Goal: Contribute content: Contribute content

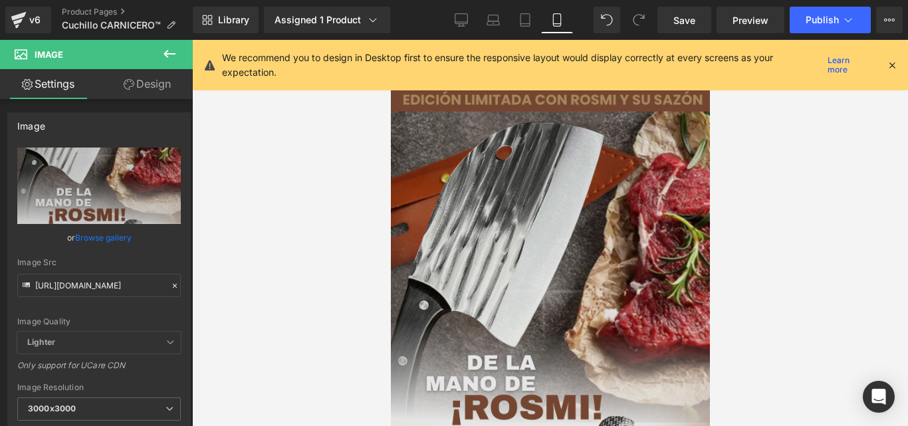
click at [487, 189] on img at bounding box center [549, 350] width 319 height 567
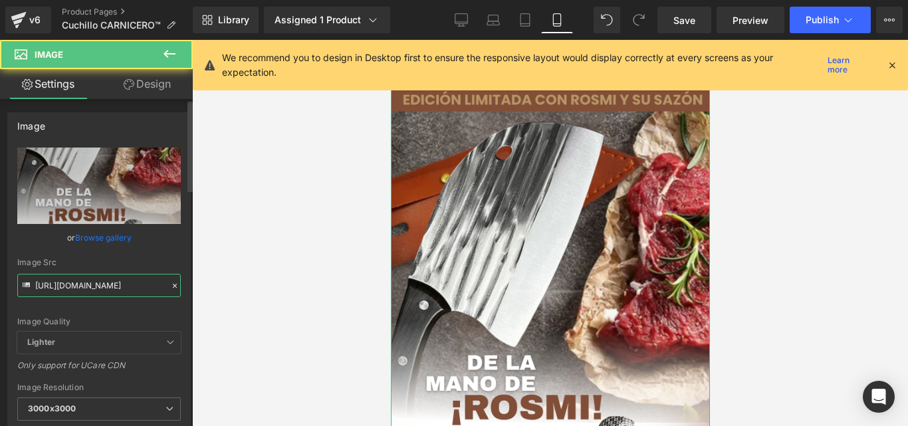
click at [115, 290] on input "[URL][DOMAIN_NAME]" at bounding box center [98, 285] width 163 height 23
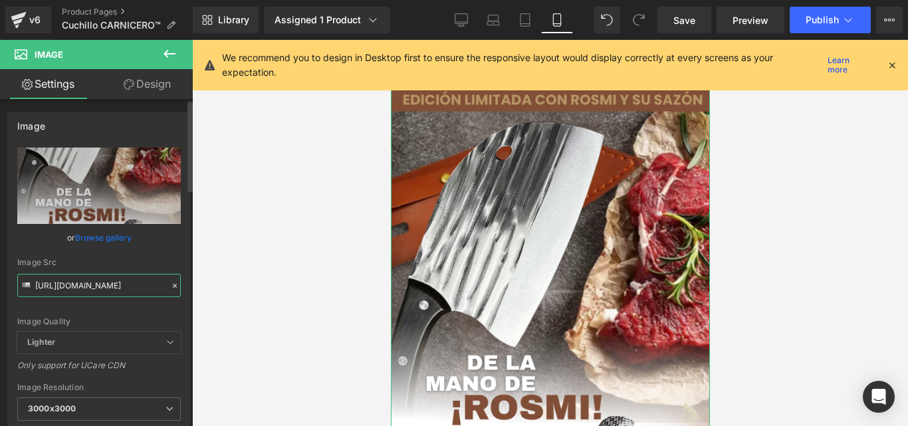
click at [115, 290] on input "[URL][DOMAIN_NAME]" at bounding box center [98, 285] width 163 height 23
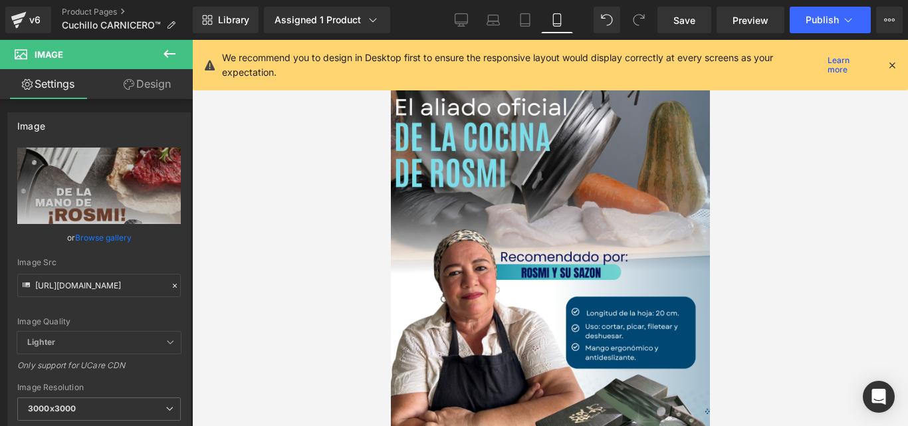
click at [890, 70] on icon at bounding box center [892, 65] width 12 height 12
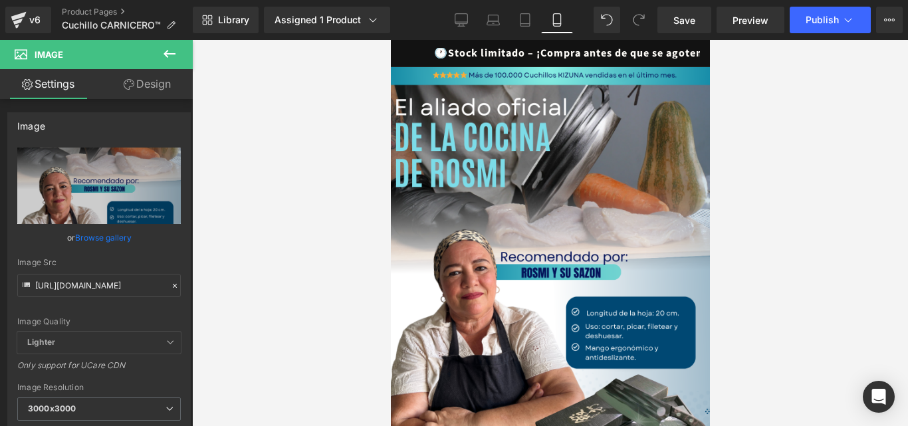
type input "[URL][DOMAIN_NAME]"
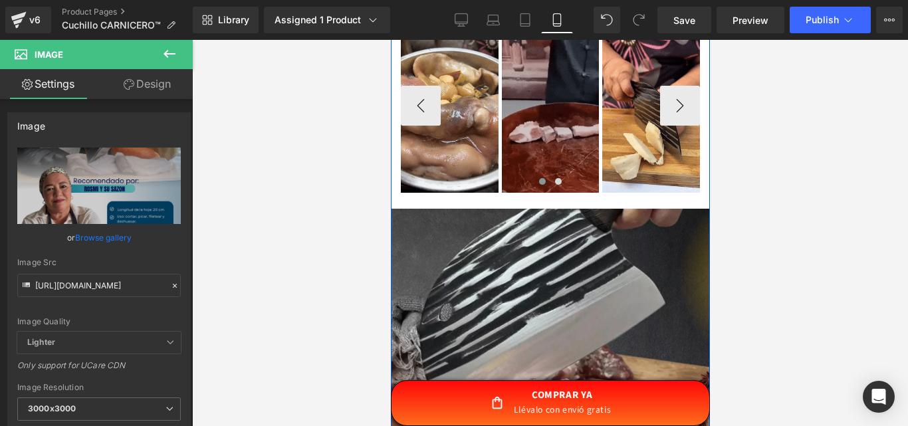
scroll to position [531, 0]
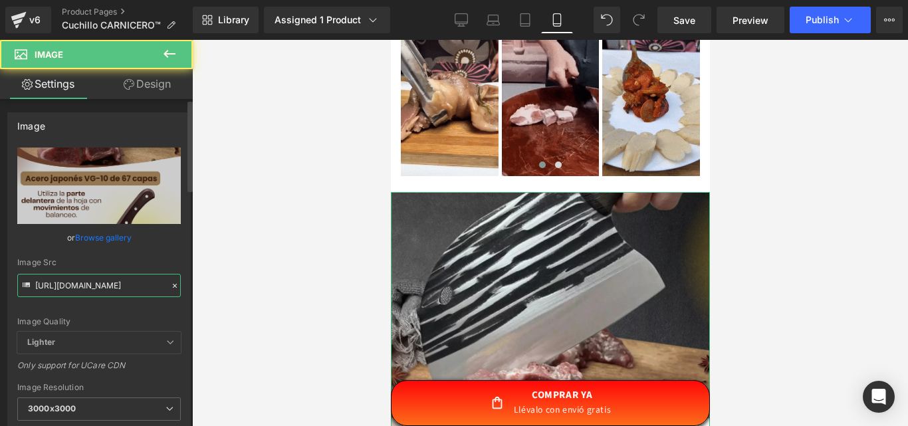
click at [104, 296] on input "[URL][DOMAIN_NAME]" at bounding box center [98, 285] width 163 height 23
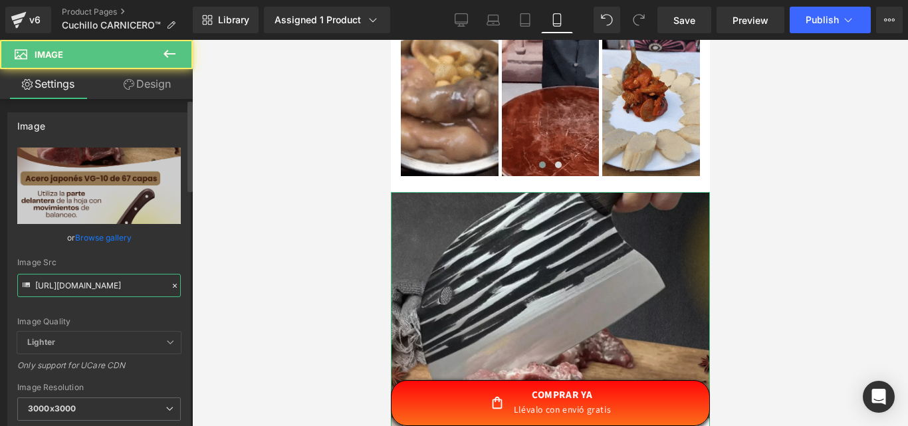
click at [104, 292] on input "[URL][DOMAIN_NAME]" at bounding box center [98, 285] width 163 height 23
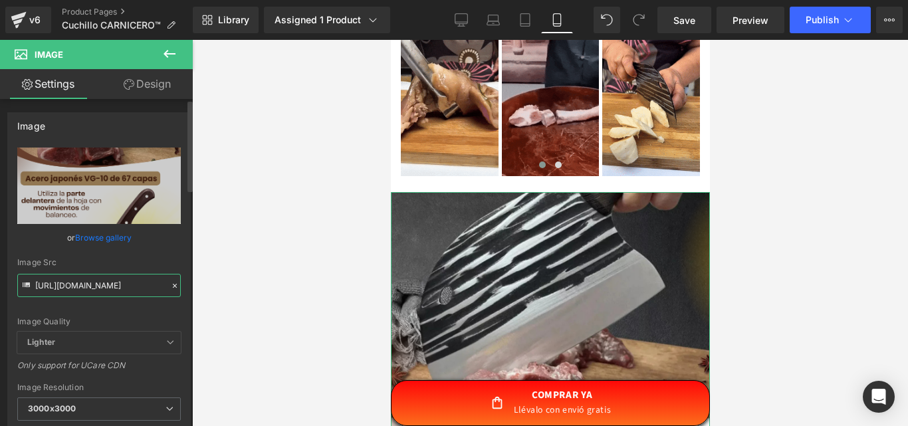
click at [104, 292] on input "[URL][DOMAIN_NAME]" at bounding box center [98, 285] width 163 height 23
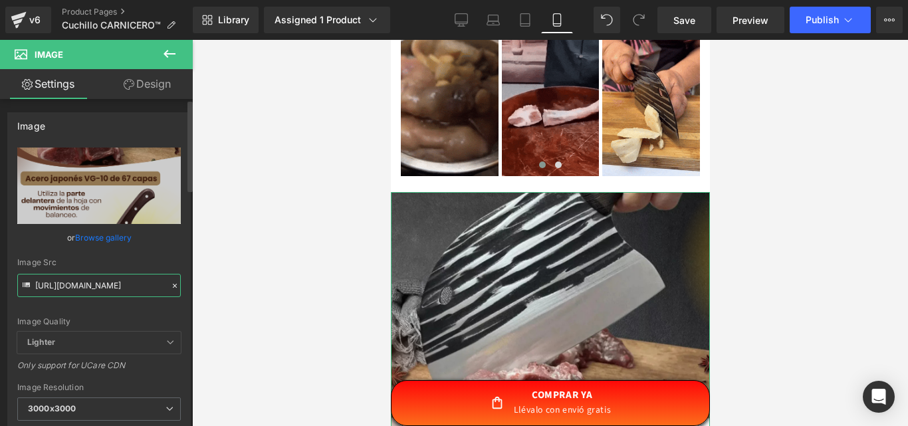
click at [104, 292] on input "[URL][DOMAIN_NAME]" at bounding box center [98, 285] width 163 height 23
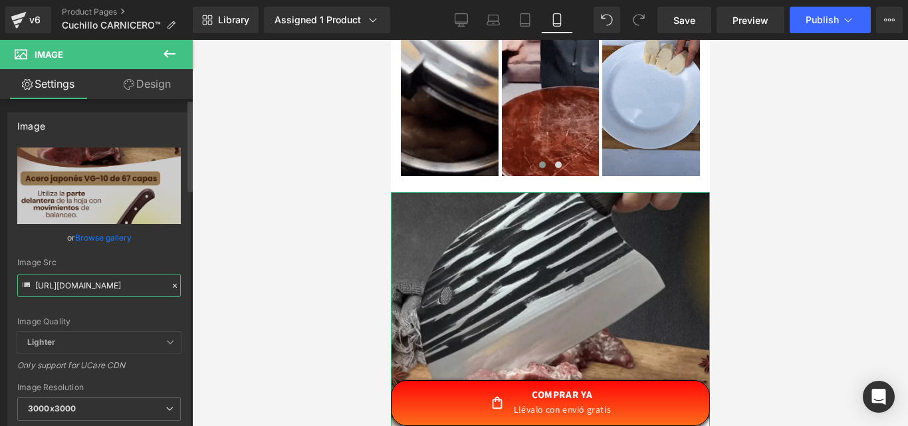
scroll to position [0, 331]
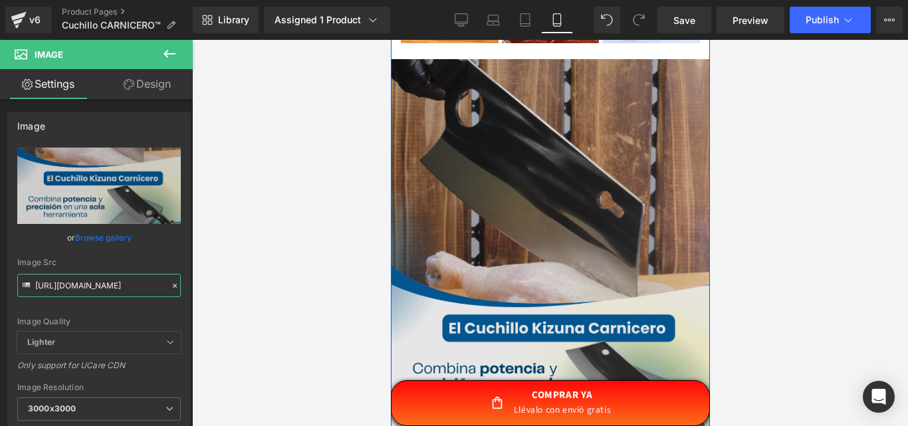
type input "[URL][DOMAIN_NAME]"
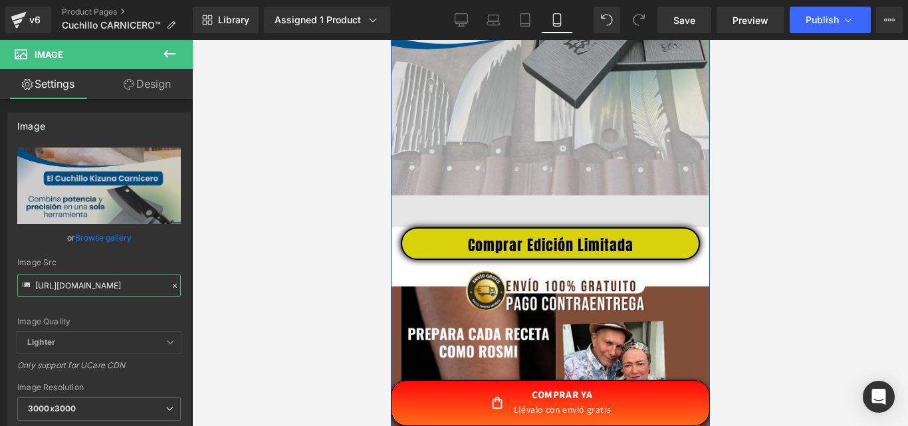
scroll to position [1196, 0]
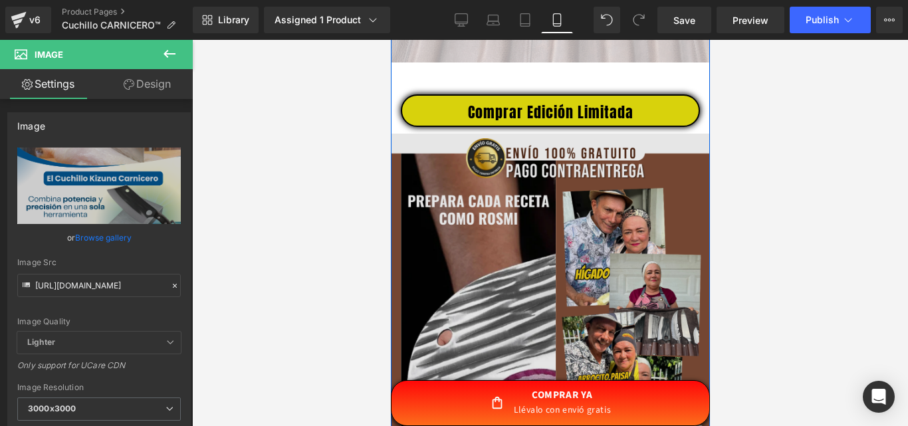
click at [611, 274] on img at bounding box center [549, 333] width 319 height 399
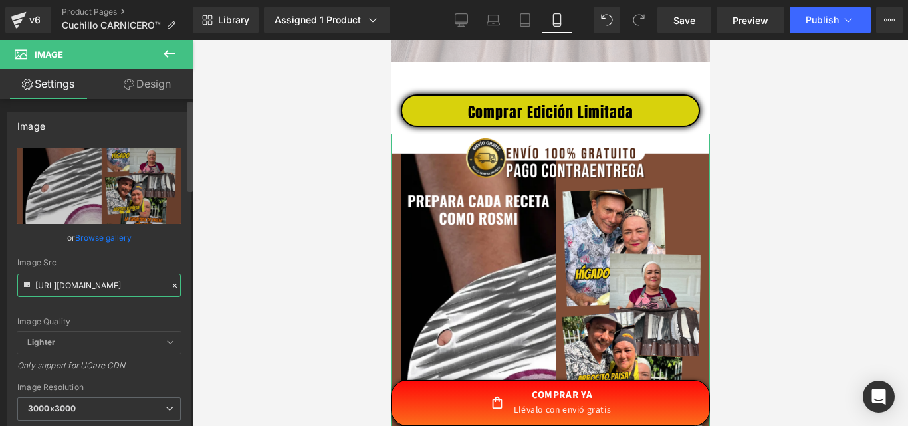
click at [135, 290] on input "[URL][DOMAIN_NAME]" at bounding box center [98, 285] width 163 height 23
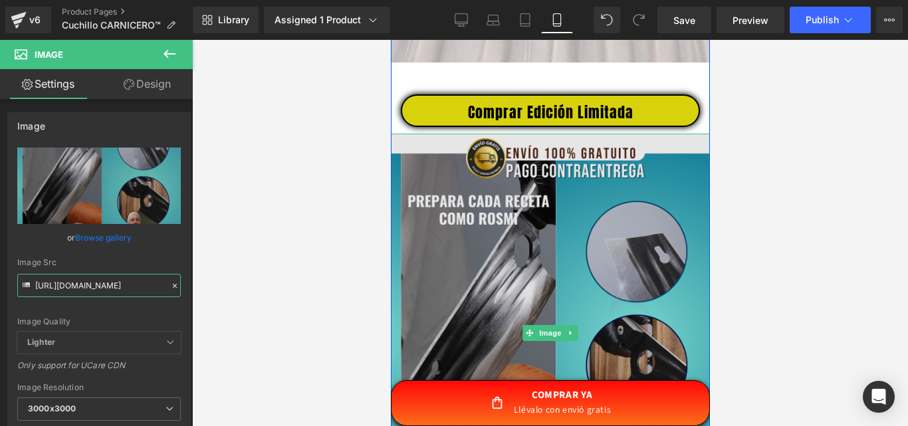
type input "[URL][DOMAIN_NAME]"
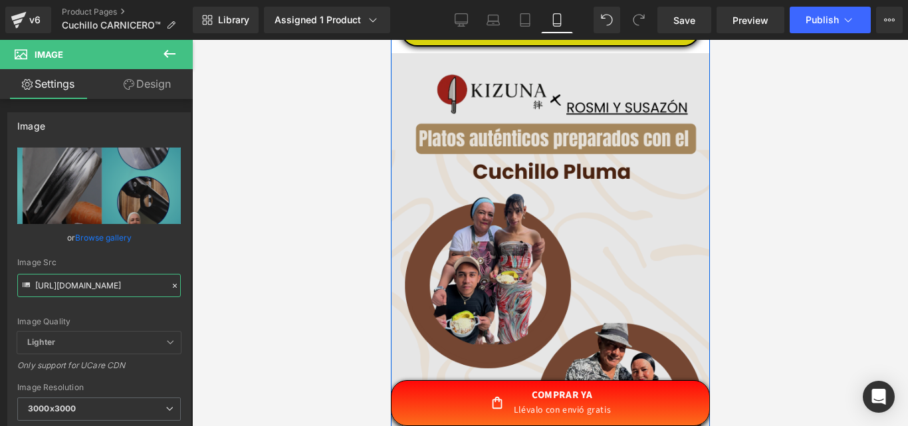
scroll to position [1727, 0]
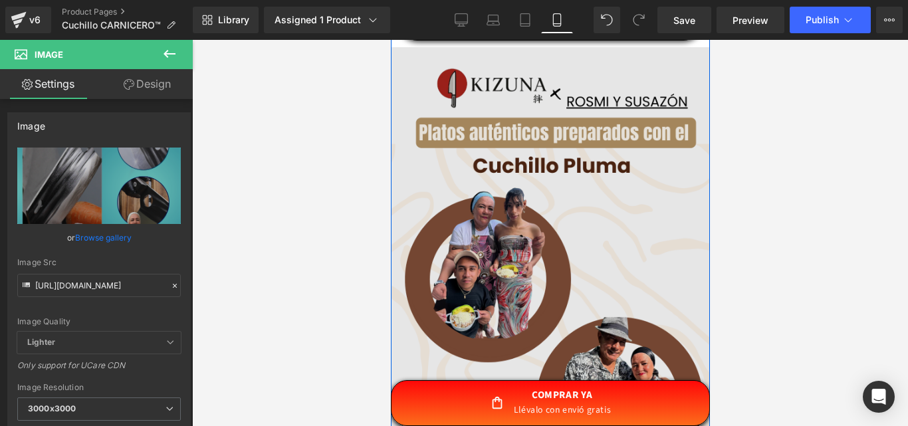
click at [589, 222] on img at bounding box center [549, 335] width 319 height 576
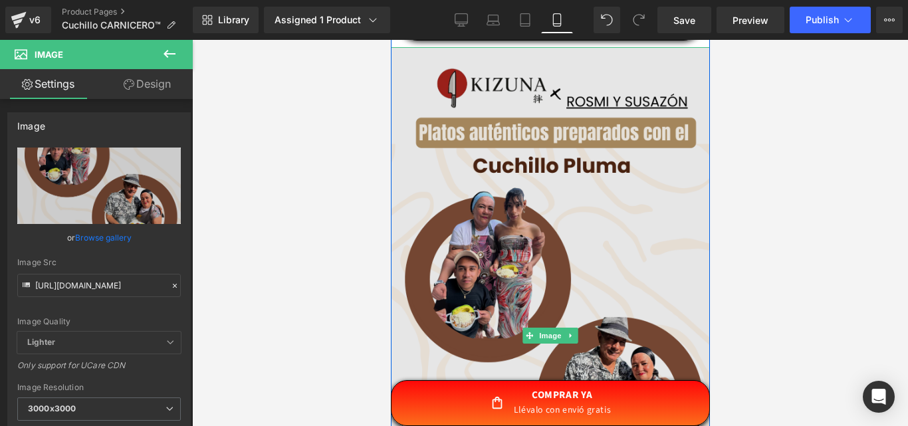
click at [571, 260] on img at bounding box center [549, 335] width 319 height 576
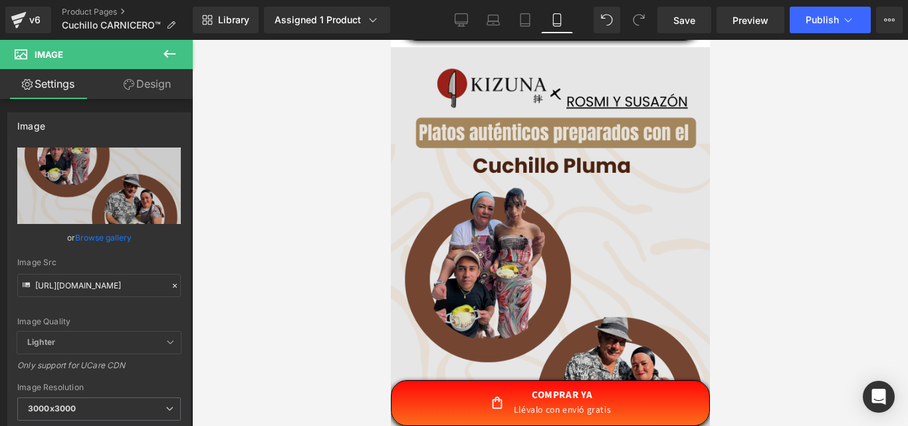
click at [485, 236] on img at bounding box center [549, 335] width 319 height 576
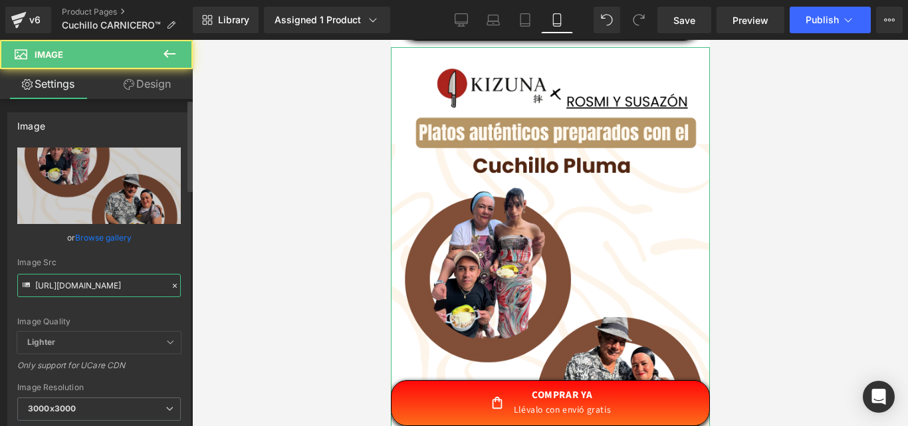
click at [142, 281] on input "[URL][DOMAIN_NAME]" at bounding box center [98, 285] width 163 height 23
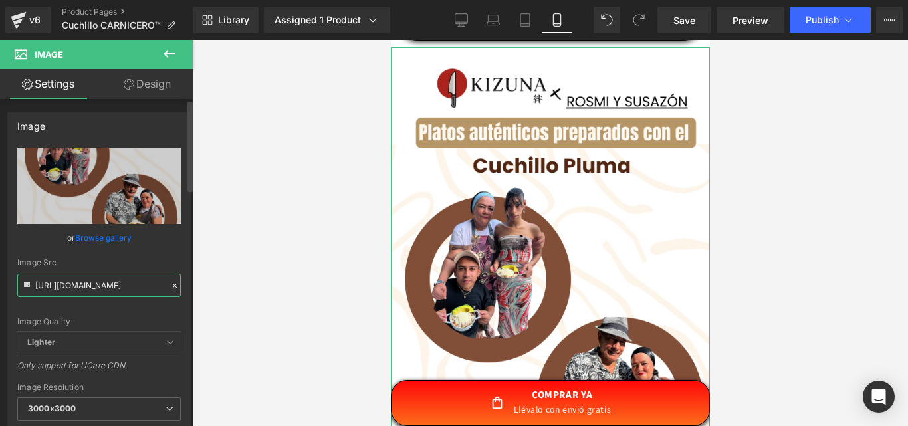
paste input "e5580c04-ee30-46bc-ae81-421649719968.png?v=1756331170"
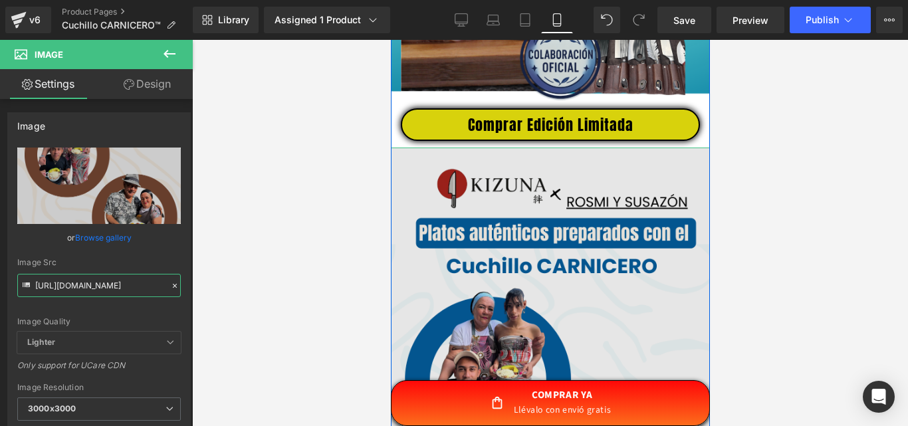
scroll to position [1594, 0]
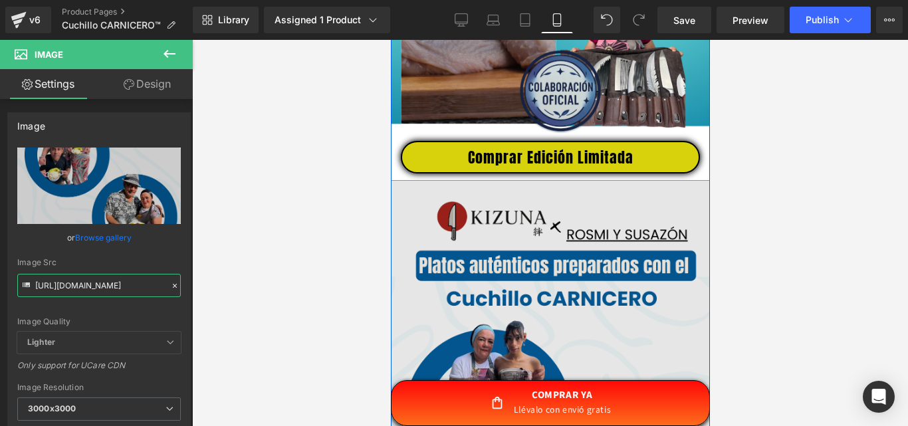
type input "[URL][DOMAIN_NAME]"
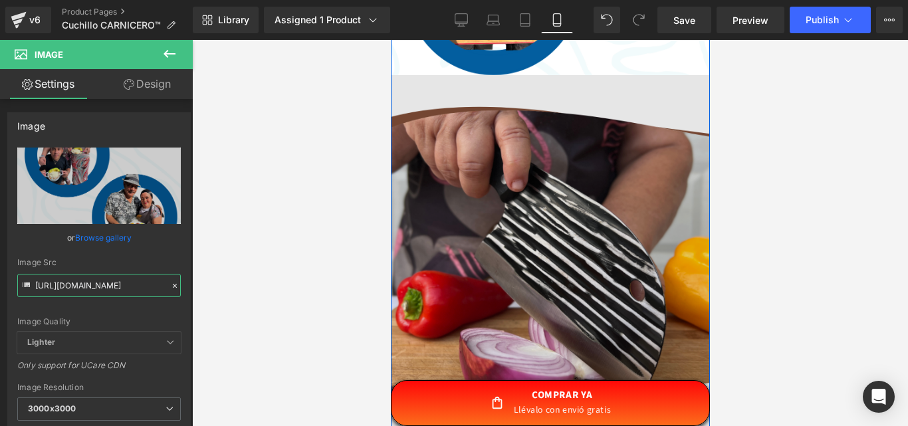
scroll to position [2259, 0]
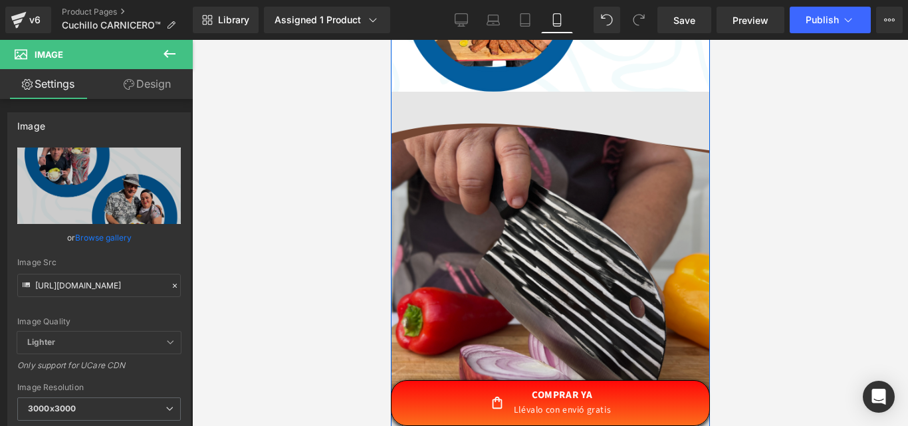
click at [609, 219] on img at bounding box center [549, 291] width 319 height 399
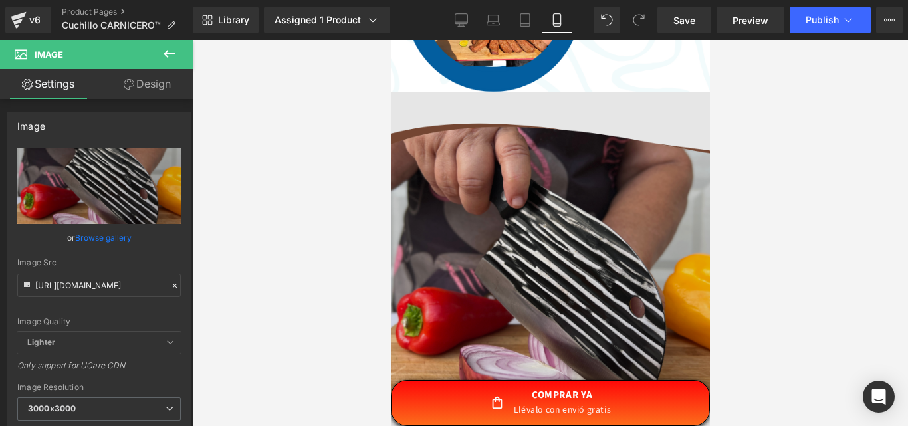
click at [480, 310] on img at bounding box center [549, 291] width 319 height 399
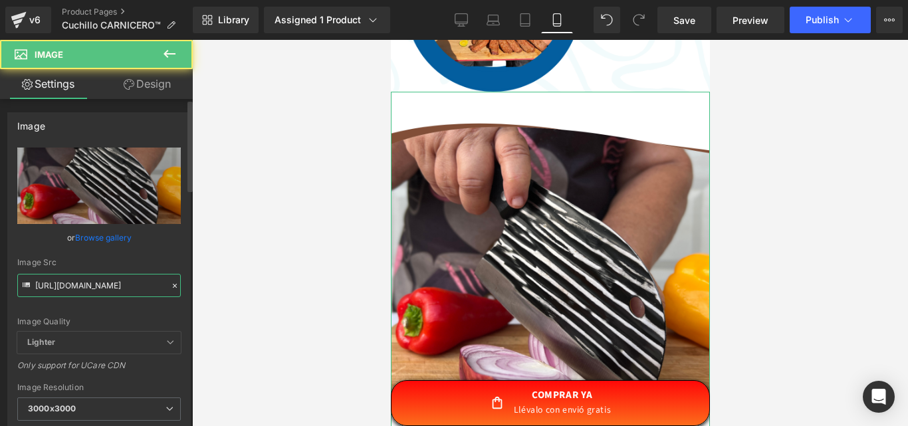
click at [73, 284] on input "[URL][DOMAIN_NAME]" at bounding box center [98, 285] width 163 height 23
click at [73, 286] on input "[URL][DOMAIN_NAME]" at bounding box center [98, 285] width 163 height 23
click at [73, 288] on input "[URL][DOMAIN_NAME]" at bounding box center [98, 285] width 163 height 23
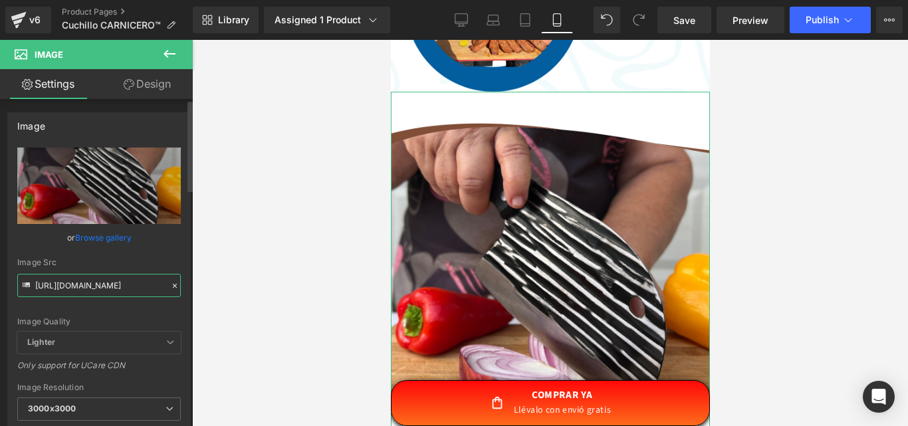
type input "https://[URL][DOMAIN_NAME][DOMAIN_NAME]"
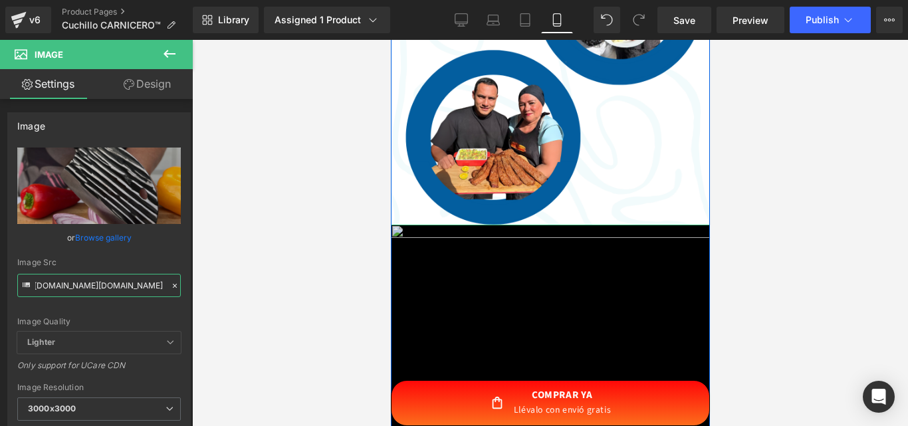
scroll to position [2392, 0]
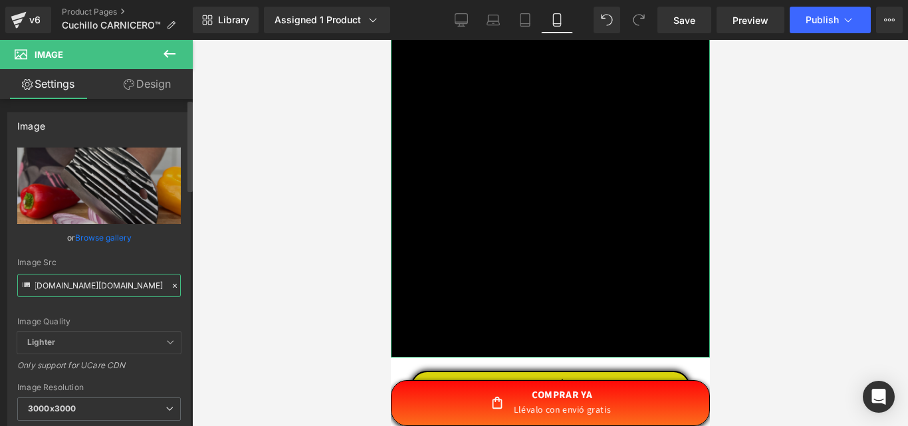
click at [108, 290] on input "https://[URL][DOMAIN_NAME][DOMAIN_NAME]" at bounding box center [98, 285] width 163 height 23
click at [108, 290] on div "Image Quality Lighter Lightest Lighter Lighter Lightest Only support for UCare …" at bounding box center [98, 239] width 163 height 184
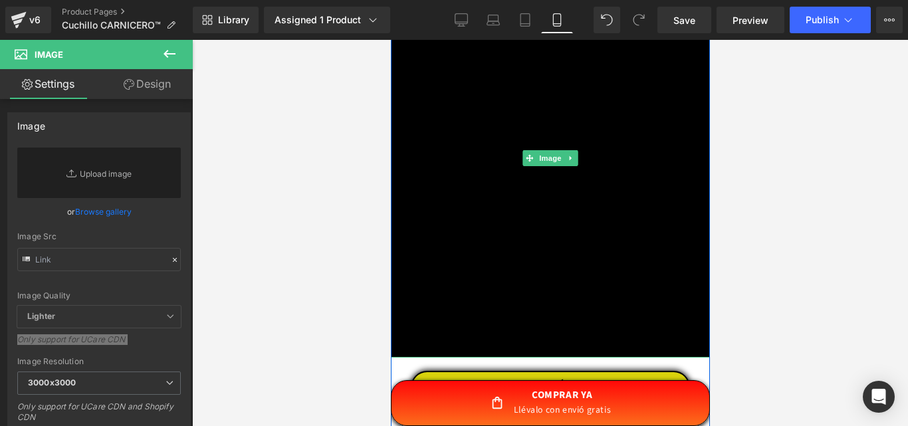
drag, startPoint x: 449, startPoint y: 179, endPoint x: 400, endPoint y: 188, distance: 49.9
click at [448, 180] on img at bounding box center [549, 158] width 319 height 399
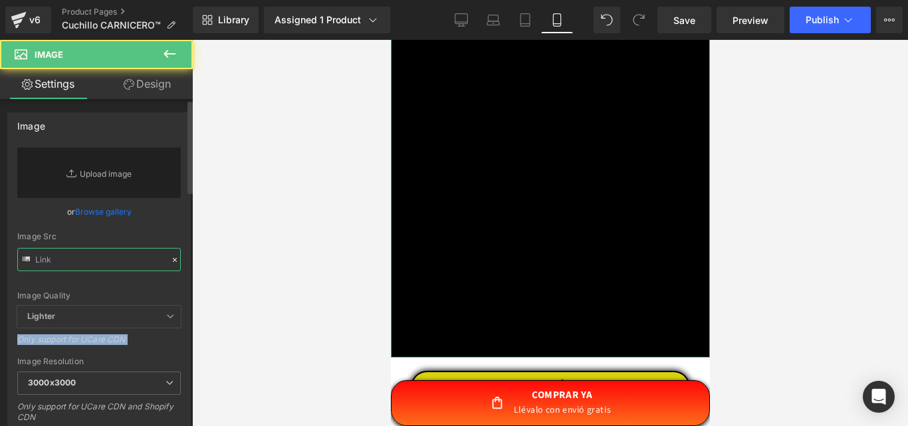
click at [52, 259] on input "text" at bounding box center [98, 259] width 163 height 23
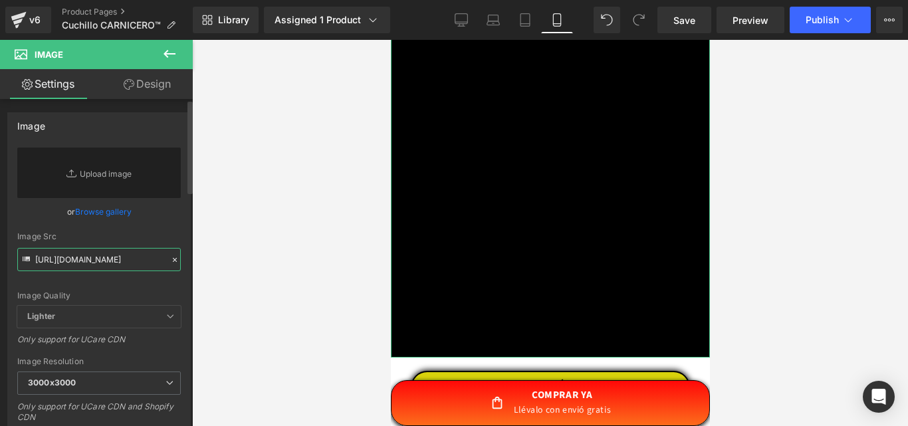
scroll to position [0, 331]
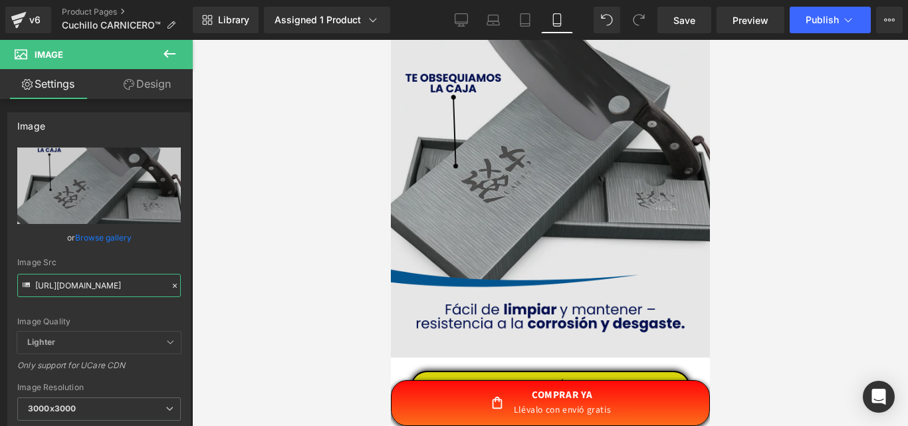
type input "[URL][DOMAIN_NAME]"
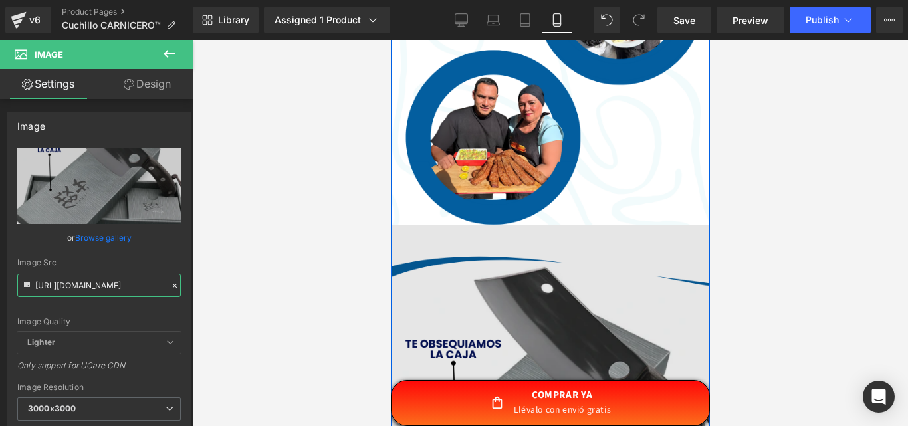
scroll to position [2259, 0]
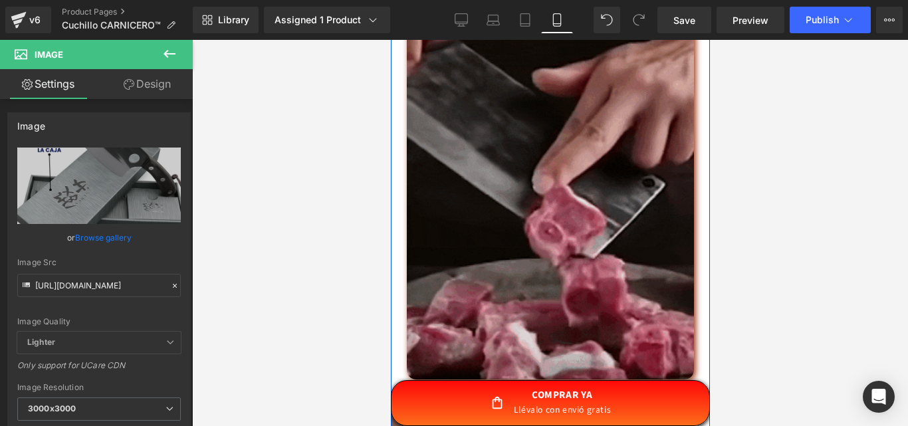
click at [569, 185] on img at bounding box center [549, 200] width 287 height 359
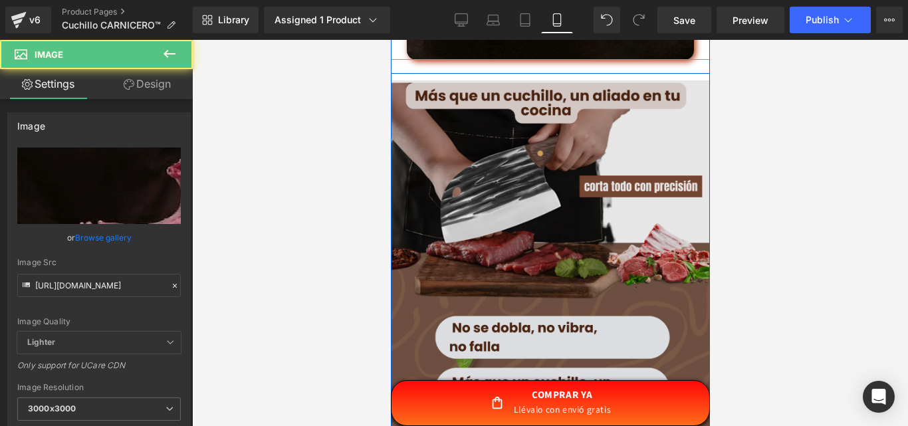
scroll to position [3189, 0]
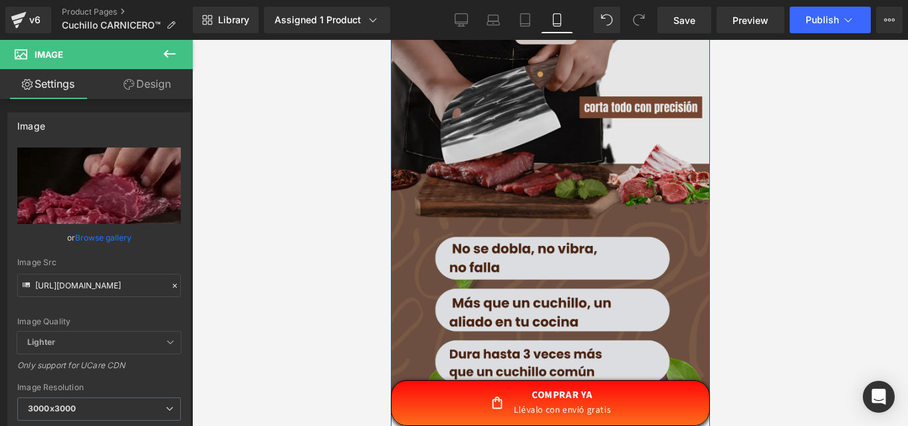
click at [569, 186] on img at bounding box center [549, 200] width 319 height 399
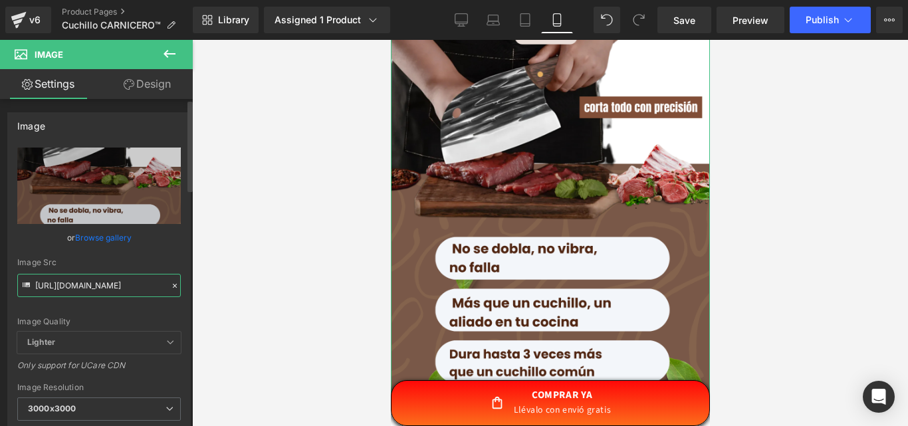
click at [110, 288] on input "[URL][DOMAIN_NAME]" at bounding box center [98, 285] width 163 height 23
click at [112, 288] on input "[URL][DOMAIN_NAME]" at bounding box center [98, 285] width 163 height 23
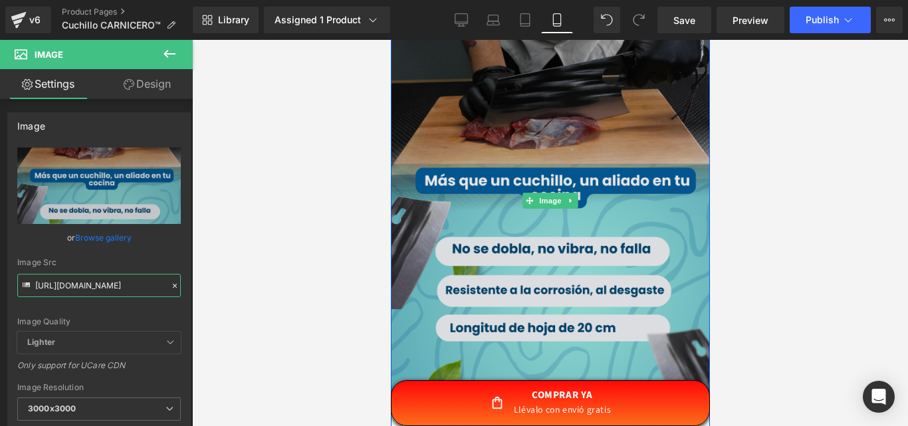
type input "[URL][DOMAIN_NAME]"
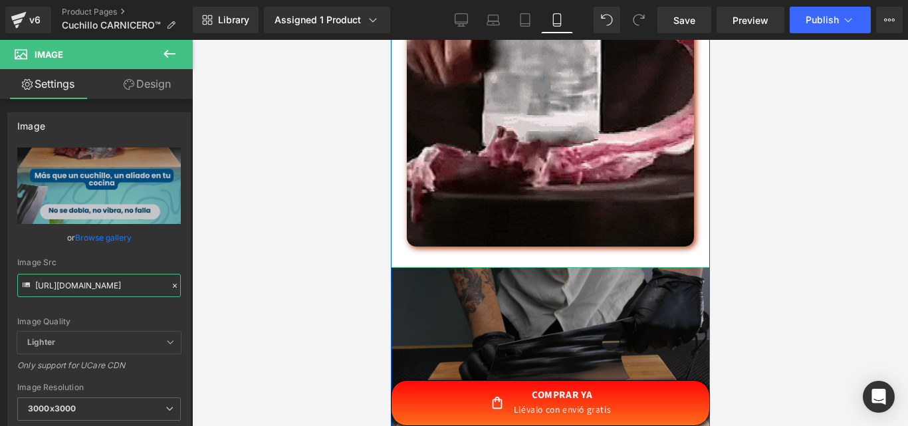
scroll to position [3587, 0]
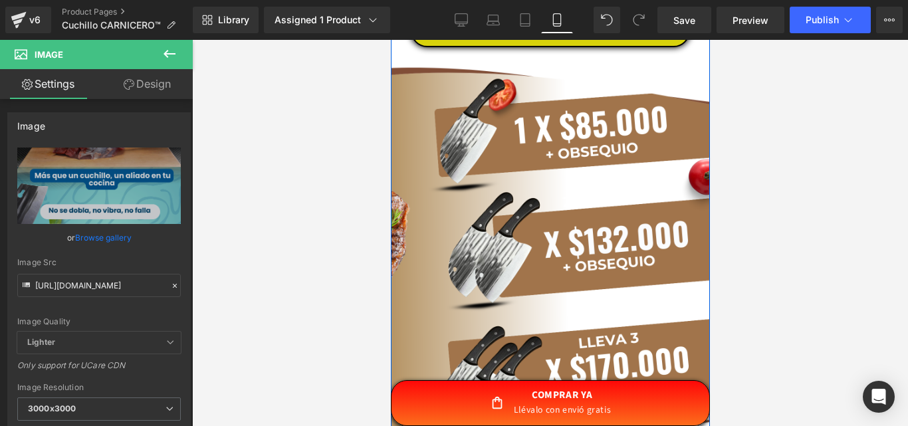
click at [591, 243] on img at bounding box center [549, 259] width 319 height 399
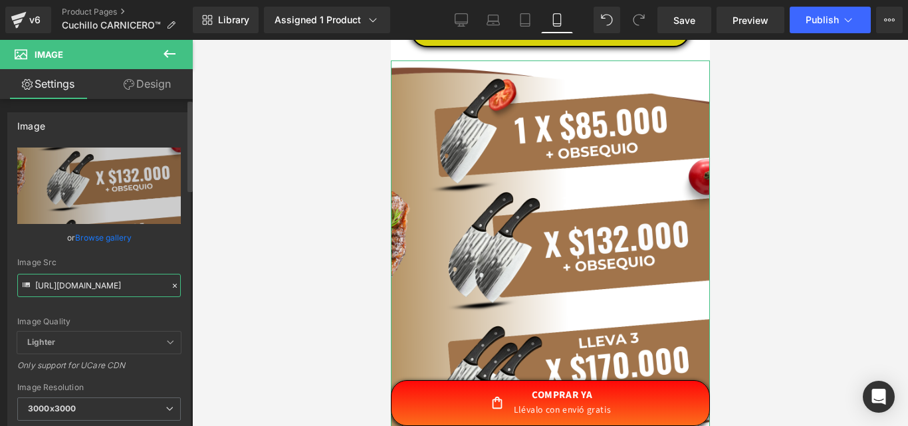
click at [121, 290] on input "[URL][DOMAIN_NAME]" at bounding box center [98, 285] width 163 height 23
paste input "8c1d0d4d-c624-4618-8498-173dc10c0a67.png?v=1756331170"
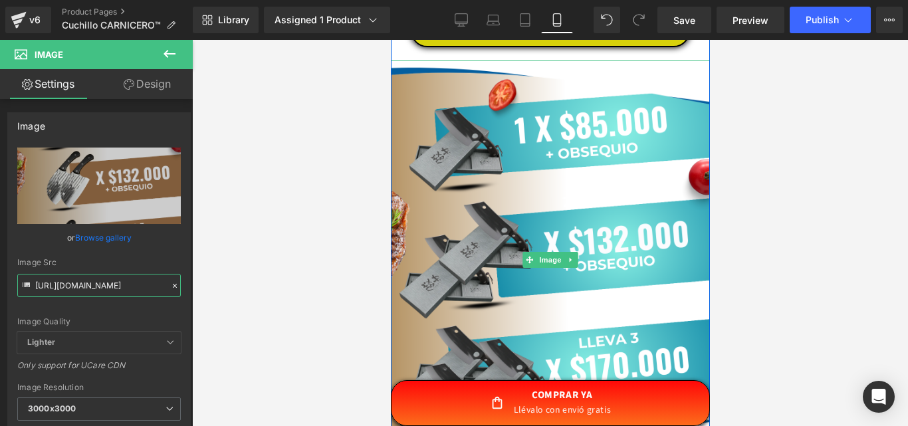
scroll to position [3495, 0]
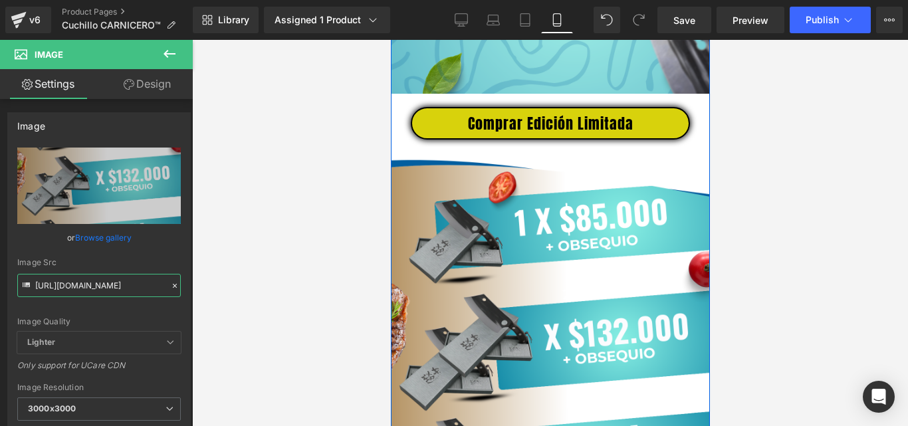
type input "[URL][DOMAIN_NAME]"
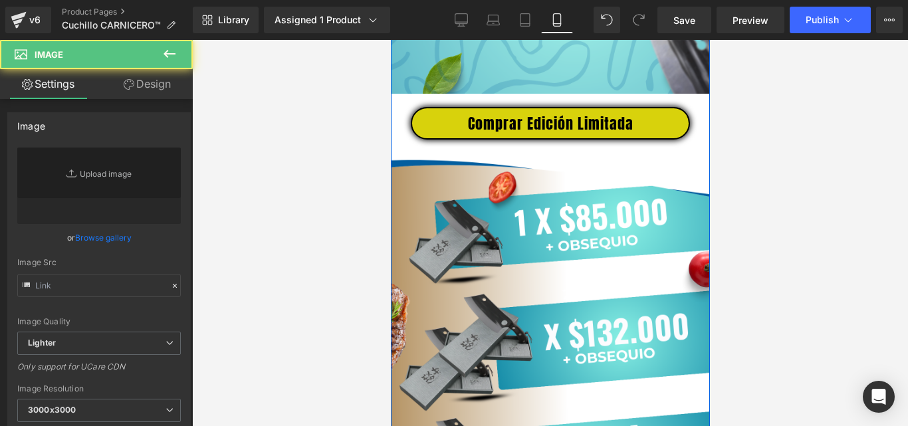
scroll to position [399, 0]
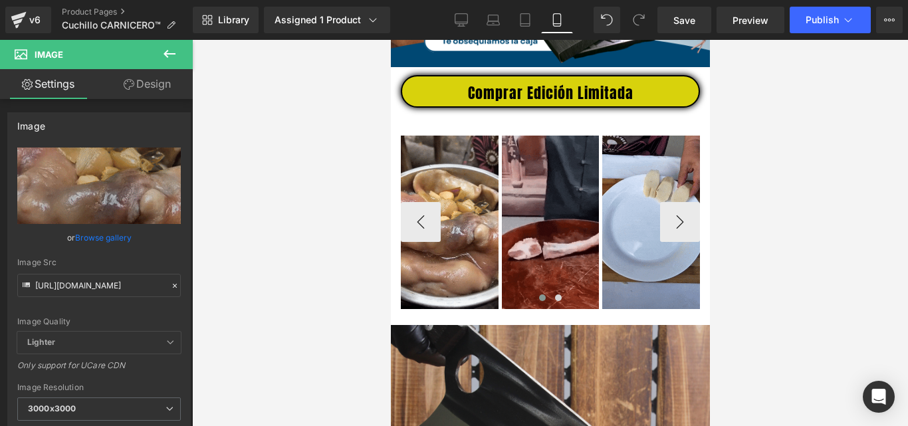
click at [446, 230] on span "Image" at bounding box center [449, 222] width 28 height 16
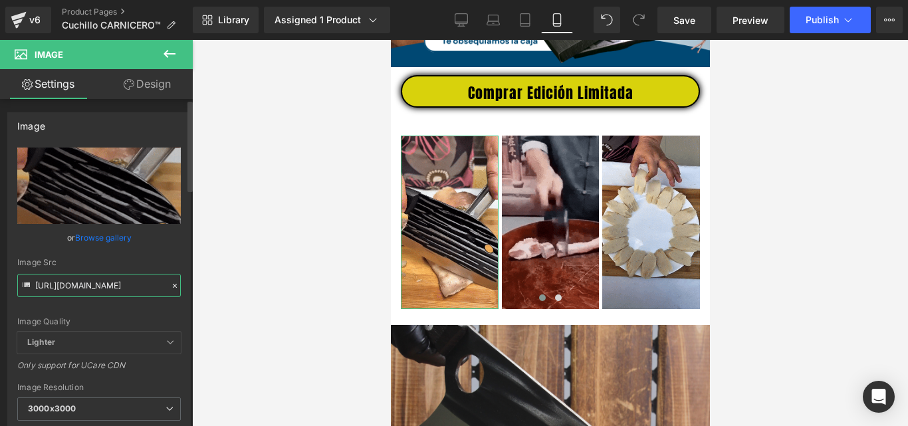
click at [126, 286] on input "[URL][DOMAIN_NAME]" at bounding box center [98, 285] width 163 height 23
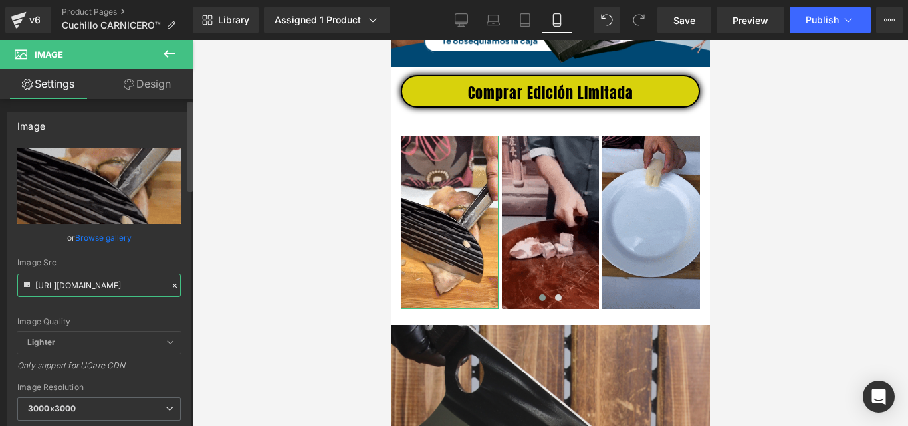
click at [126, 286] on input "[URL][DOMAIN_NAME]" at bounding box center [98, 285] width 163 height 23
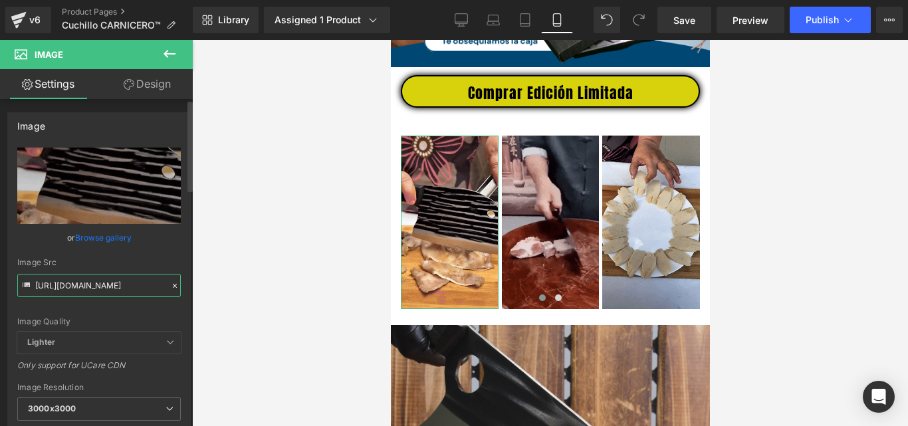
click at [126, 286] on input "[URL][DOMAIN_NAME]" at bounding box center [98, 285] width 163 height 23
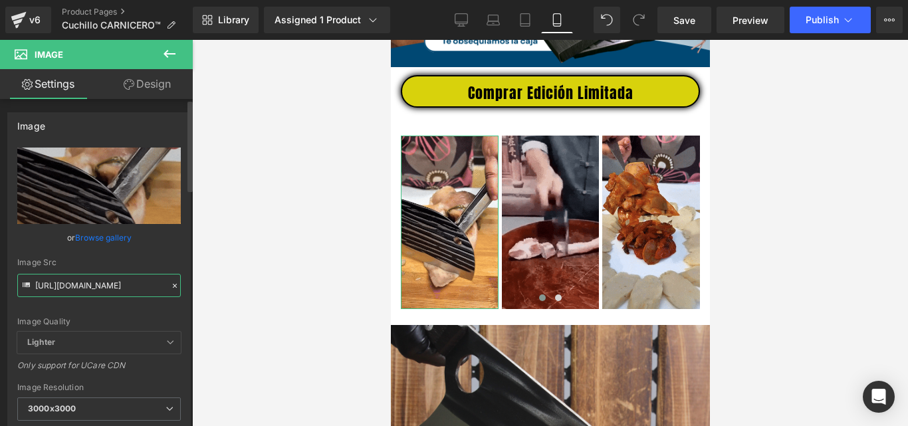
scroll to position [0, 169]
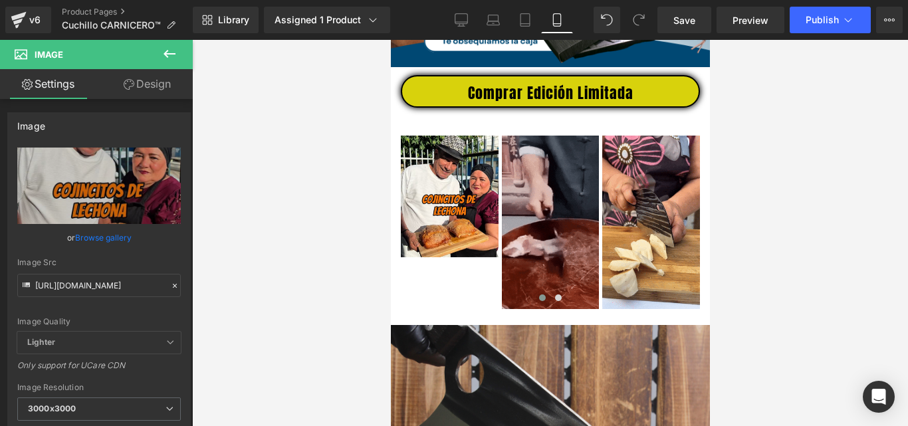
type input "[URL][DOMAIN_NAME]"
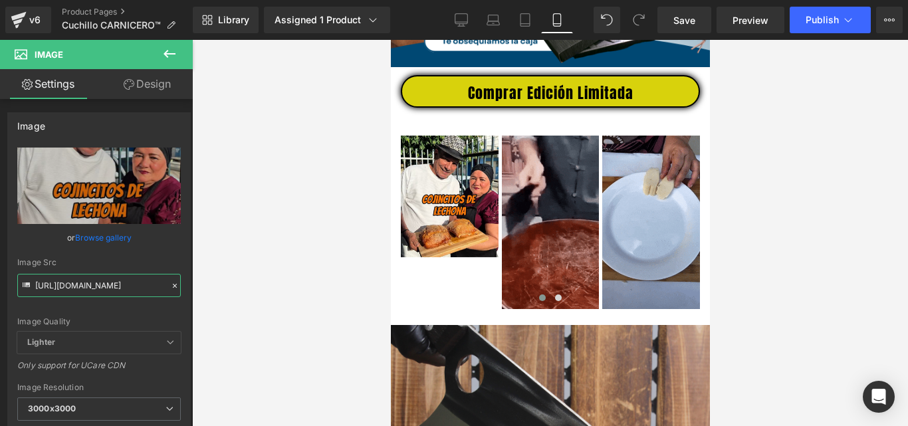
scroll to position [0, 0]
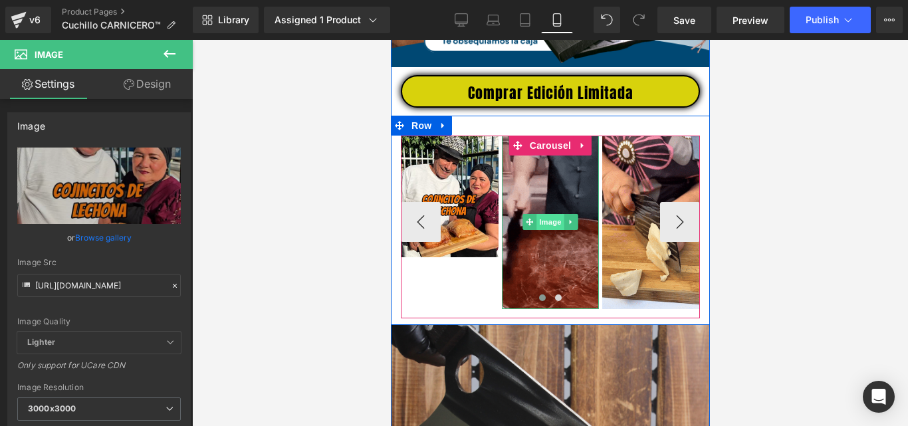
click at [545, 225] on span "Image" at bounding box center [549, 222] width 28 height 16
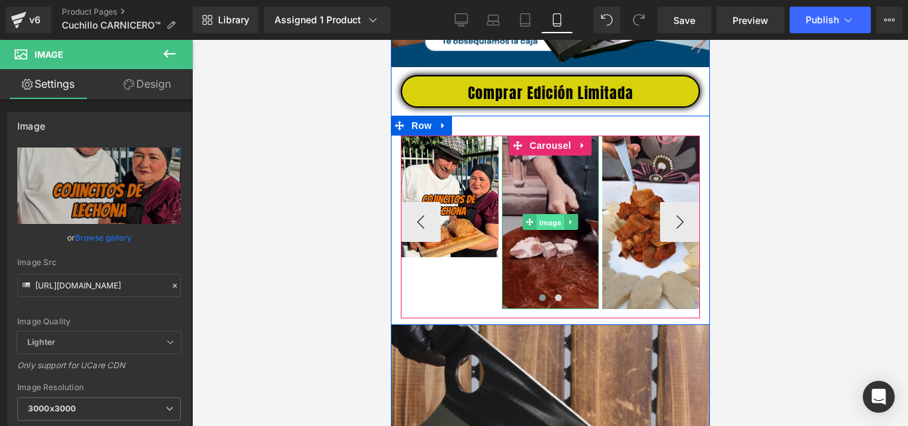
click at [545, 228] on span "Image" at bounding box center [549, 223] width 28 height 16
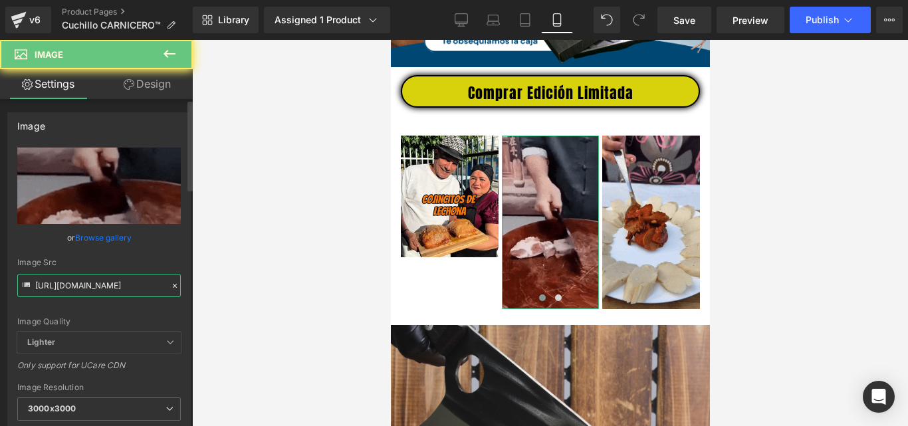
click at [98, 284] on input "[URL][DOMAIN_NAME]" at bounding box center [98, 285] width 163 height 23
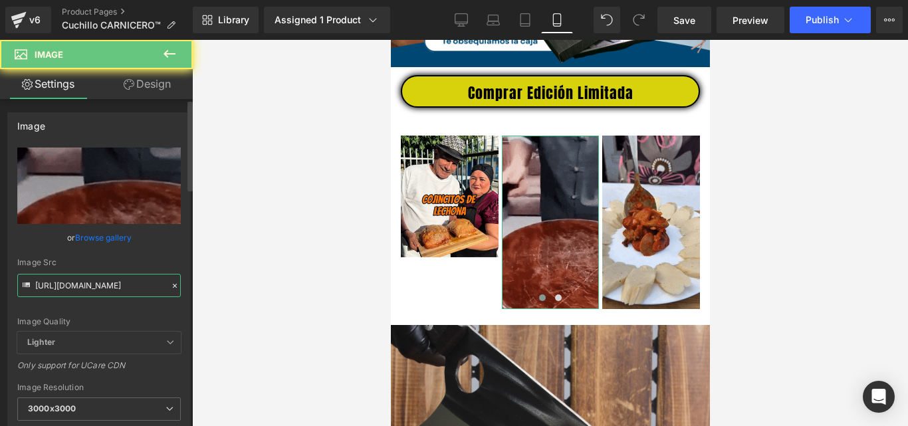
click at [98, 284] on input "[URL][DOMAIN_NAME]" at bounding box center [98, 285] width 163 height 23
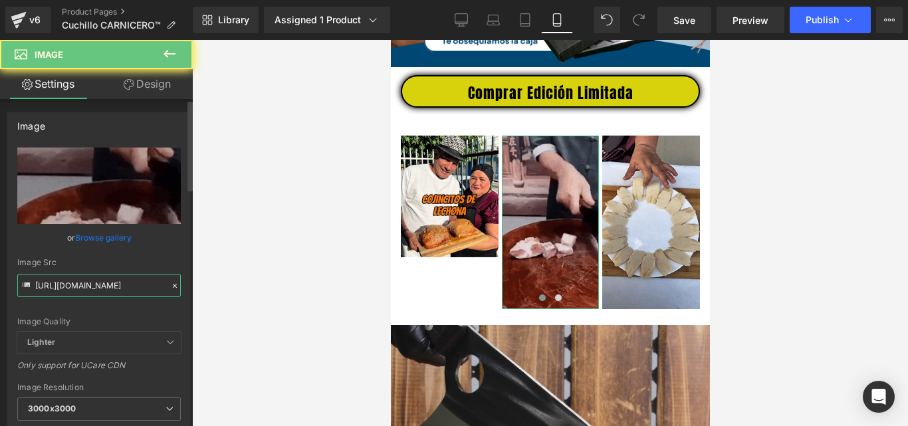
click at [98, 284] on input "[URL][DOMAIN_NAME]" at bounding box center [98, 285] width 163 height 23
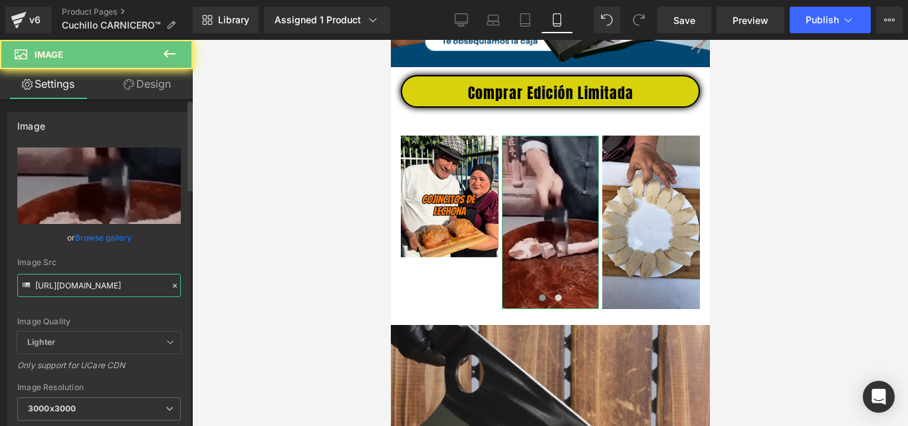
paste input "[DOMAIN_NAME][URL]"
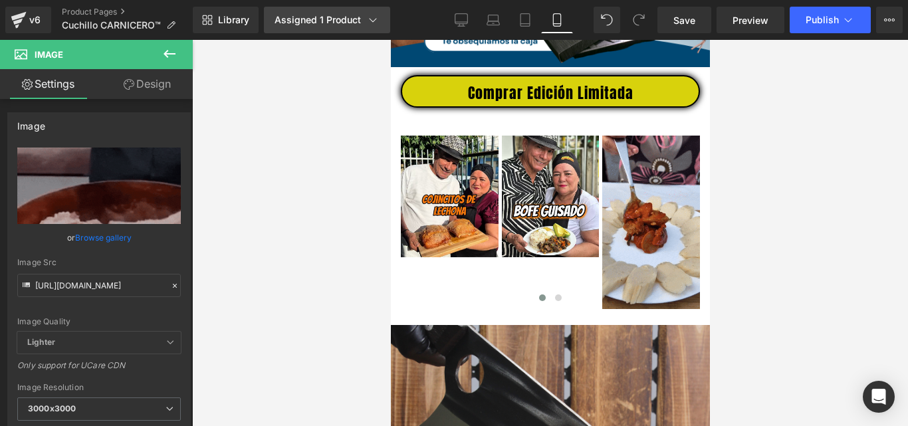
type input "[URL][DOMAIN_NAME]"
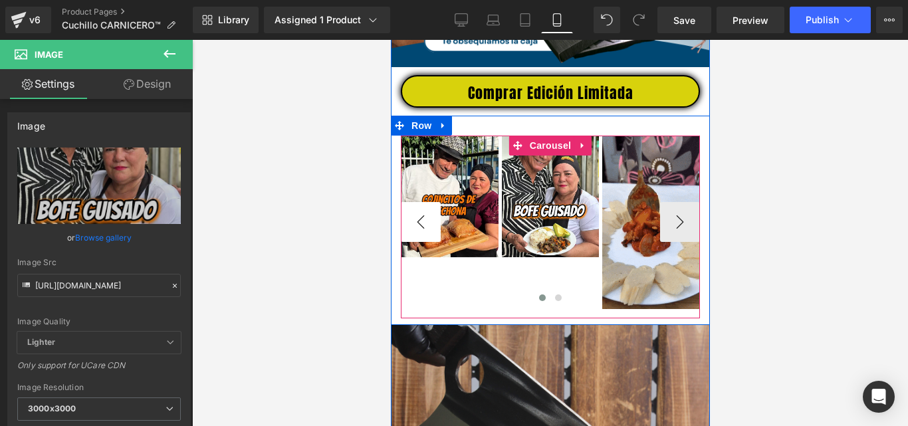
click at [647, 256] on img at bounding box center [650, 222] width 98 height 173
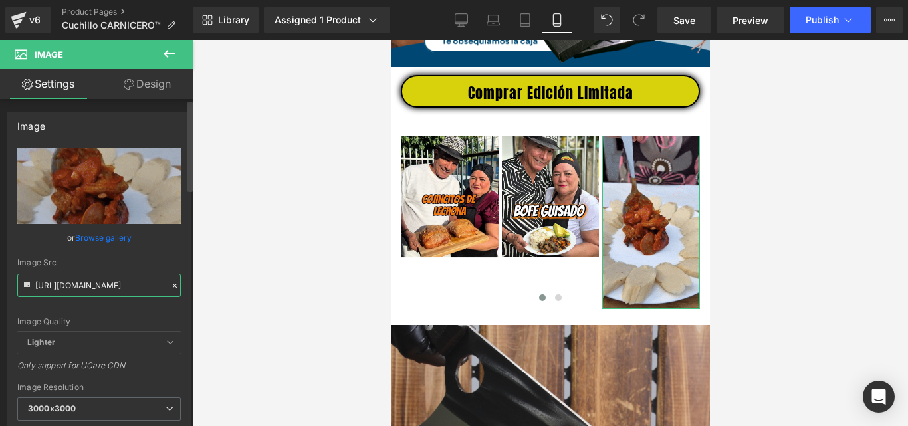
click at [102, 280] on input "[URL][DOMAIN_NAME]" at bounding box center [98, 285] width 163 height 23
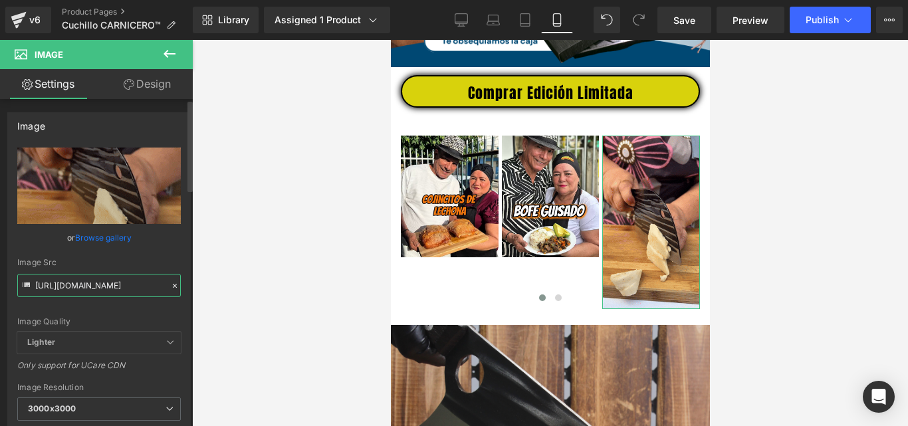
click at [102, 280] on input "[URL][DOMAIN_NAME]" at bounding box center [98, 285] width 163 height 23
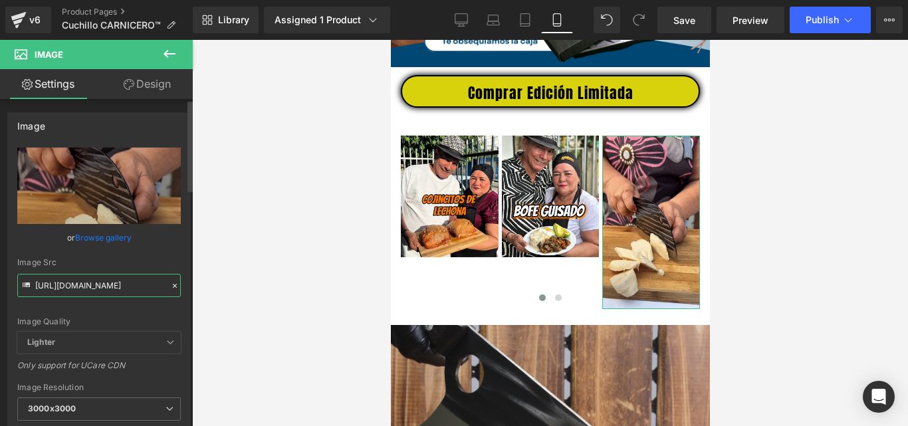
click at [102, 280] on input "[URL][DOMAIN_NAME]" at bounding box center [98, 285] width 163 height 23
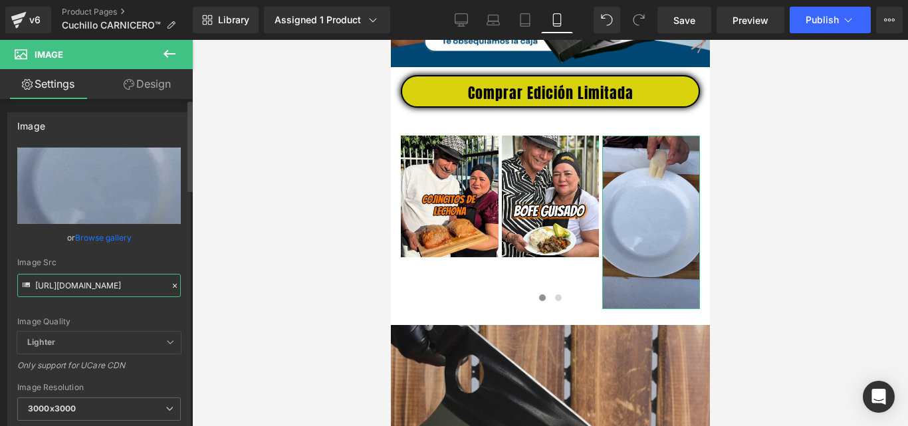
scroll to position [0, 173]
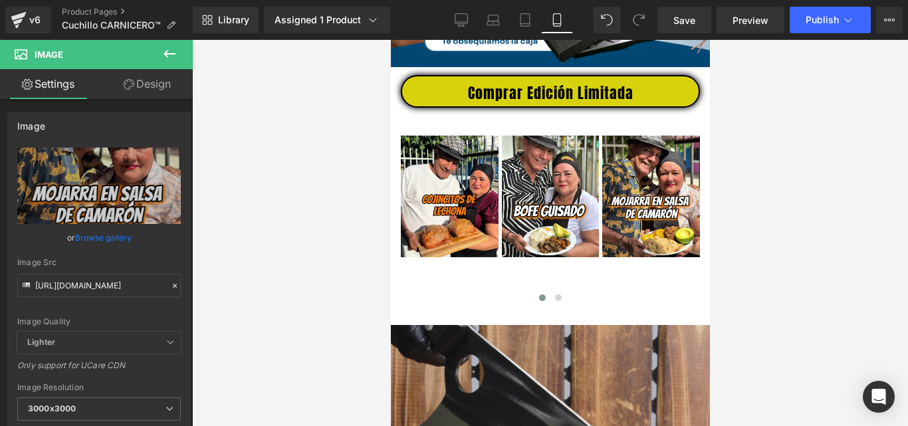
type input "[URL][DOMAIN_NAME]"
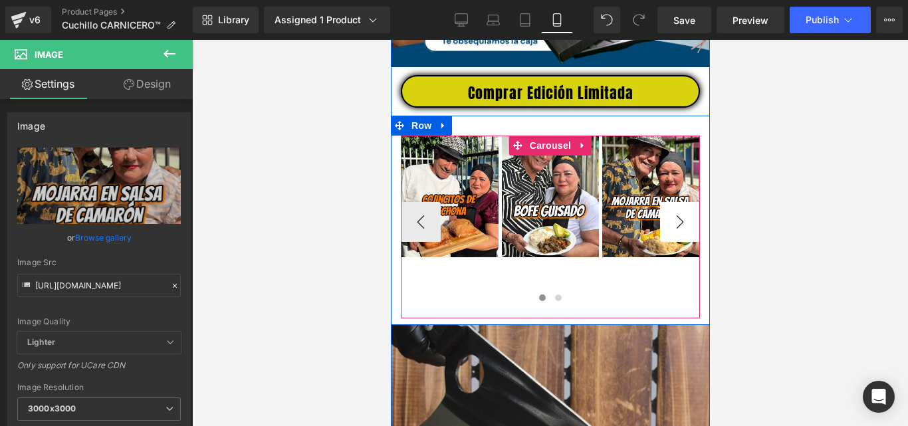
click at [680, 226] on button "›" at bounding box center [679, 222] width 40 height 40
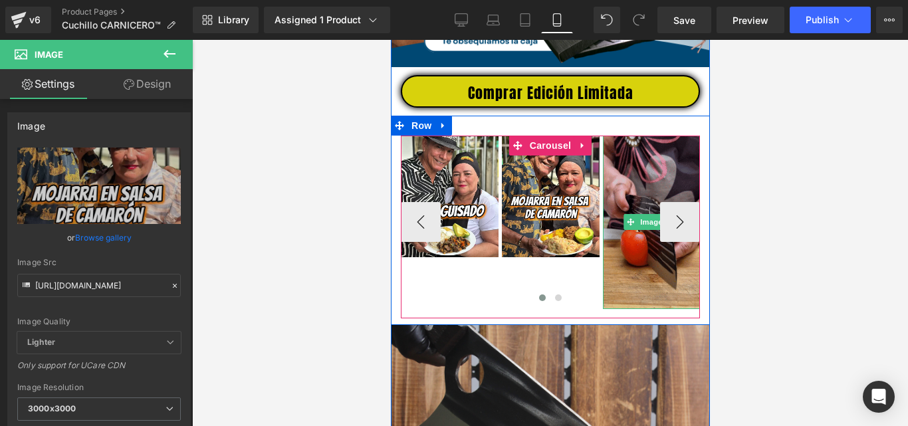
click at [650, 182] on img at bounding box center [651, 222] width 98 height 173
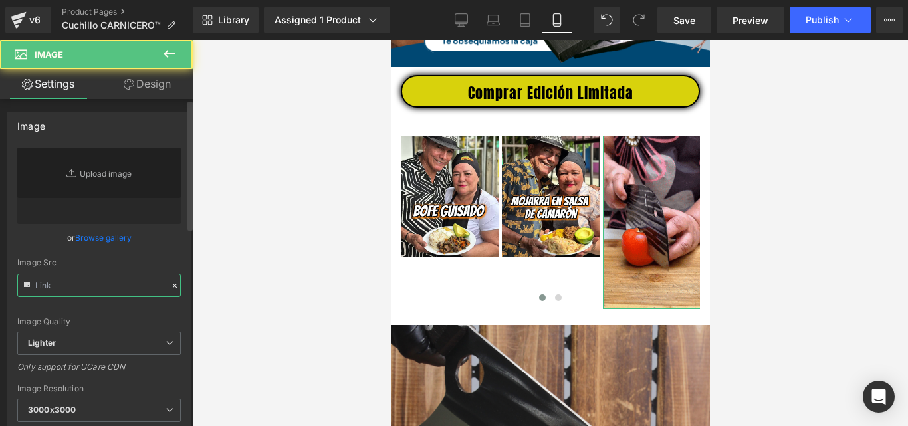
click at [111, 286] on input "text" at bounding box center [98, 285] width 163 height 23
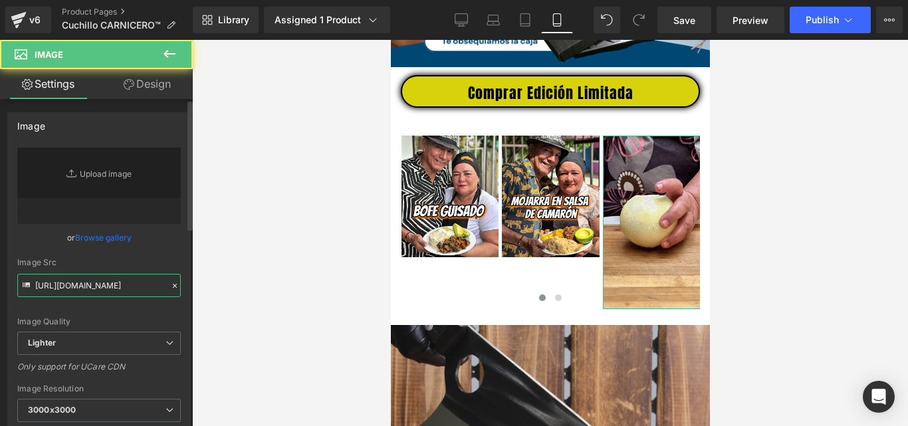
click at [111, 286] on input "[URL][DOMAIN_NAME]" at bounding box center [98, 285] width 163 height 23
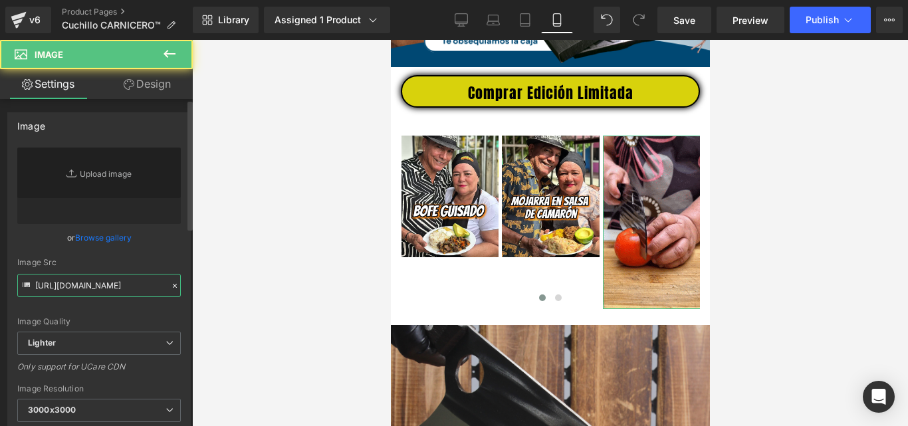
paste input "[URL][DOMAIN_NAME]"
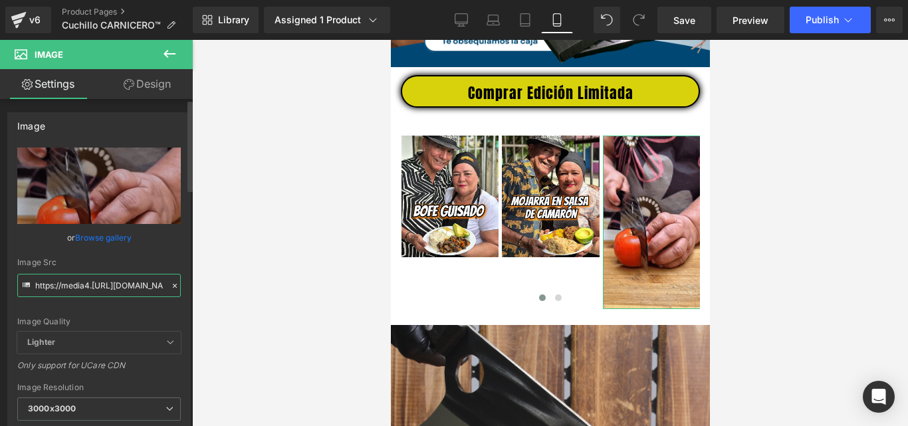
click at [110, 286] on input "https://media4.[URL][DOMAIN_NAME][DOMAIN_NAME]" at bounding box center [98, 285] width 163 height 23
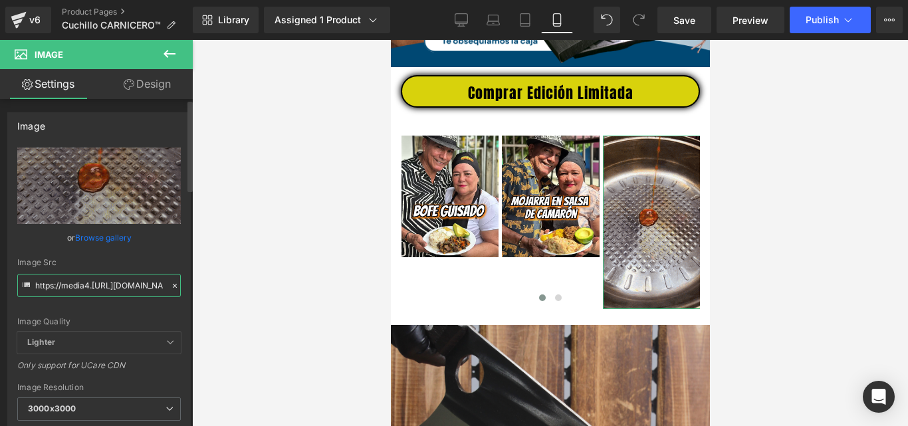
click at [110, 286] on input "https://media4.[URL][DOMAIN_NAME][DOMAIN_NAME]" at bounding box center [98, 285] width 163 height 23
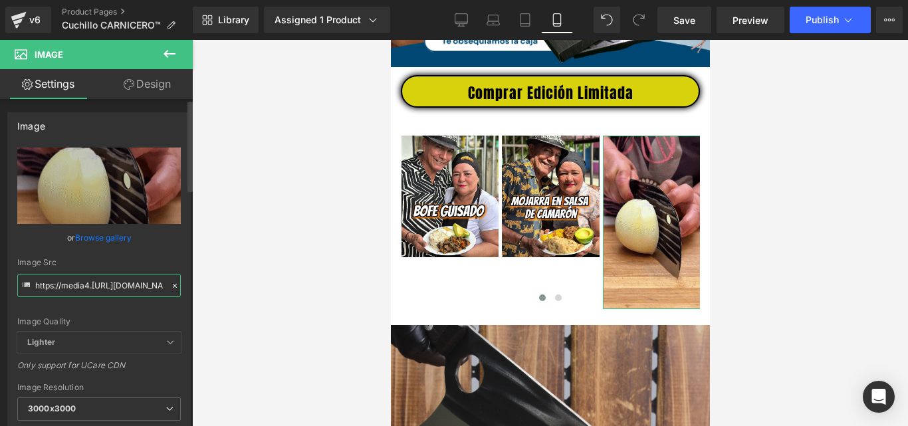
scroll to position [0, 231]
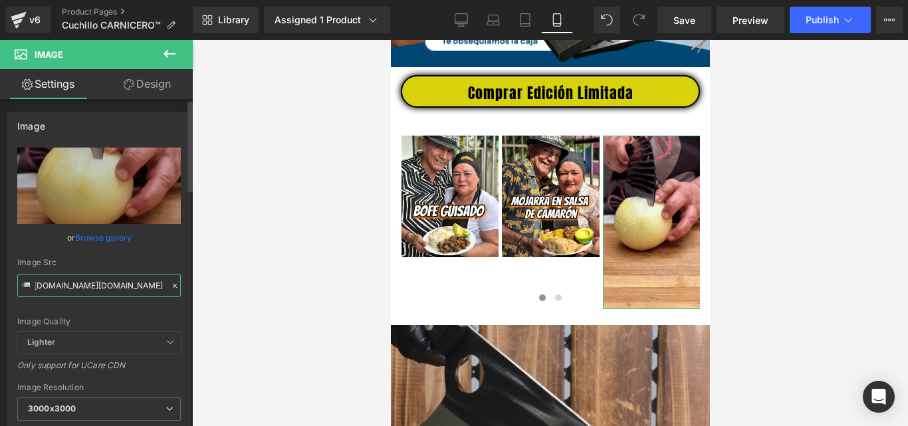
click at [110, 286] on input "https://media4.[URL][DOMAIN_NAME][DOMAIN_NAME]" at bounding box center [98, 285] width 163 height 23
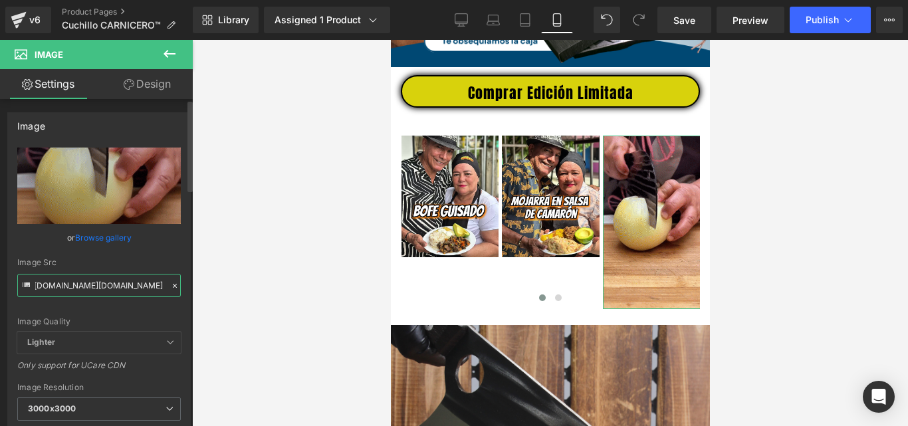
type input "[URL][DOMAIN_NAME]"
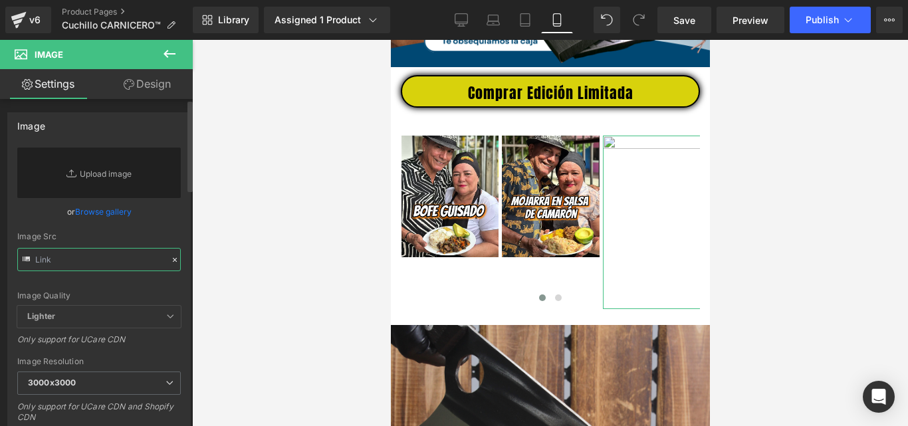
scroll to position [0, 0]
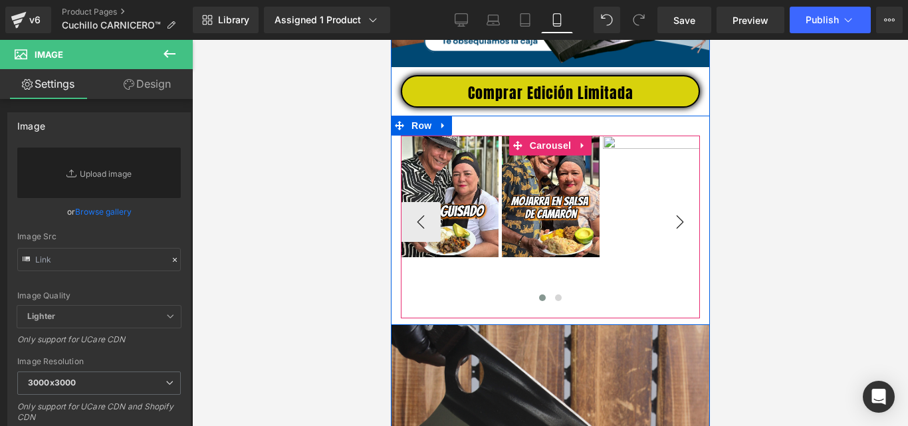
click at [678, 225] on button "›" at bounding box center [679, 222] width 40 height 40
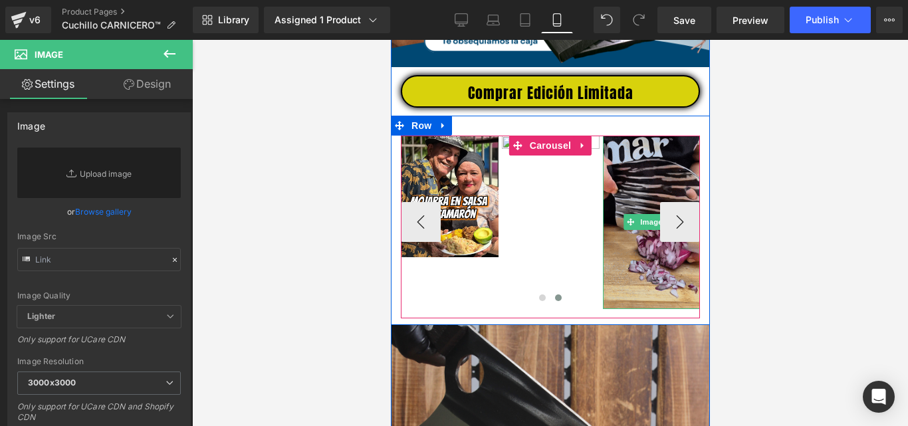
click at [642, 177] on img at bounding box center [651, 222] width 98 height 173
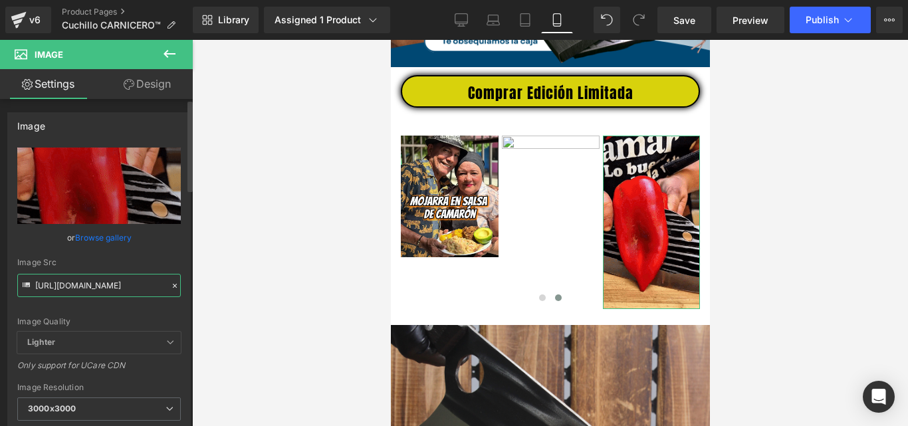
click at [101, 288] on input "[URL][DOMAIN_NAME]" at bounding box center [98, 285] width 163 height 23
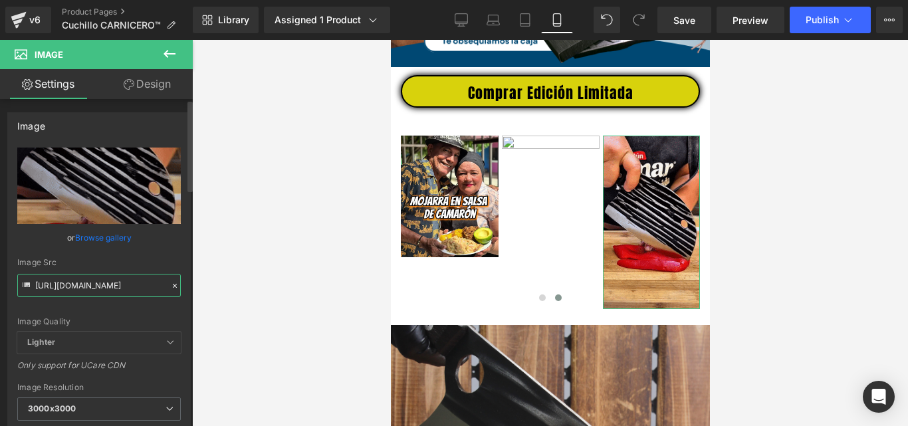
click at [101, 288] on input "[URL][DOMAIN_NAME]" at bounding box center [98, 285] width 163 height 23
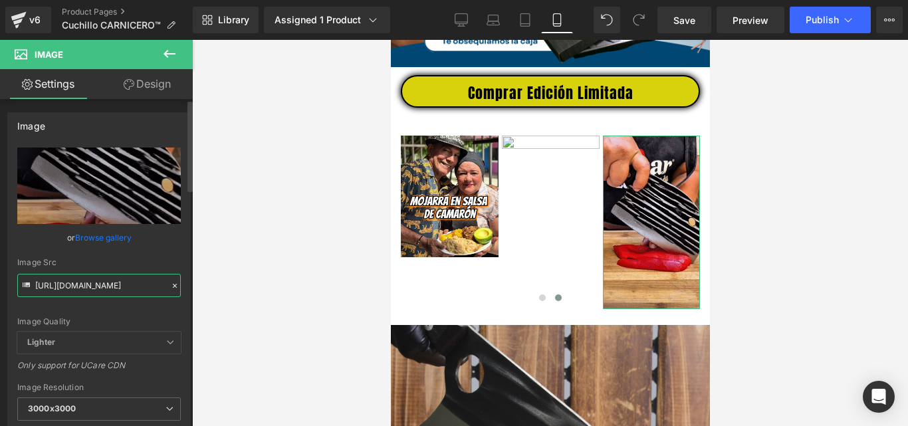
click at [101, 288] on input "[URL][DOMAIN_NAME]" at bounding box center [98, 285] width 163 height 23
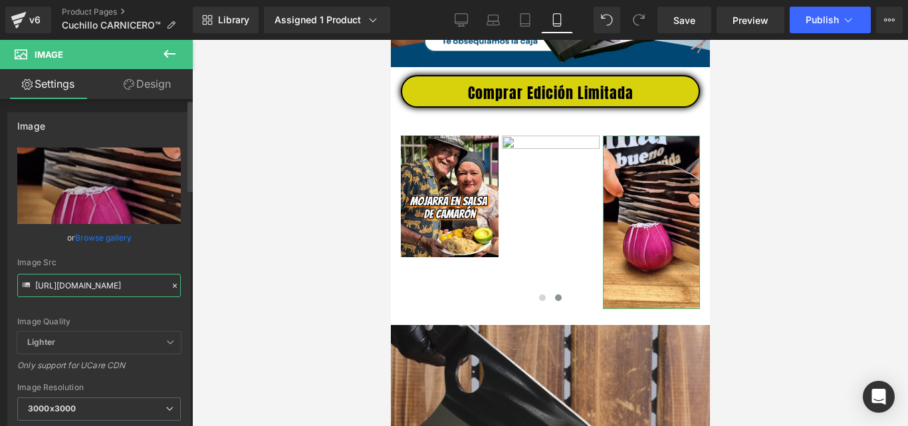
scroll to position [0, 172]
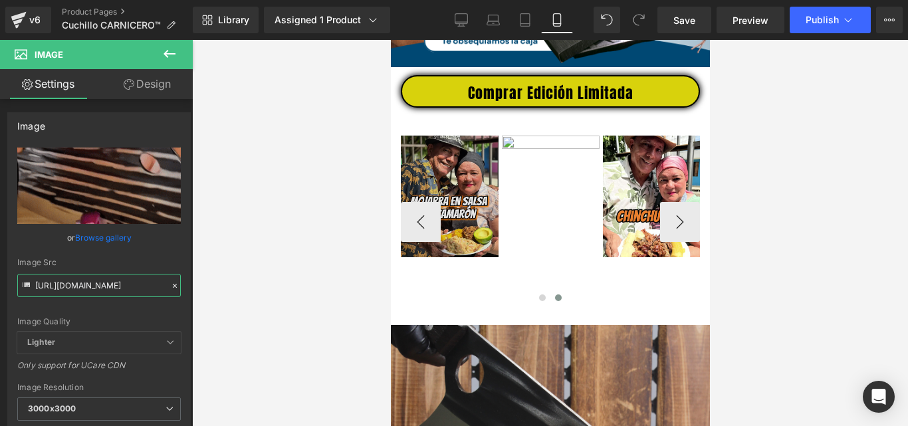
type input "[URL][DOMAIN_NAME]"
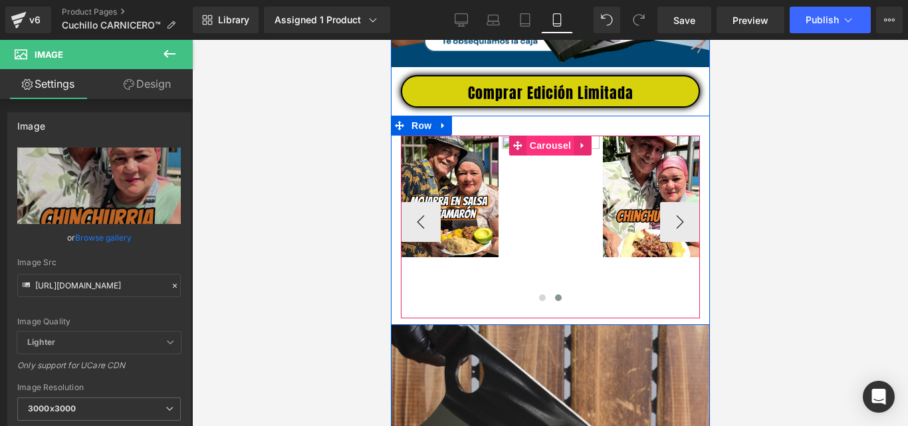
click at [544, 155] on span "Carousel" at bounding box center [550, 146] width 48 height 20
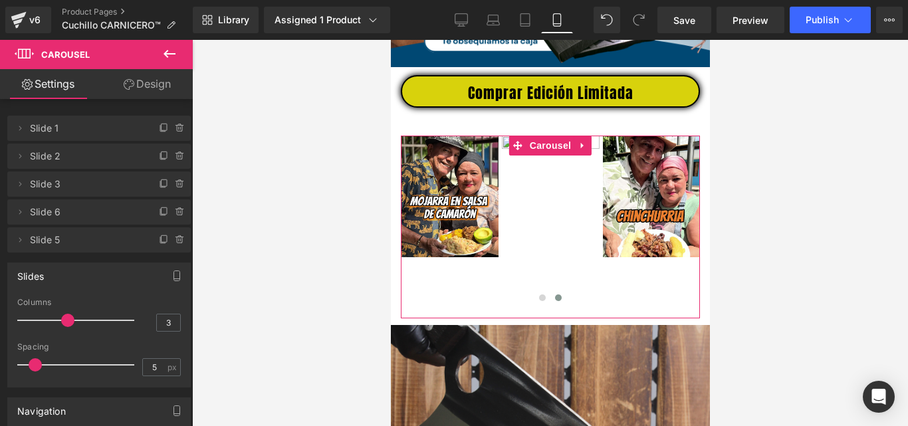
click at [150, 84] on link "Design" at bounding box center [147, 84] width 96 height 30
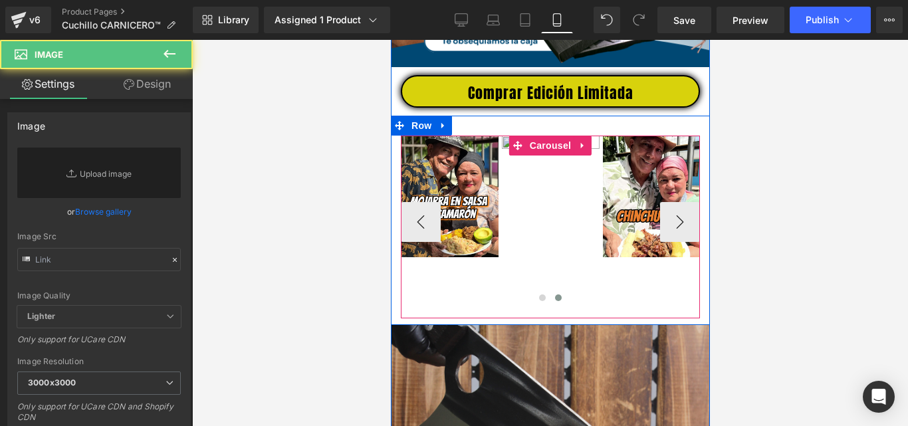
drag, startPoint x: 542, startPoint y: 153, endPoint x: 475, endPoint y: 259, distance: 125.7
click at [542, 153] on div "Image Image Image Image Image ‹ › [GEOGRAPHIC_DATA]" at bounding box center [549, 227] width 299 height 183
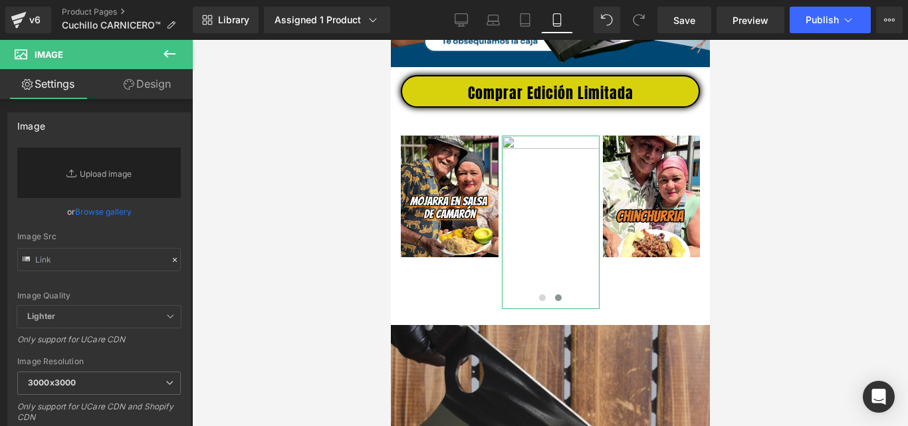
scroll to position [266, 0]
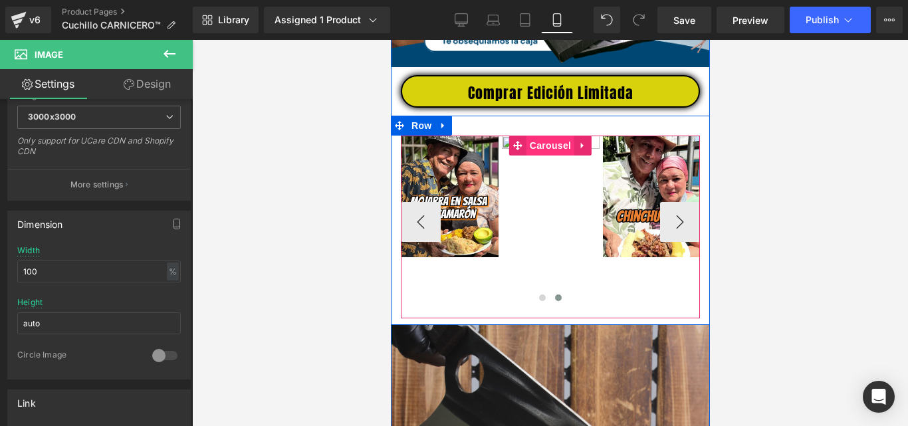
click at [539, 155] on span "Carousel" at bounding box center [550, 146] width 48 height 20
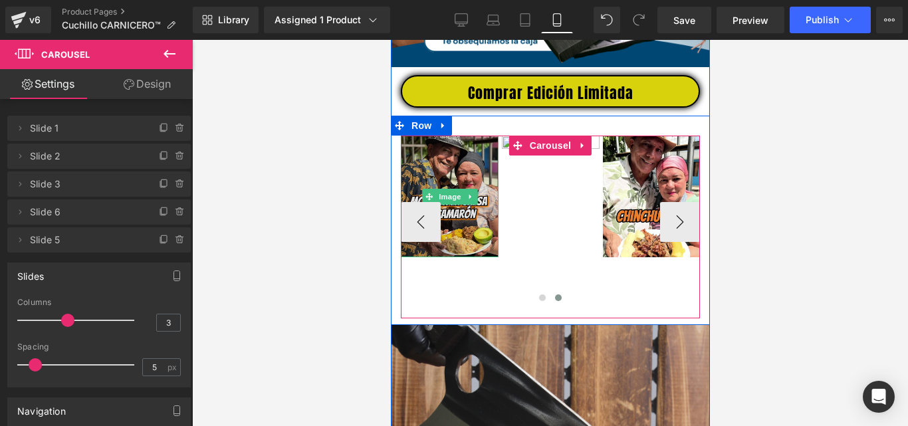
click at [460, 199] on img at bounding box center [449, 197] width 98 height 122
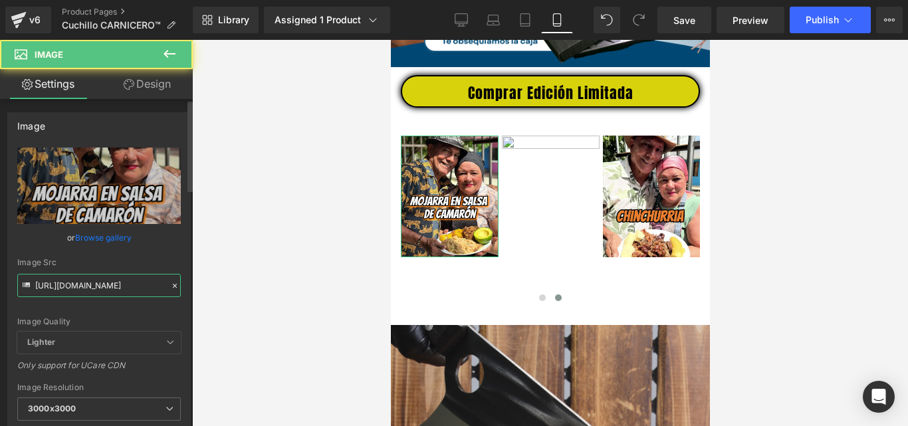
click at [130, 278] on input "[URL][DOMAIN_NAME]" at bounding box center [98, 285] width 163 height 23
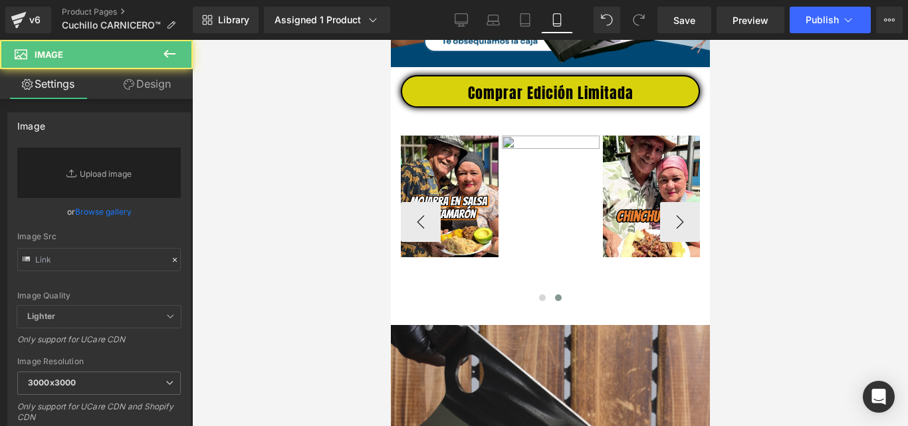
click at [550, 193] on img at bounding box center [550, 222] width 98 height 173
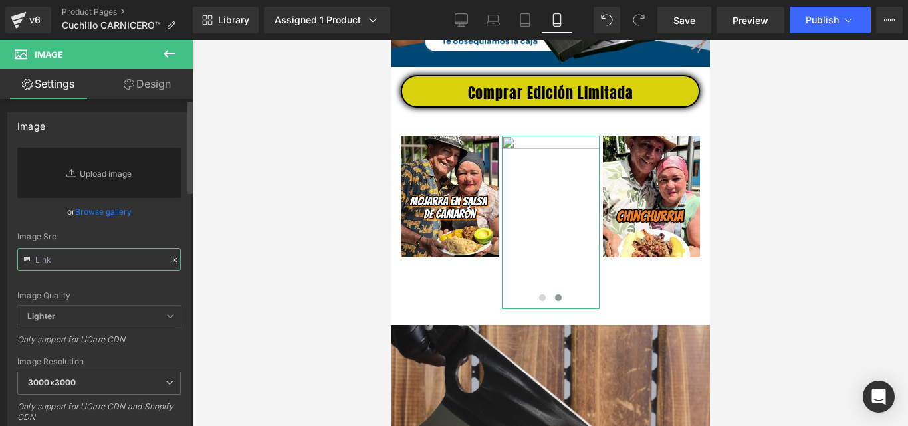
click at [111, 254] on input "text" at bounding box center [98, 259] width 163 height 23
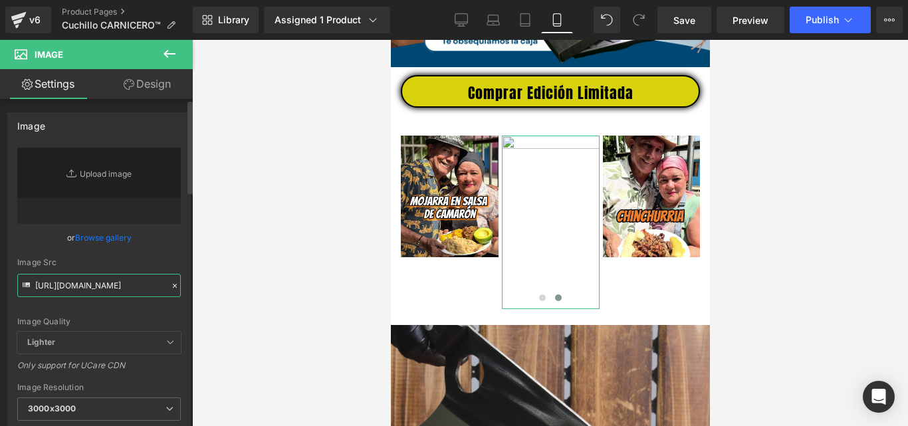
scroll to position [0, 338]
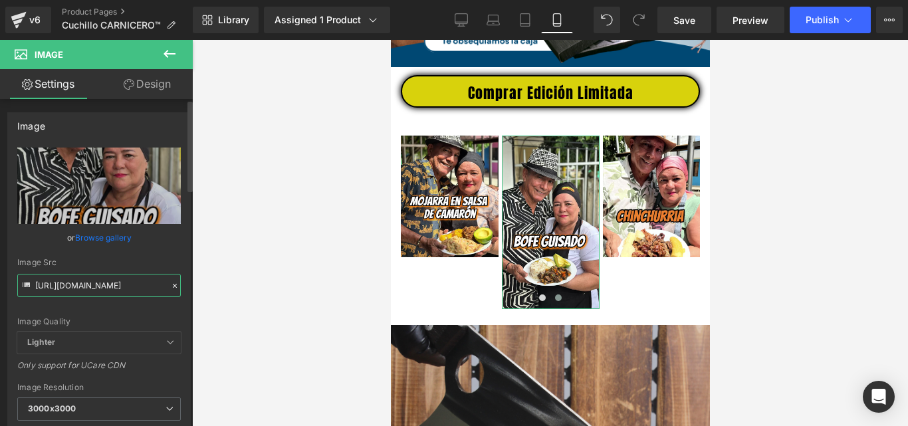
type input "[URL][DOMAIN_NAME]"
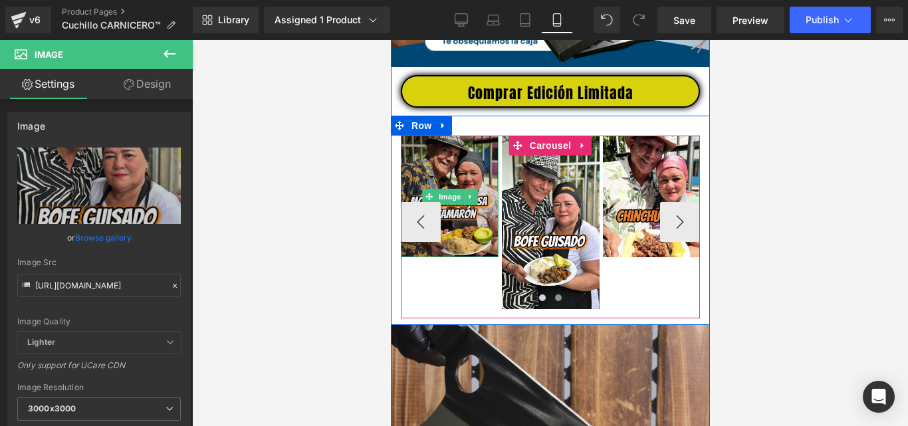
click at [432, 220] on img at bounding box center [449, 197] width 98 height 122
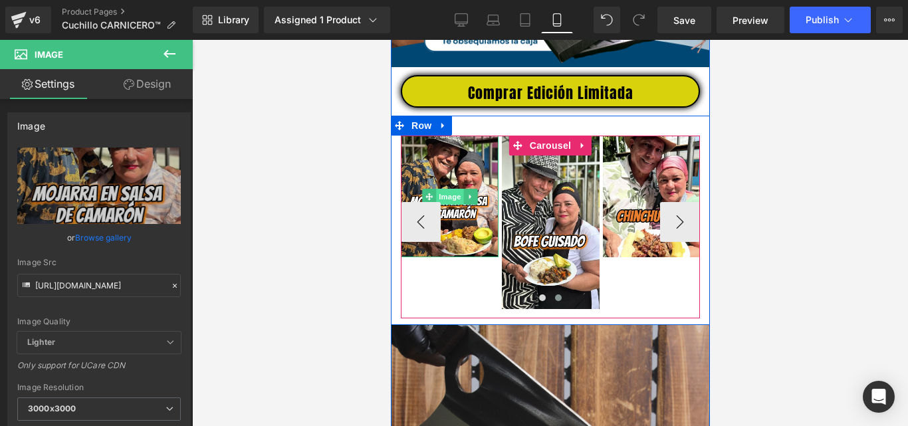
click at [438, 204] on span "Image" at bounding box center [449, 197] width 28 height 16
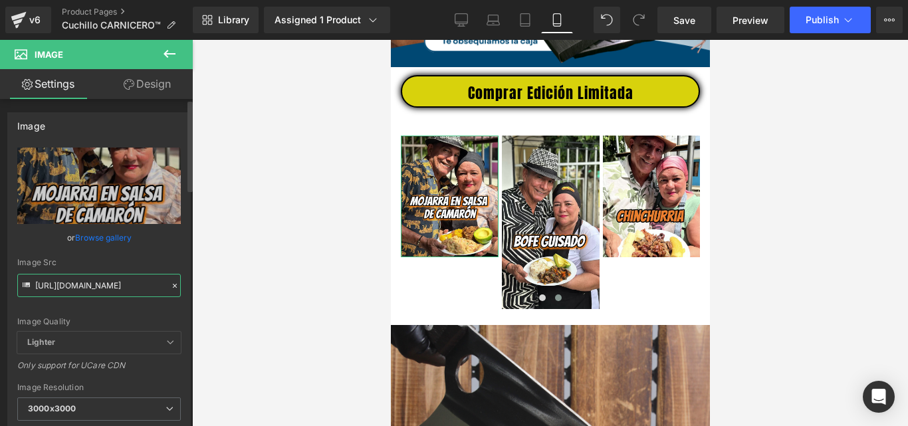
click at [110, 279] on input "[URL][DOMAIN_NAME]" at bounding box center [98, 285] width 163 height 23
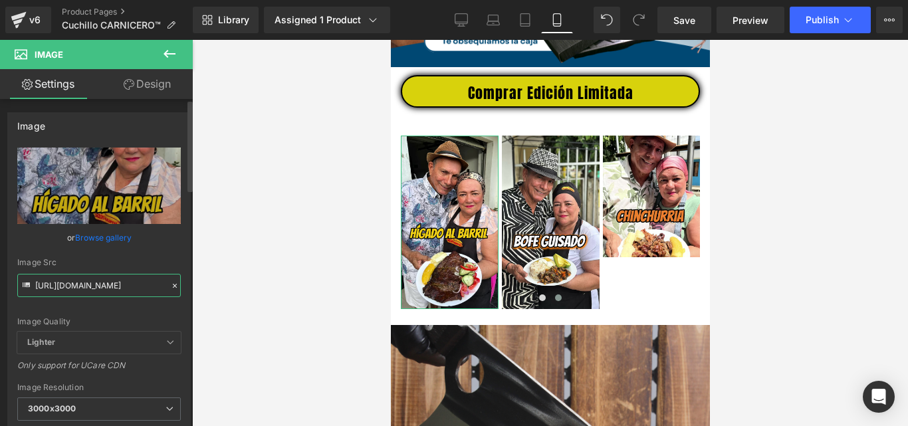
type input "[URL][DOMAIN_NAME]"
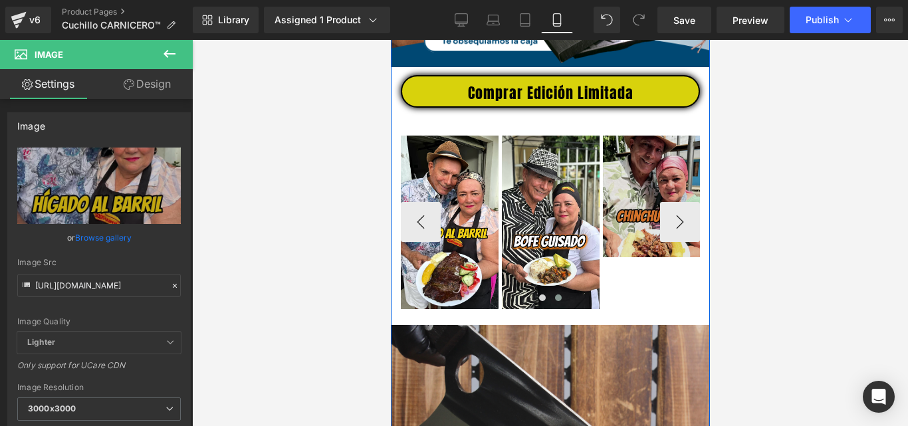
click at [628, 219] on img at bounding box center [651, 197] width 98 height 122
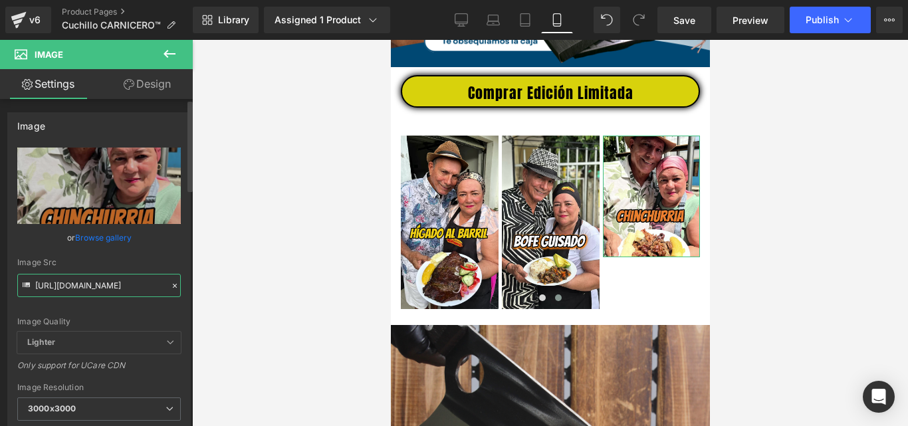
click at [137, 286] on input "[URL][DOMAIN_NAME]" at bounding box center [98, 285] width 163 height 23
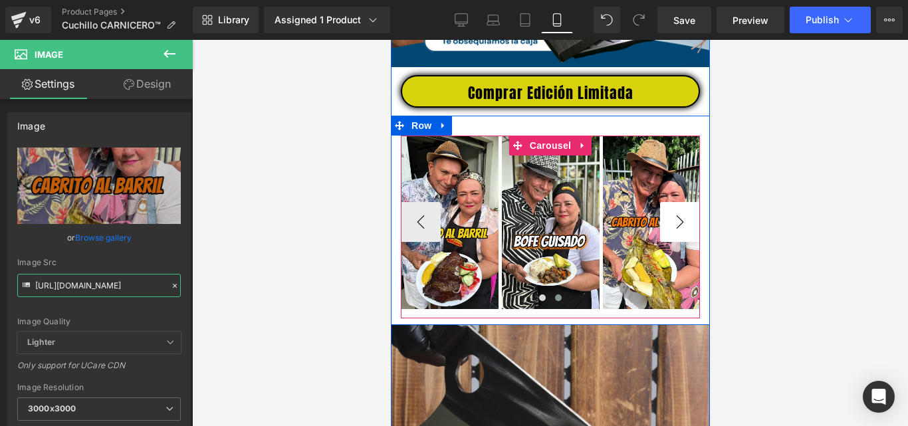
type input "[URL][DOMAIN_NAME]"
click at [674, 237] on button "›" at bounding box center [679, 222] width 40 height 40
click at [673, 233] on button "›" at bounding box center [679, 222] width 40 height 40
click at [417, 232] on button "‹" at bounding box center [420, 222] width 40 height 40
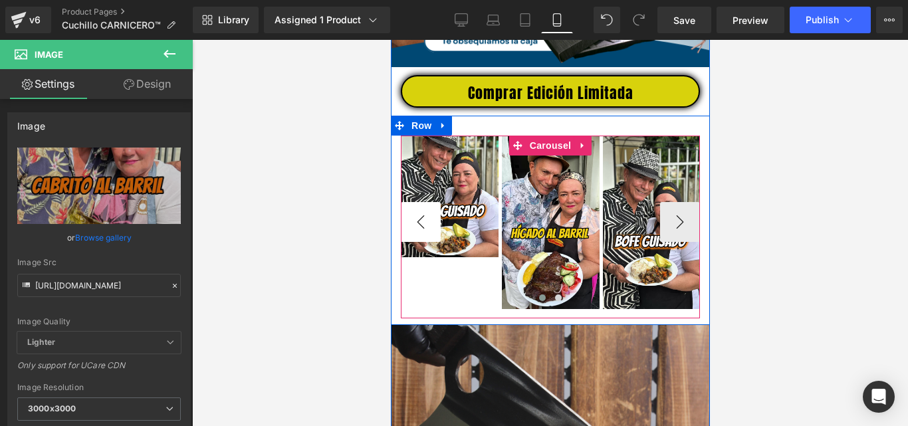
click at [417, 232] on button "‹" at bounding box center [420, 222] width 40 height 40
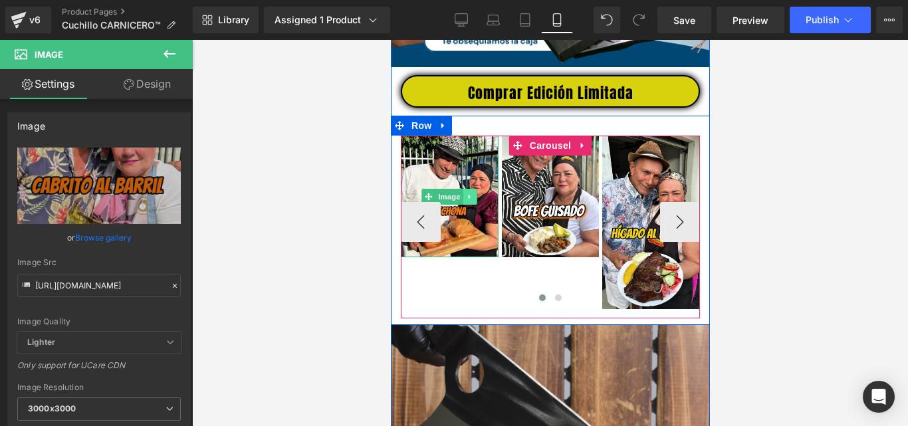
click at [466, 201] on link at bounding box center [469, 197] width 14 height 16
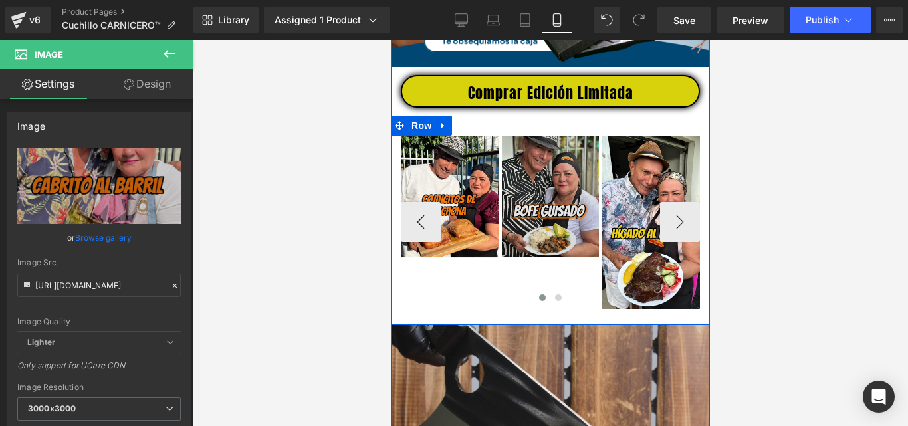
click at [552, 206] on div "Image" at bounding box center [550, 197] width 98 height 122
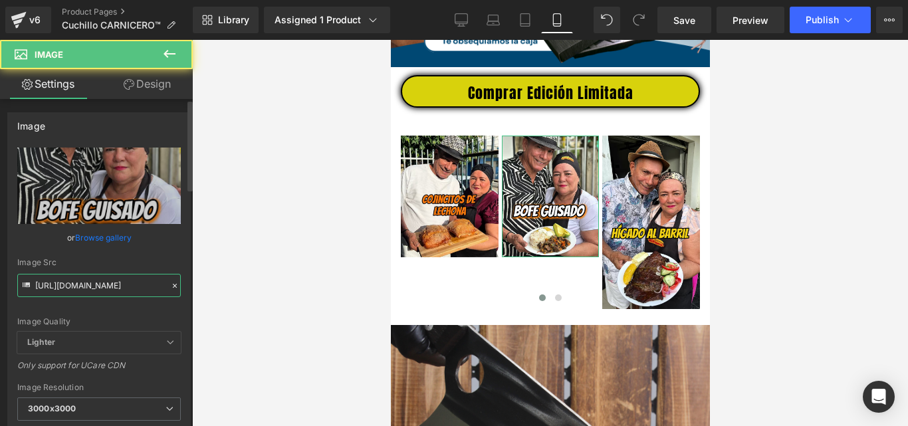
click at [132, 286] on input "[URL][DOMAIN_NAME]" at bounding box center [98, 285] width 163 height 23
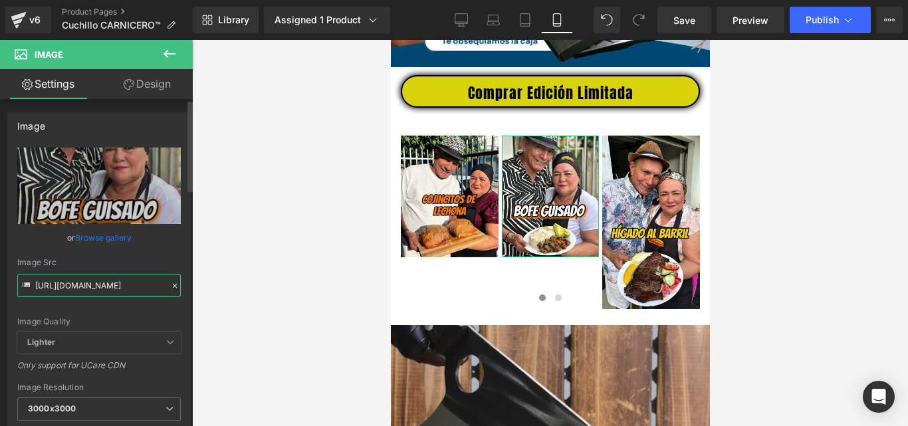
scroll to position [0, 341]
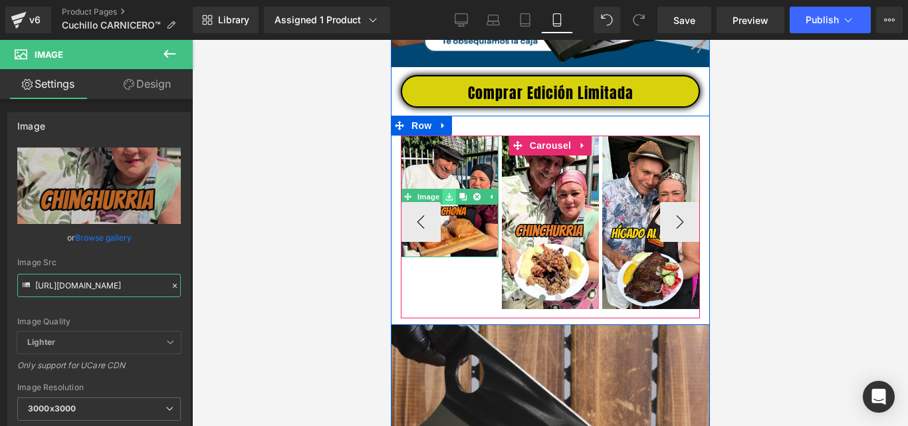
type input "[URL][DOMAIN_NAME]"
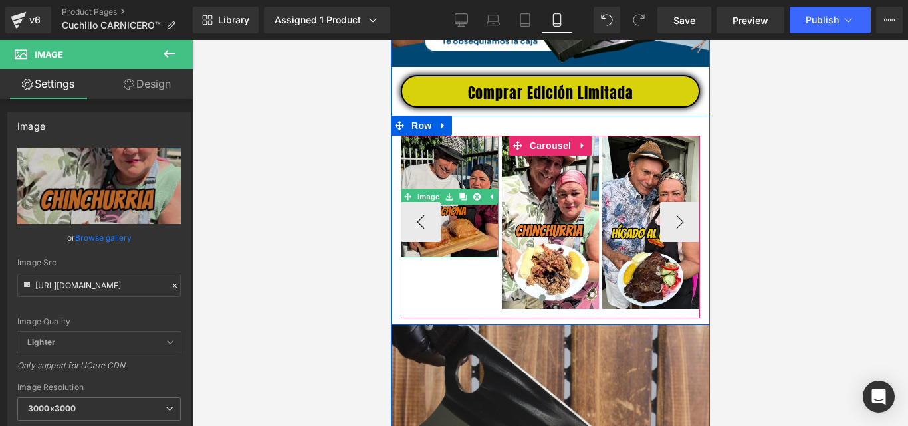
click at [438, 183] on img at bounding box center [449, 197] width 98 height 122
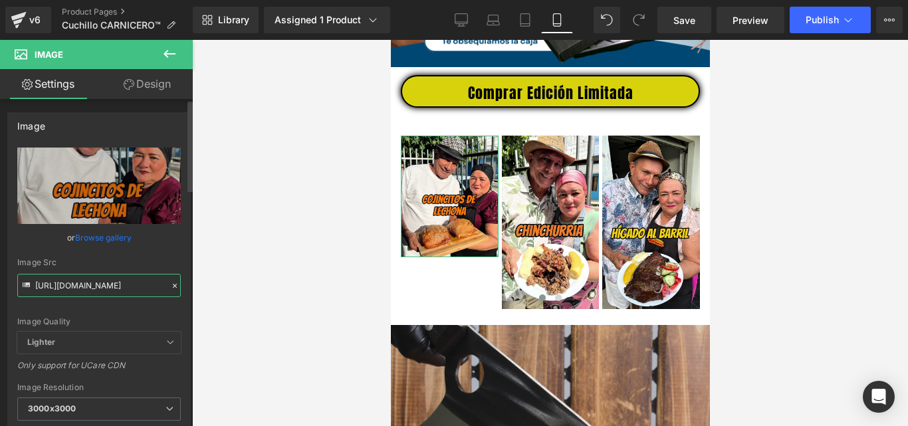
click at [116, 284] on input "[URL][DOMAIN_NAME]" at bounding box center [98, 285] width 163 height 23
paste input "12_f297a48e-a605-4b08-a8bd-d160ba731f03.png?v=1756331876"
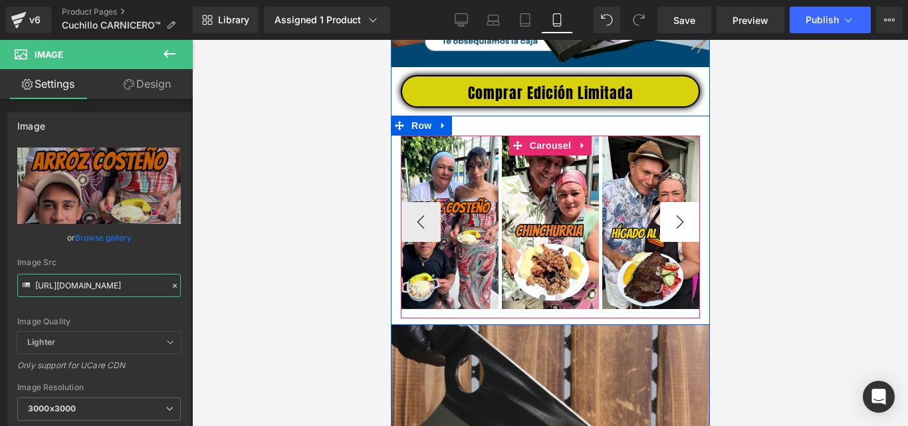
type input "[URL][DOMAIN_NAME]"
click at [680, 235] on button "›" at bounding box center [679, 222] width 40 height 40
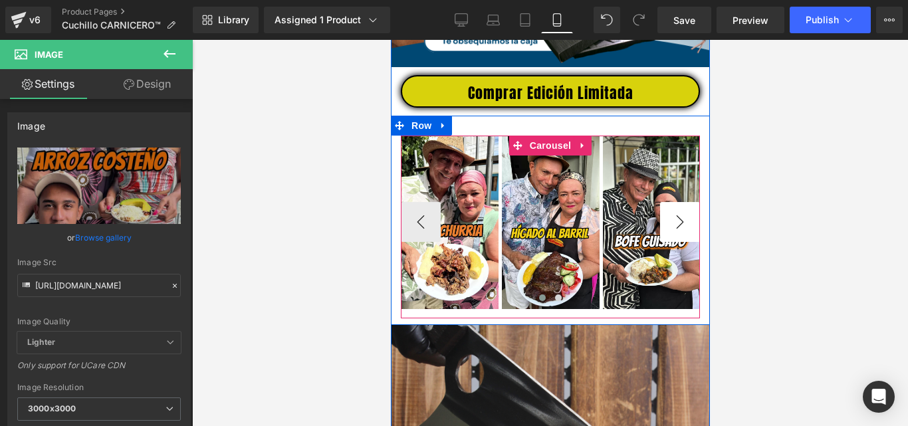
click at [680, 235] on button "›" at bounding box center [679, 222] width 40 height 40
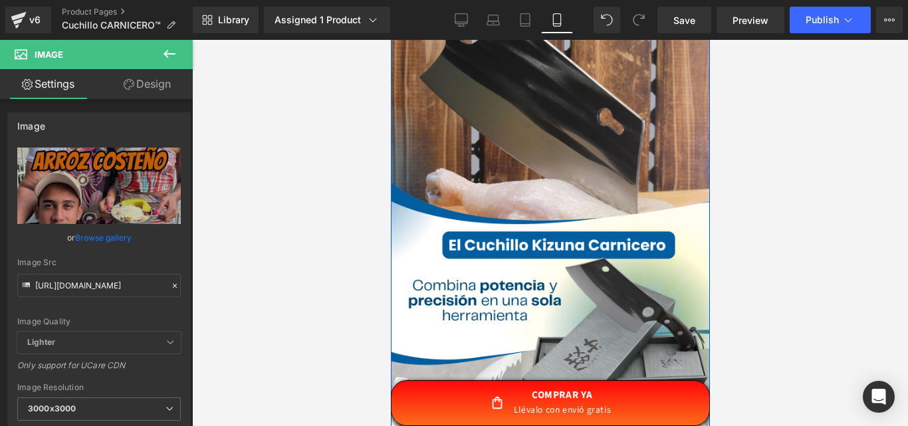
scroll to position [930, 0]
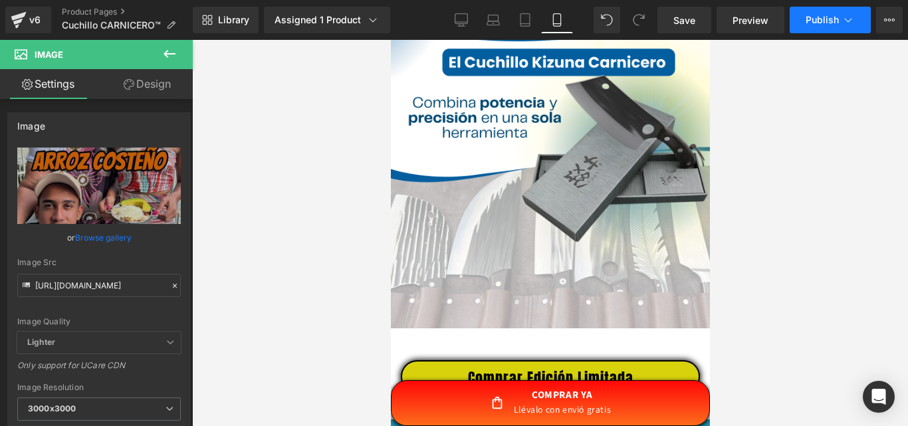
click at [819, 6] on div "Library Assigned 1 Product Product Preview CuchilloKizuna CARNICERO™ | Rosmi y …" at bounding box center [550, 20] width 715 height 40
click at [816, 17] on span "Publish" at bounding box center [821, 20] width 33 height 11
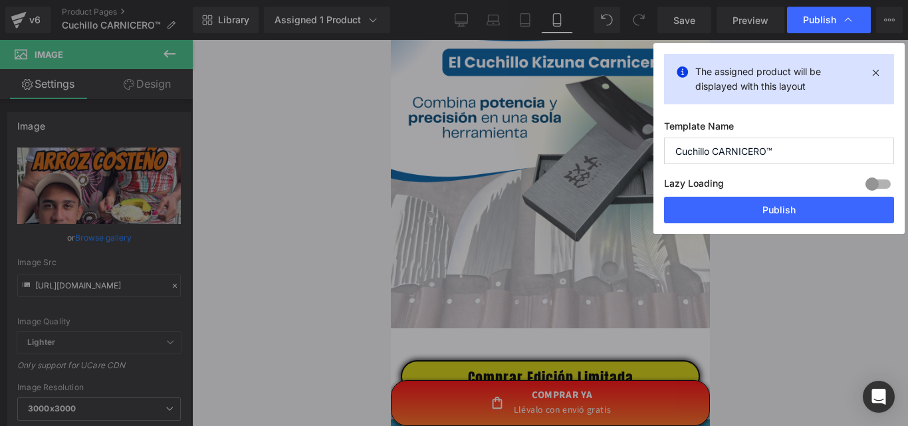
click at [764, 209] on button "Publish" at bounding box center [779, 210] width 230 height 27
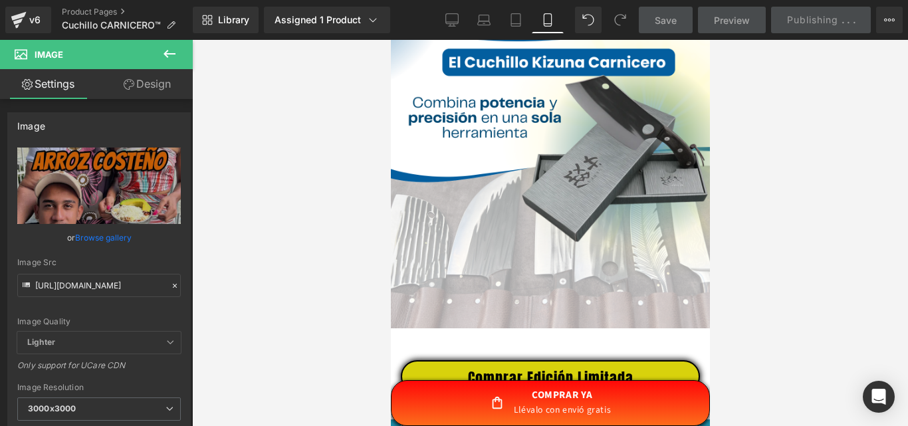
scroll to position [1281, 0]
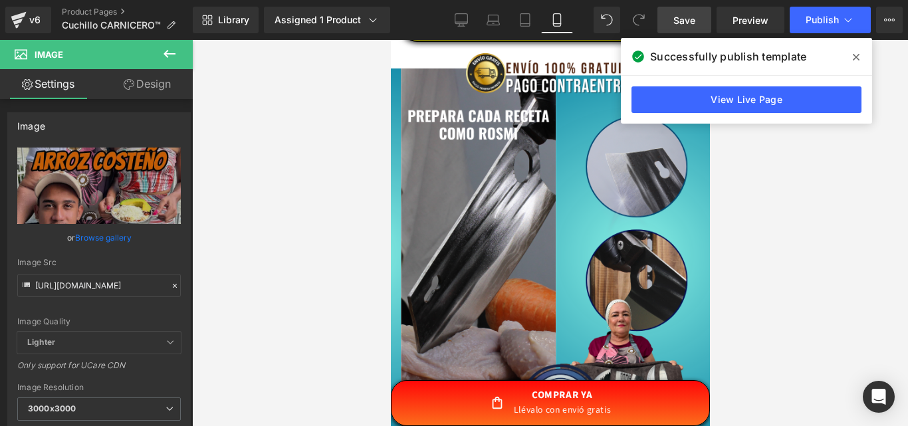
click at [688, 21] on span "Save" at bounding box center [684, 20] width 22 height 14
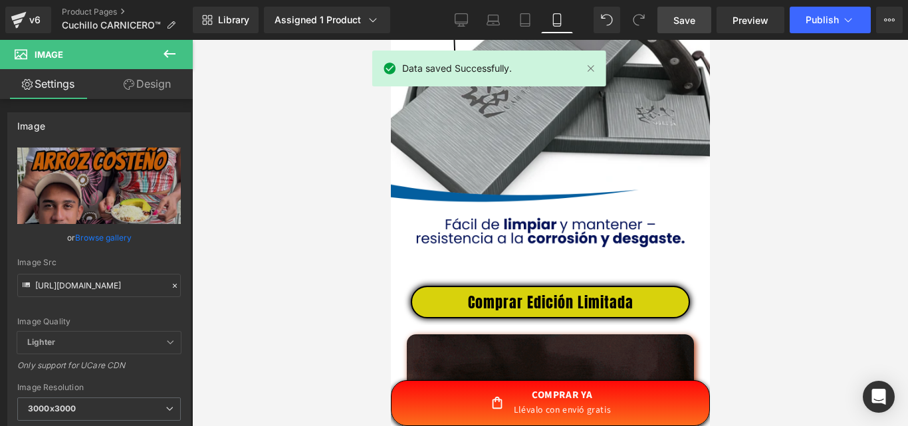
scroll to position [4071, 0]
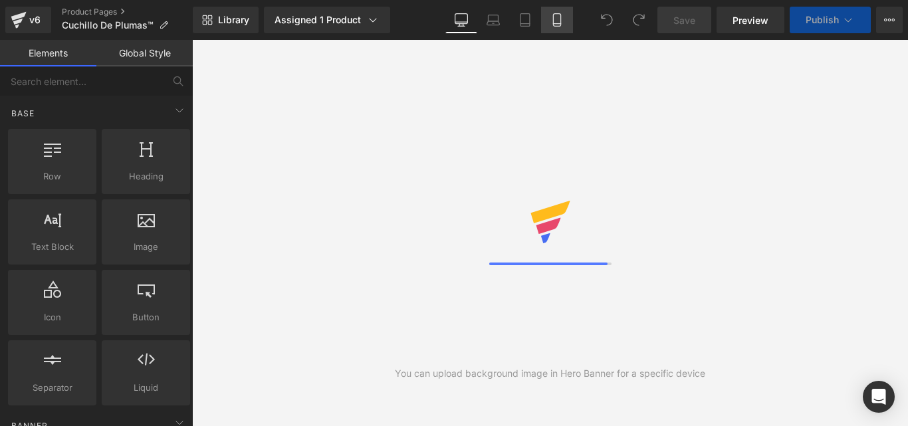
click at [556, 24] on icon at bounding box center [556, 24] width 7 height 0
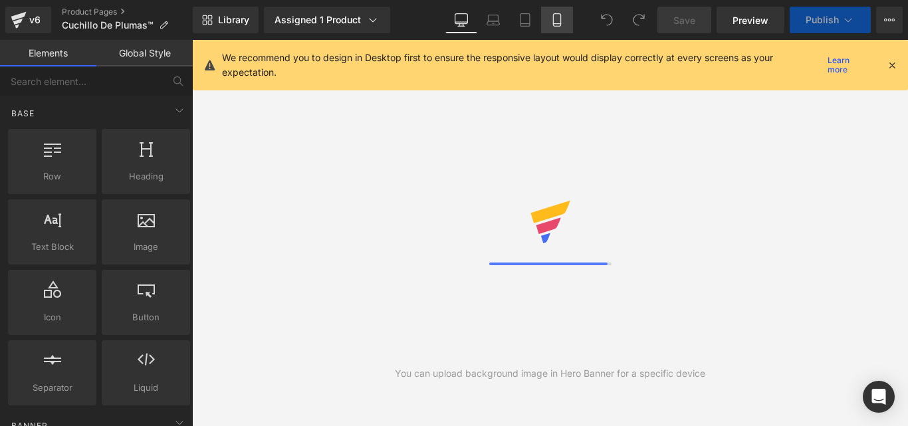
click at [555, 19] on icon at bounding box center [556, 19] width 13 height 13
click at [557, 19] on icon at bounding box center [556, 19] width 13 height 13
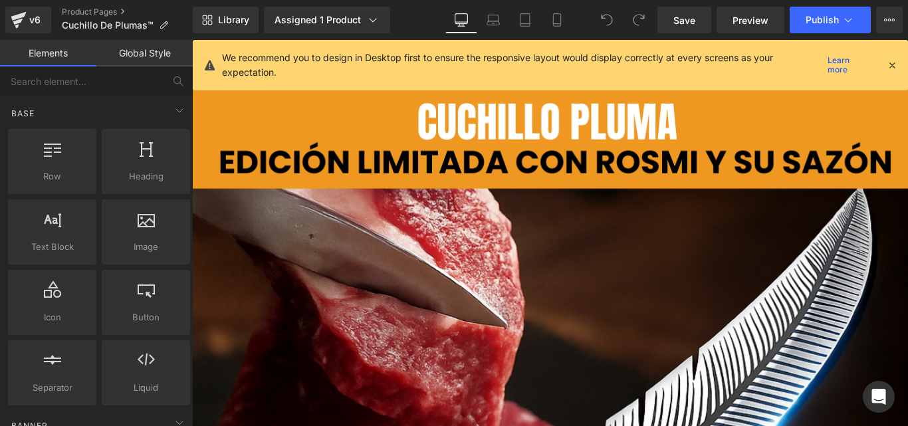
click at [892, 62] on icon at bounding box center [892, 65] width 12 height 12
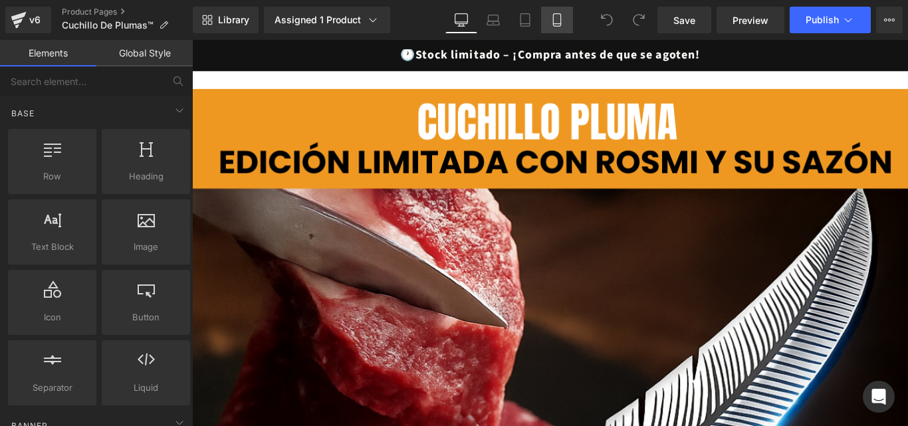
click at [551, 19] on icon at bounding box center [556, 19] width 13 height 13
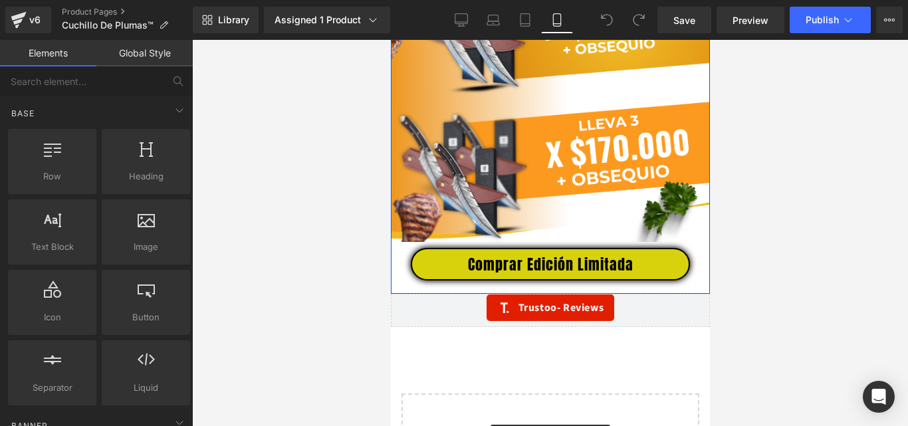
scroll to position [3748, 0]
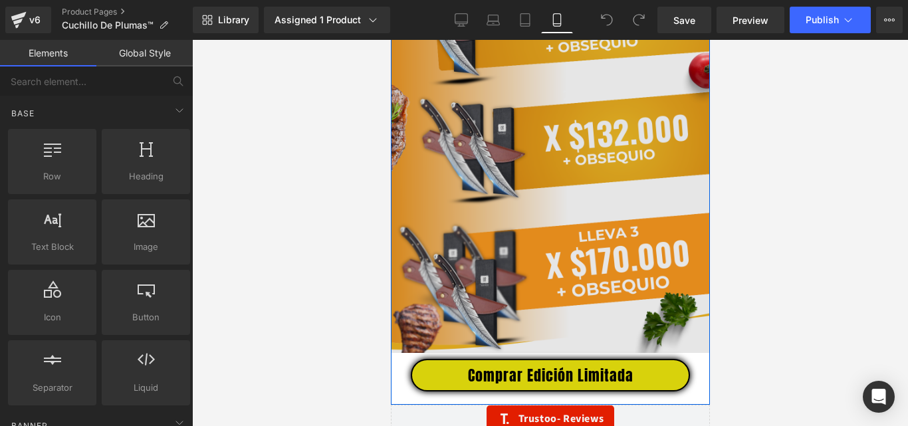
click at [575, 251] on img at bounding box center [549, 153] width 319 height 399
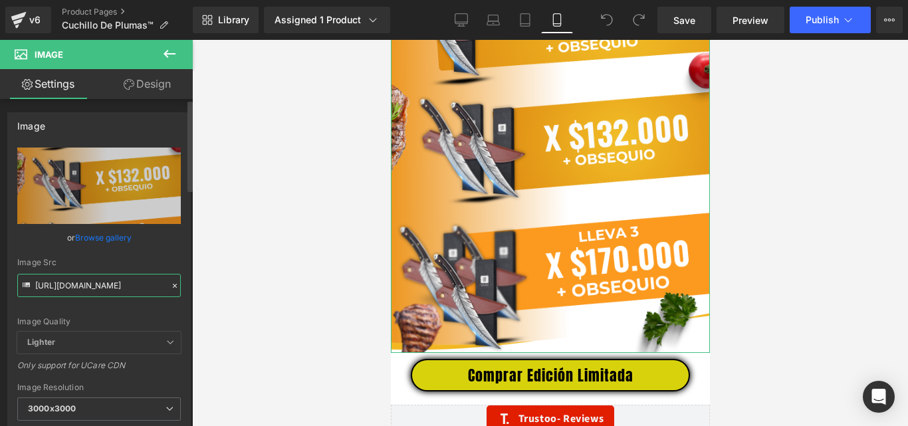
click at [124, 294] on input "https://cdn.shopify.com/s/files/1/0633/8075/0420/files/6_3000x3000.png?v=175622…" at bounding box center [98, 285] width 163 height 23
paste input "PLUMA_KIZUNA_4.png?v=1756332754"
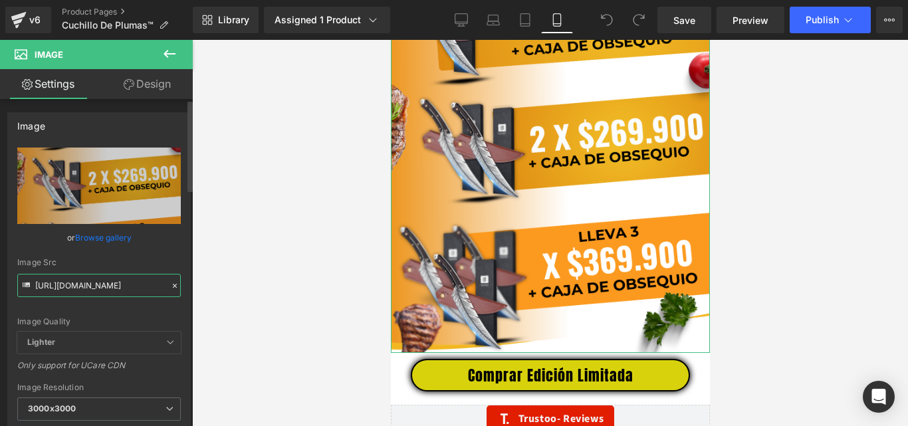
type input "https://cdn.shopify.com/s/files/1/0633/8075/0420/files/PLUMA_KIZUNA_4_3000x3000…"
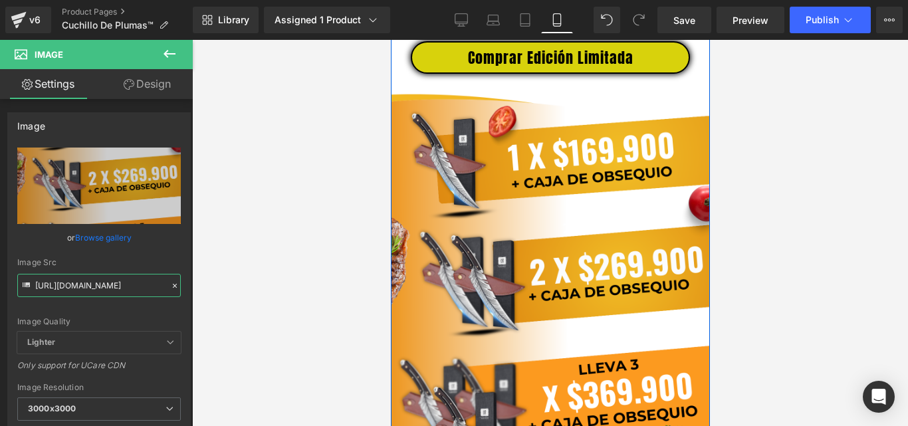
scroll to position [3482, 0]
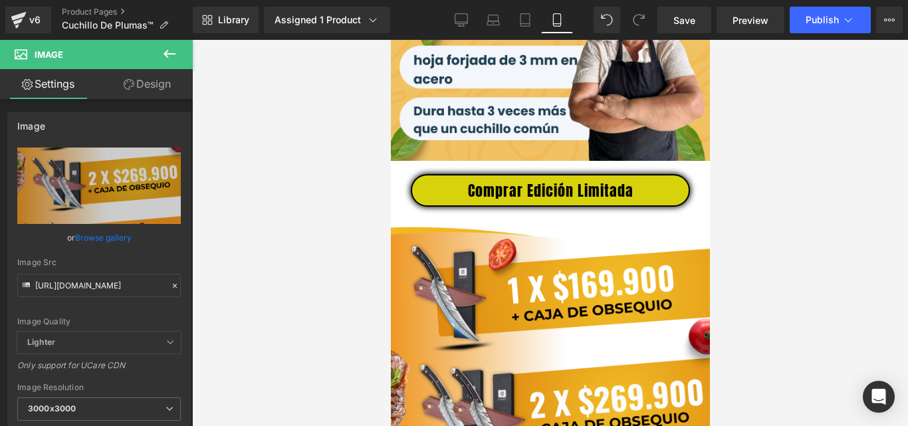
click at [811, 222] on div at bounding box center [550, 233] width 716 height 386
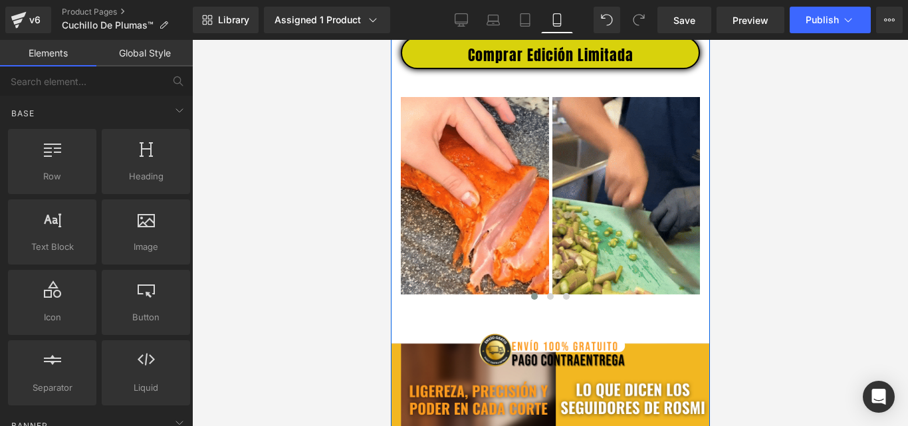
scroll to position [559, 0]
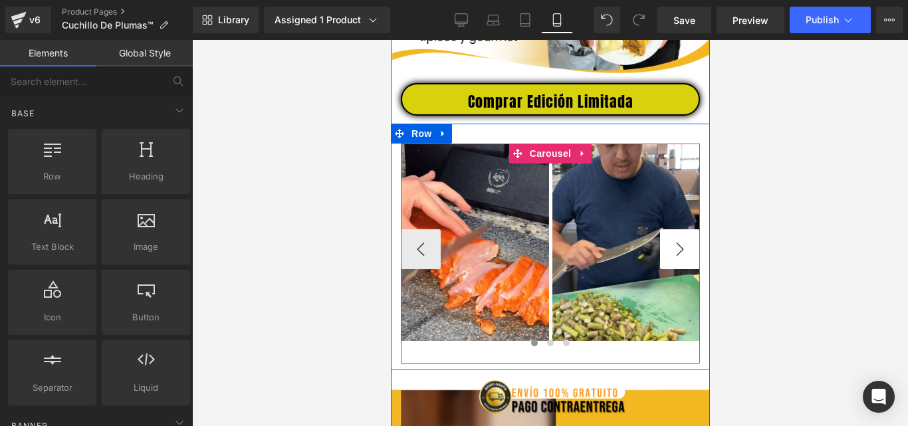
click at [670, 258] on button "›" at bounding box center [679, 249] width 40 height 40
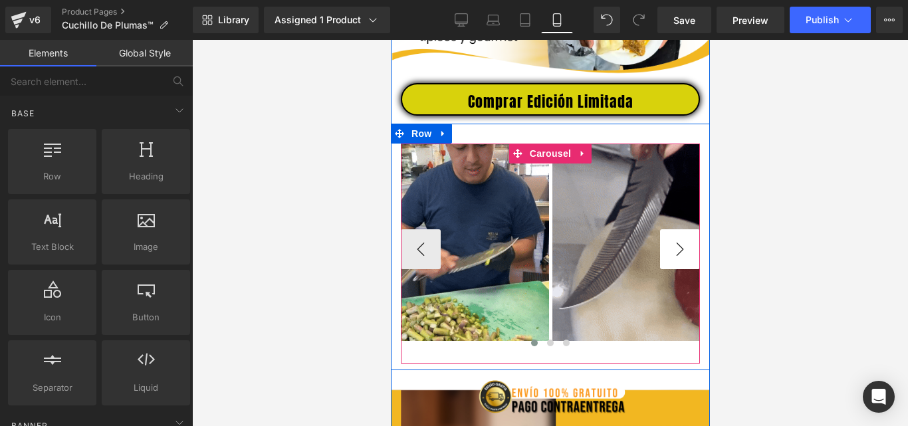
click at [670, 258] on button "›" at bounding box center [679, 249] width 40 height 40
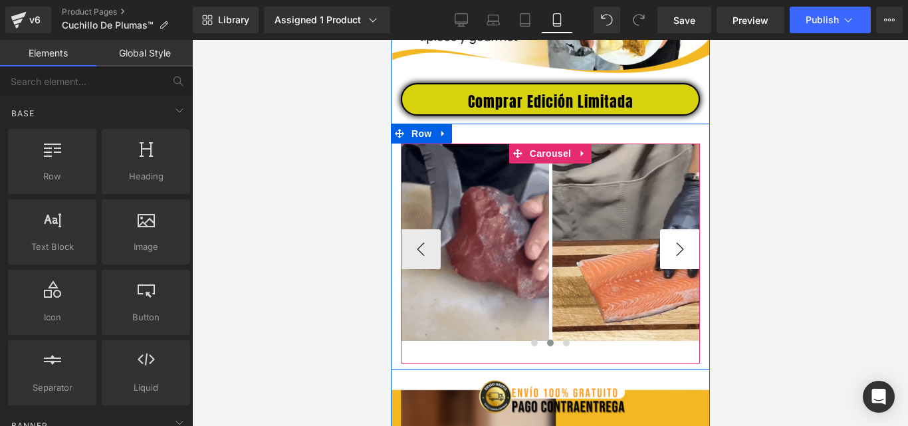
click at [670, 258] on button "›" at bounding box center [679, 249] width 40 height 40
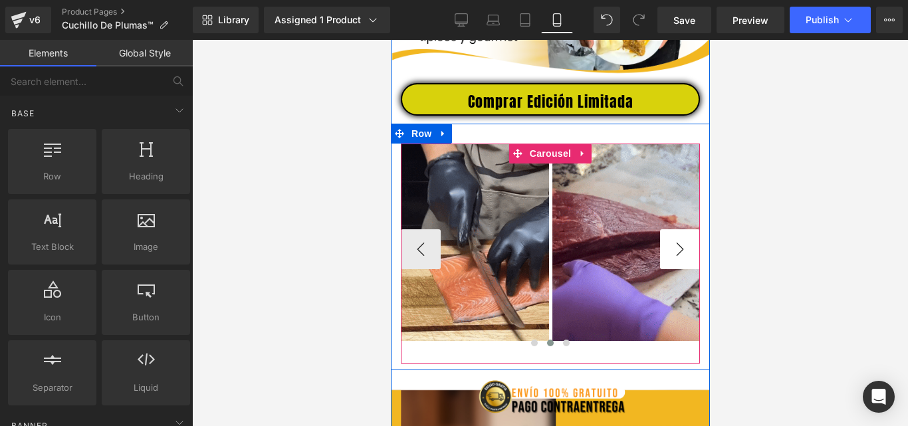
click at [670, 258] on button "›" at bounding box center [679, 249] width 40 height 40
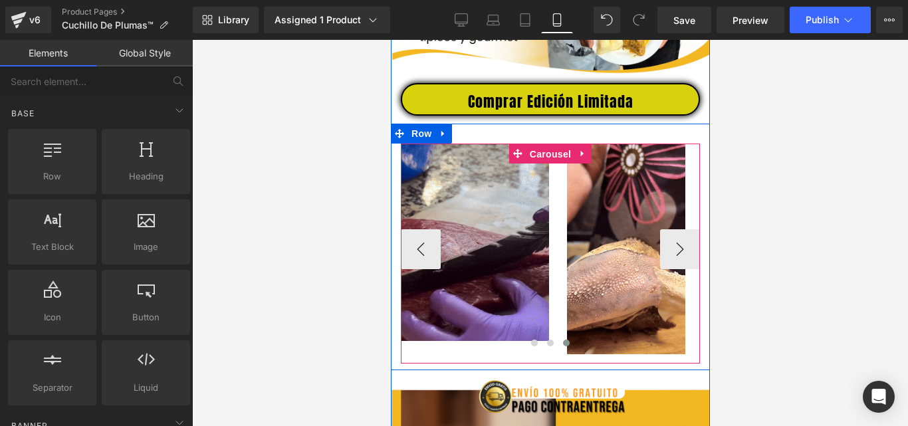
click at [547, 161] on span "Carousel" at bounding box center [550, 154] width 48 height 20
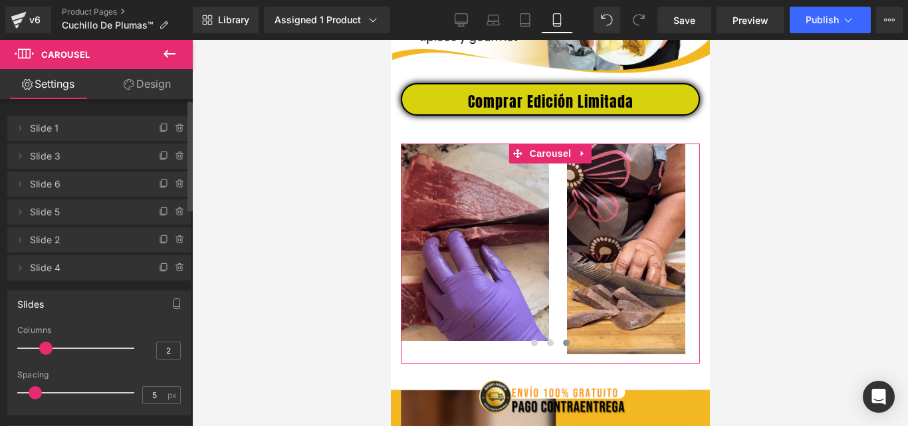
type input "3"
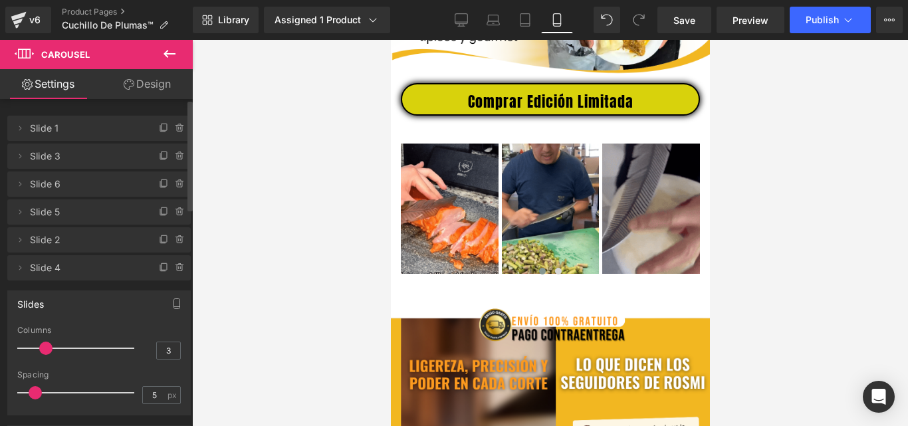
drag, startPoint x: 50, startPoint y: 348, endPoint x: 63, endPoint y: 348, distance: 12.6
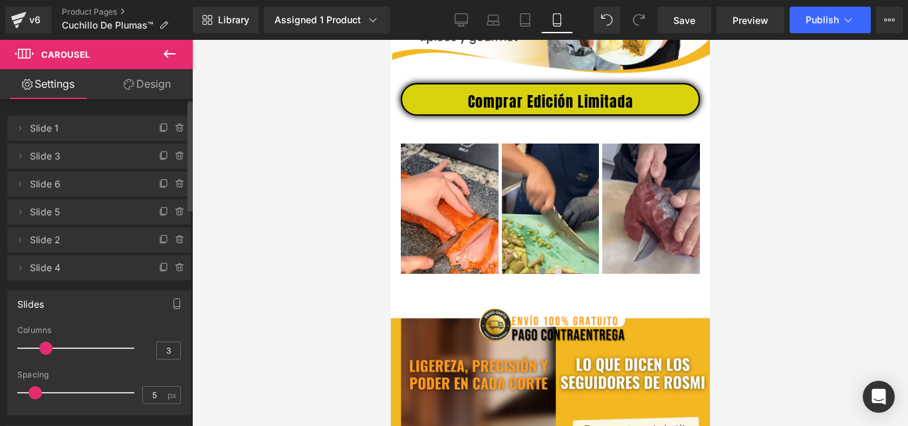
click at [52, 348] on span at bounding box center [45, 347] width 13 height 13
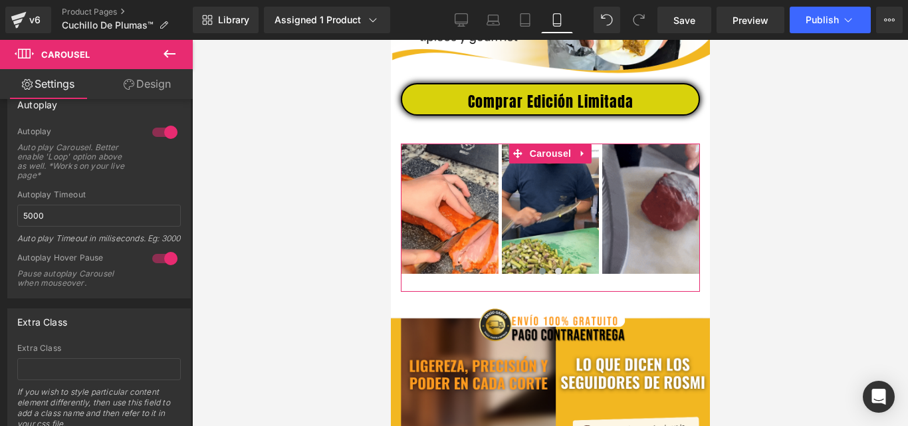
scroll to position [643, 0]
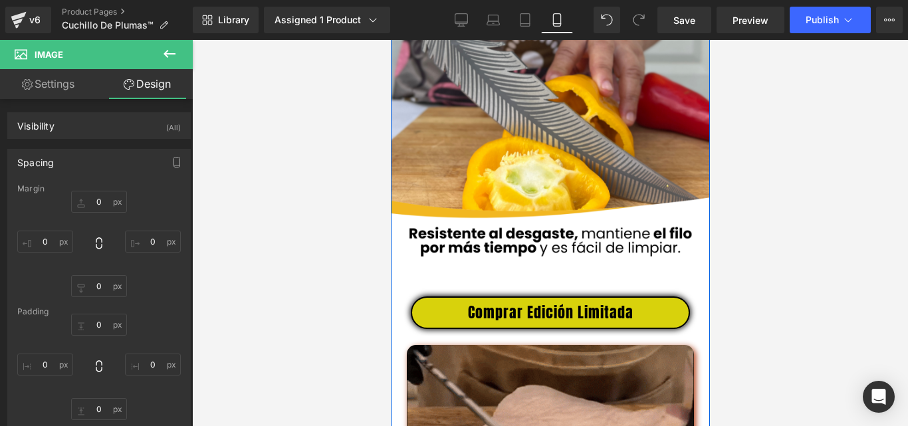
scroll to position [2552, 0]
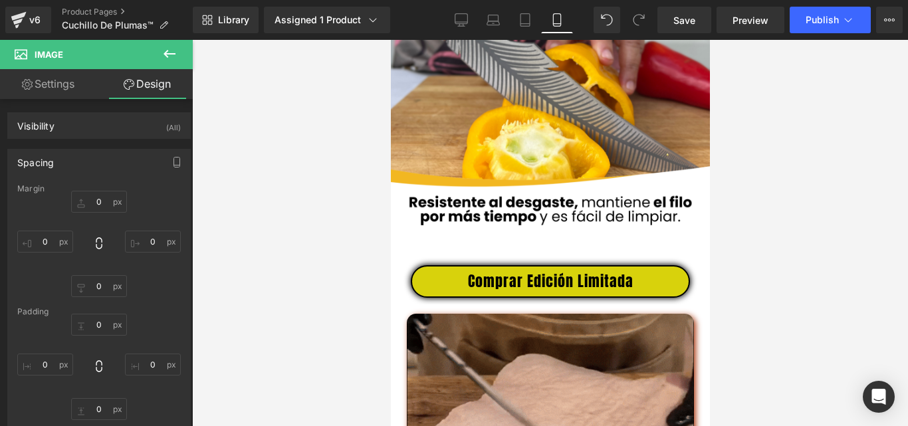
click at [167, 48] on icon at bounding box center [169, 54] width 16 height 16
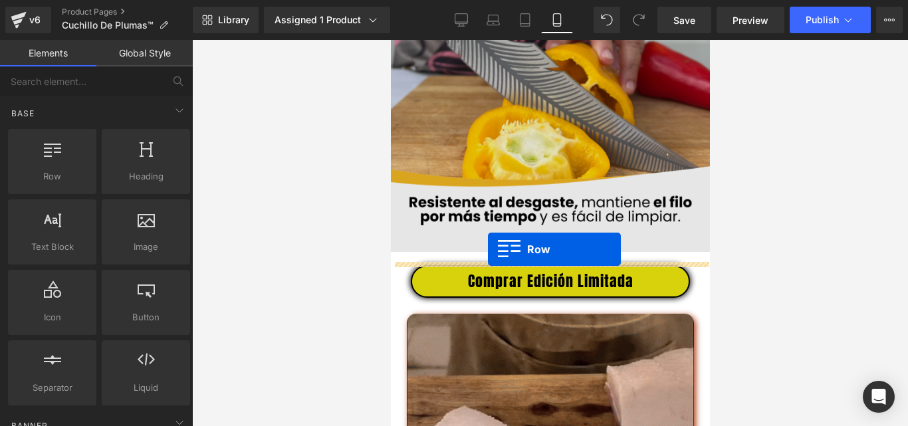
drag, startPoint x: 448, startPoint y: 214, endPoint x: 487, endPoint y: 249, distance: 52.2
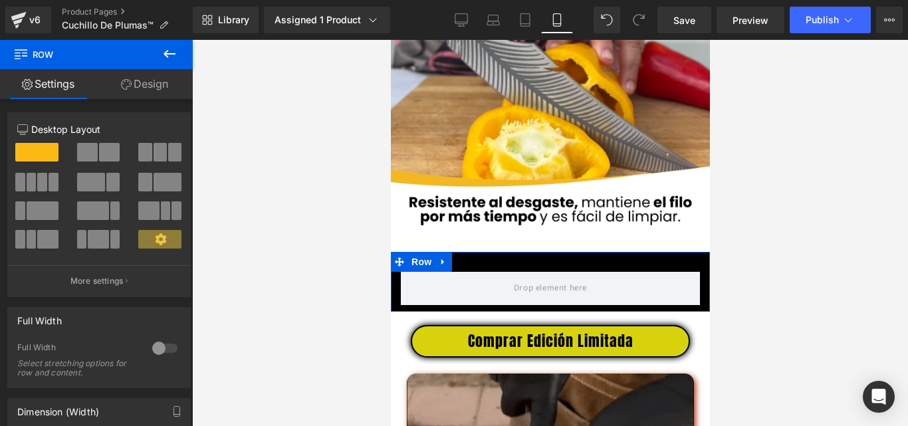
click at [161, 81] on link "Design" at bounding box center [144, 84] width 96 height 30
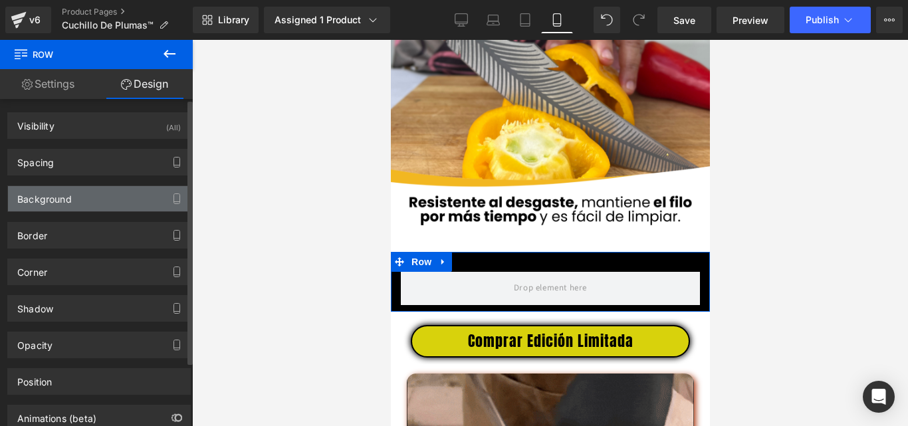
click at [50, 204] on div "Background" at bounding box center [44, 195] width 54 height 19
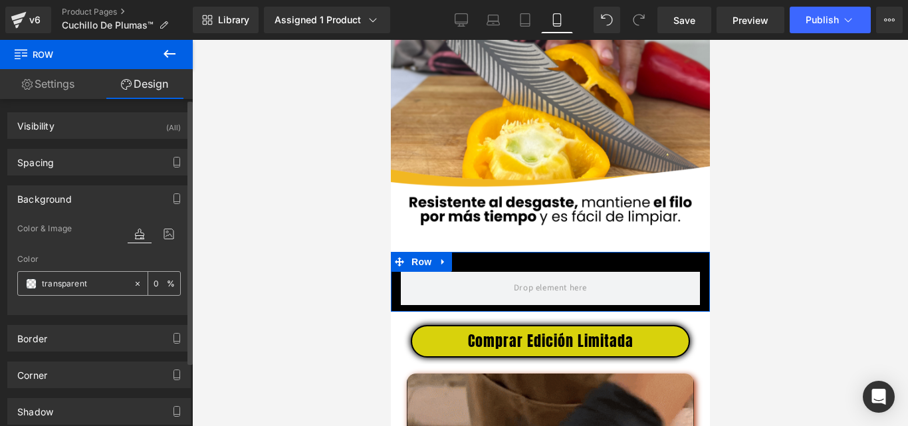
click at [30, 285] on span at bounding box center [31, 283] width 11 height 11
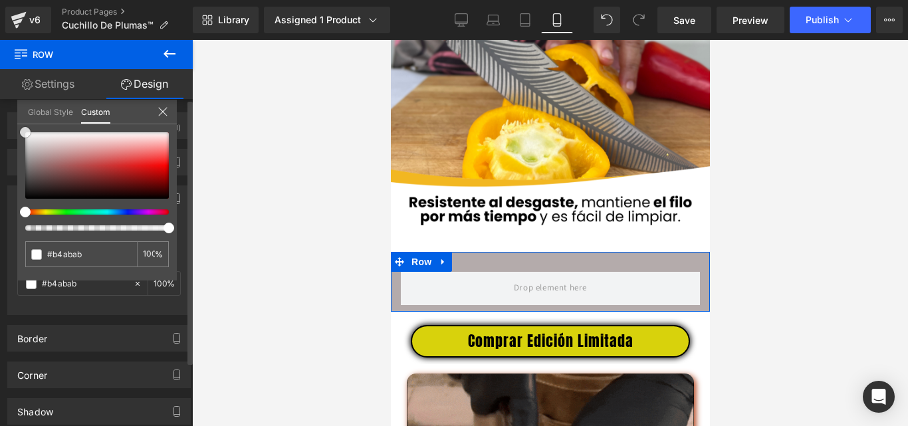
type input "#b4abab"
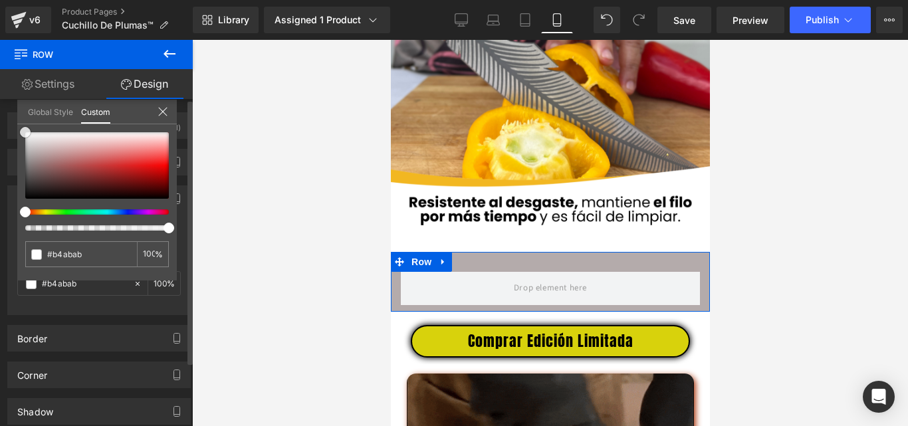
type input "100"
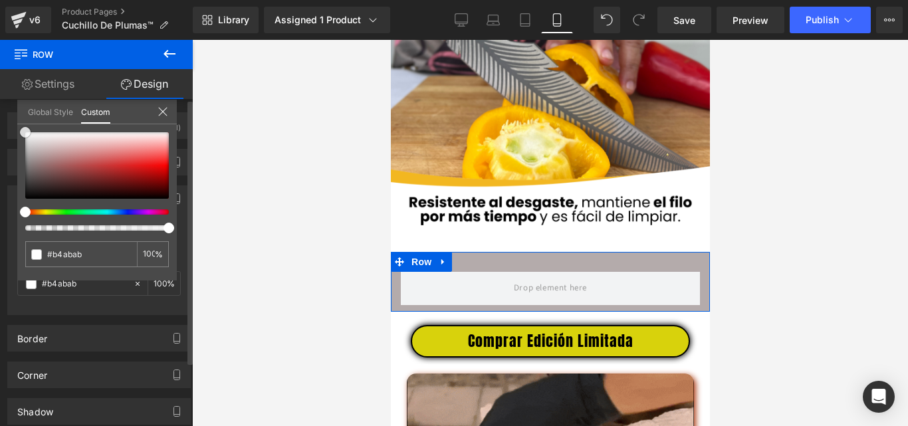
type input "#b4abab"
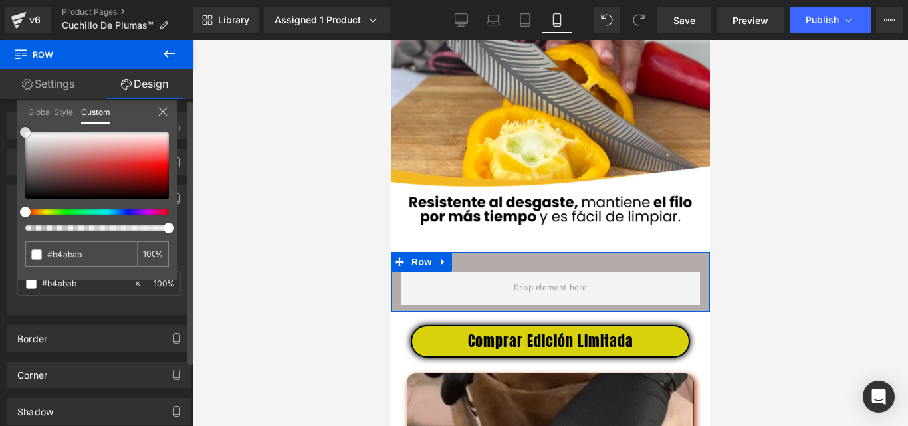
type input "100"
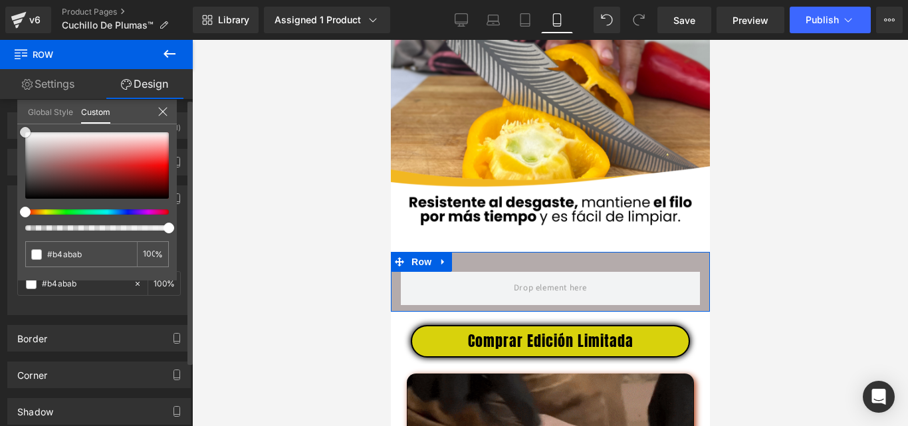
type input "#ffffff"
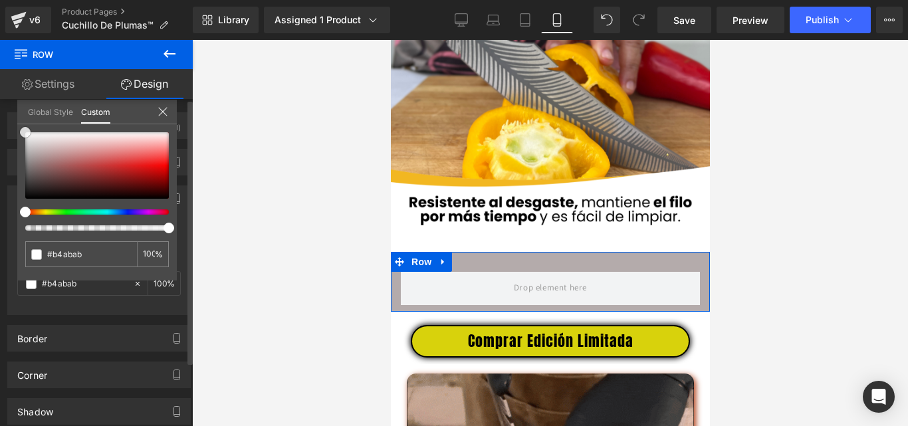
type input "#ffffff"
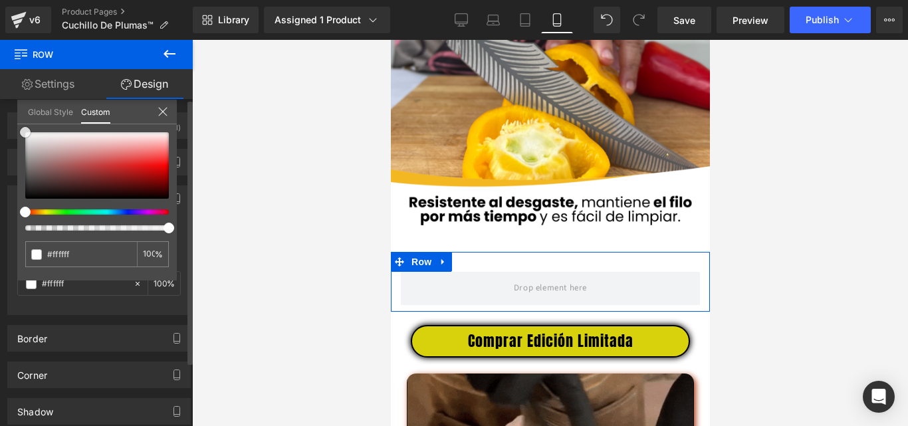
click at [15, 175] on div "Background Color & Image color rgba(255, 255, 255, 1) Color #ffffff 100 % Image…" at bounding box center [99, 245] width 199 height 140
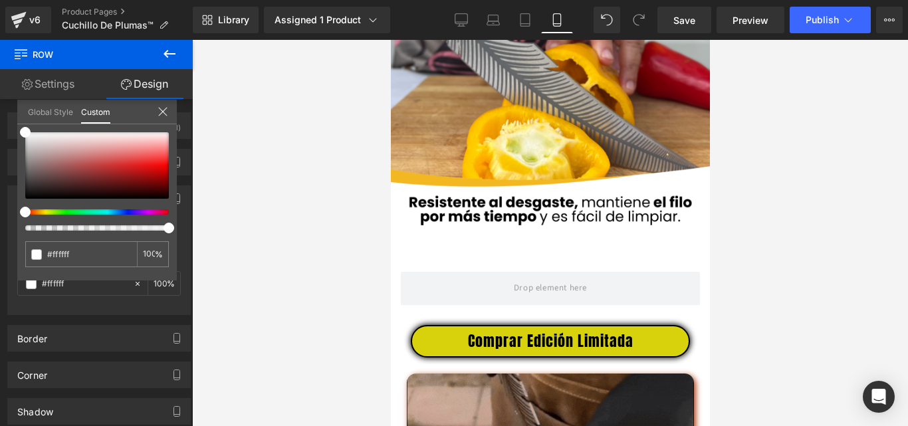
click at [233, 203] on div at bounding box center [550, 233] width 716 height 386
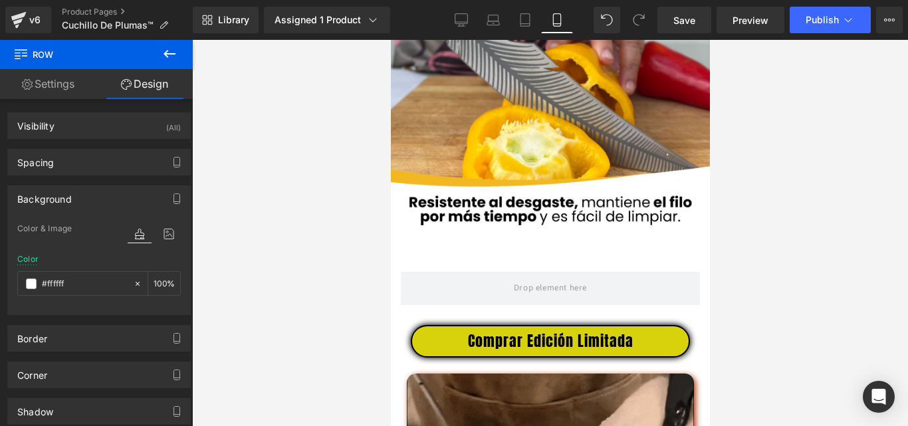
click at [169, 52] on icon at bounding box center [169, 54] width 16 height 16
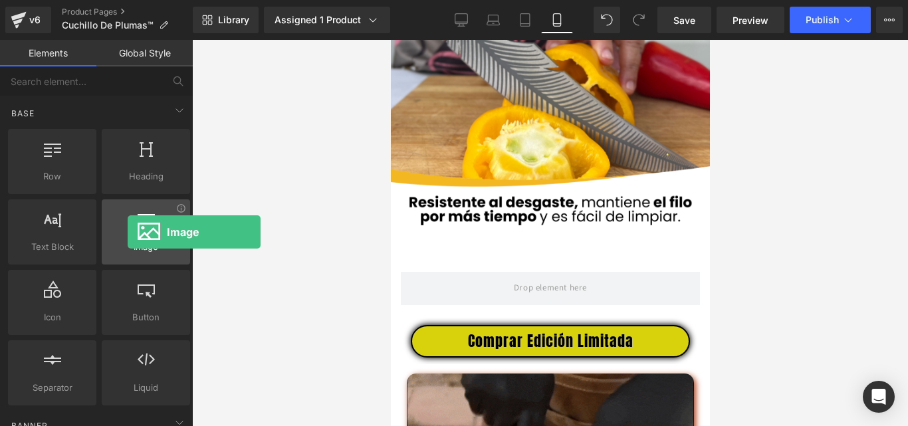
drag, startPoint x: 142, startPoint y: 248, endPoint x: 128, endPoint y: 232, distance: 21.2
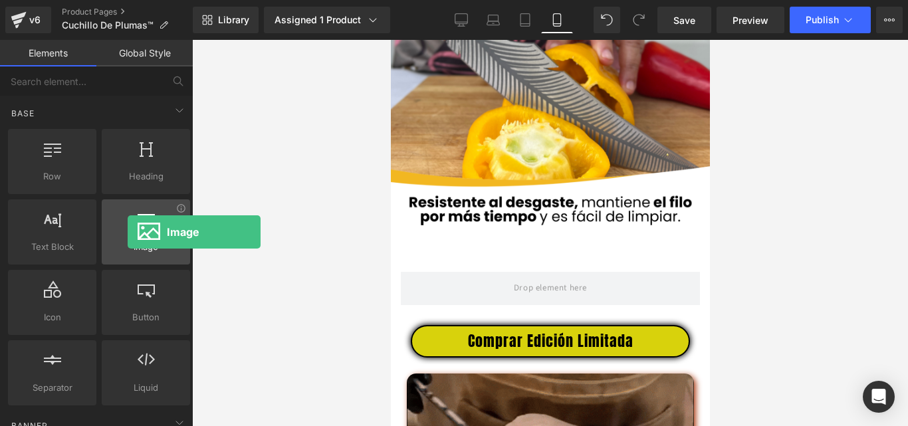
click at [128, 232] on div "Image images, photos, alts, uploads" at bounding box center [146, 231] width 88 height 65
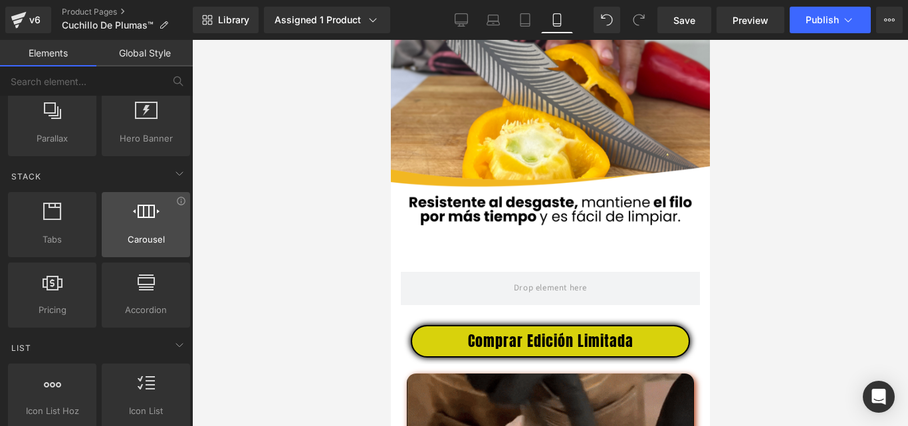
scroll to position [399, 0]
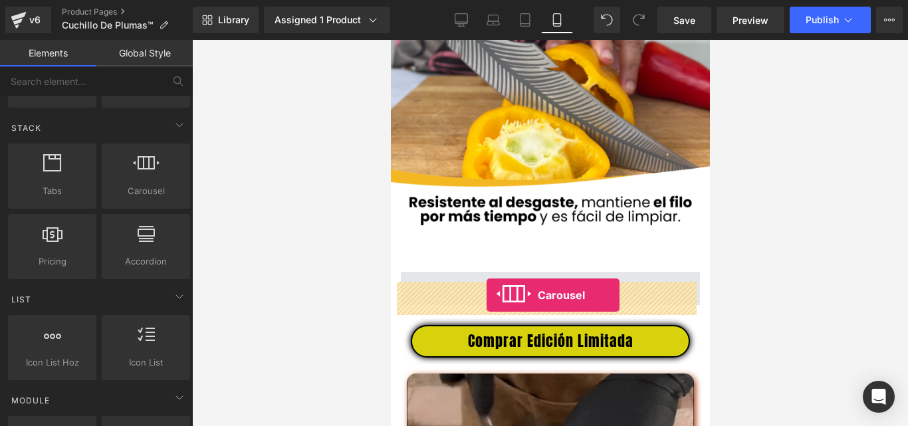
drag, startPoint x: 544, startPoint y: 250, endPoint x: 486, endPoint y: 295, distance: 73.9
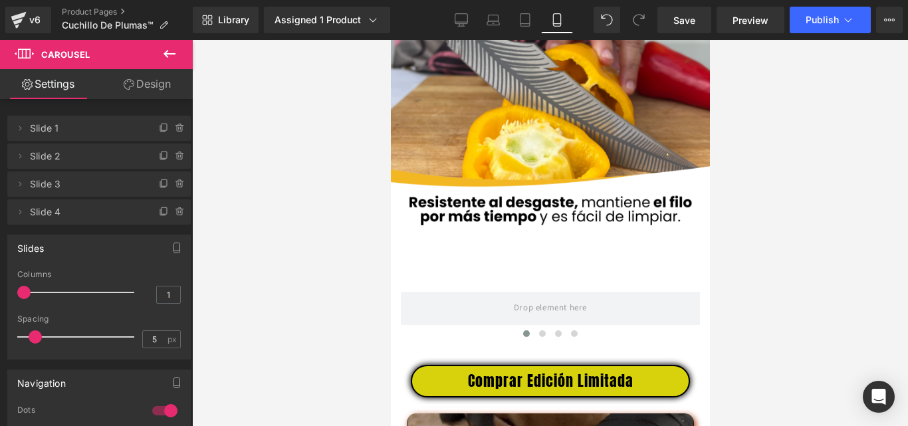
click at [168, 52] on icon at bounding box center [169, 54] width 16 height 16
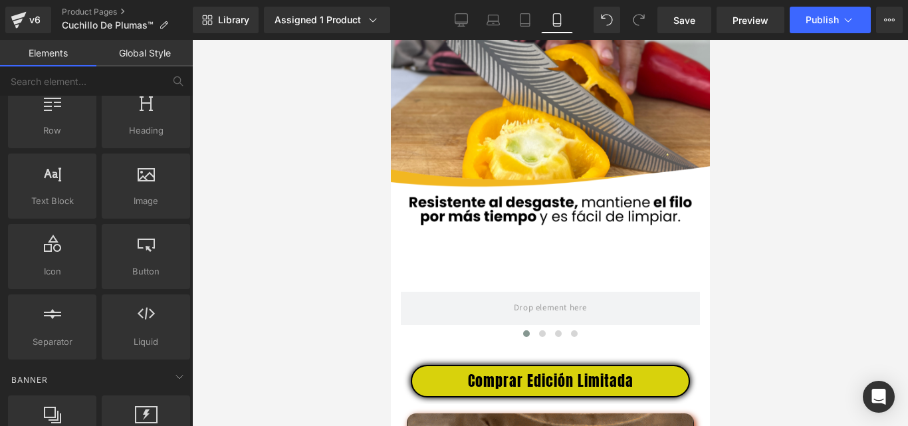
scroll to position [0, 0]
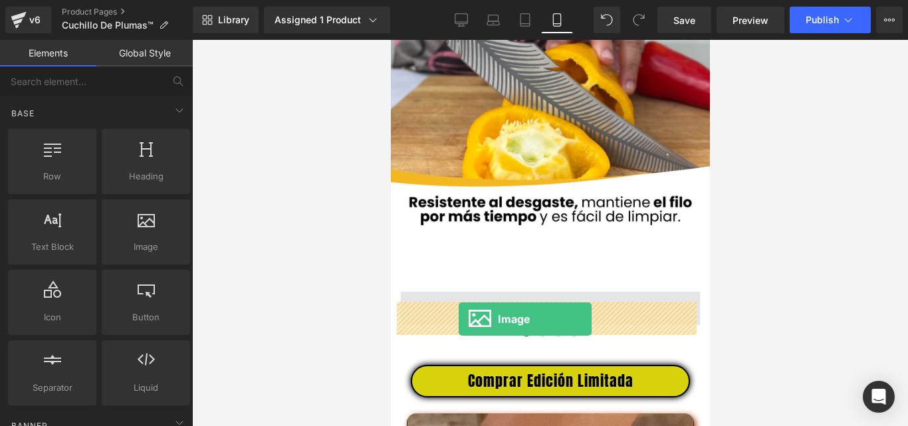
drag, startPoint x: 641, startPoint y: 307, endPoint x: 458, endPoint y: 319, distance: 183.8
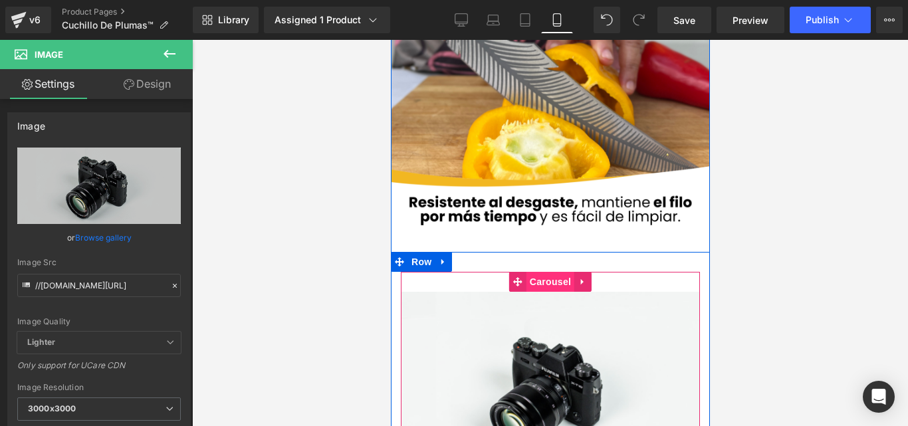
click at [545, 288] on span "Carousel" at bounding box center [550, 282] width 48 height 20
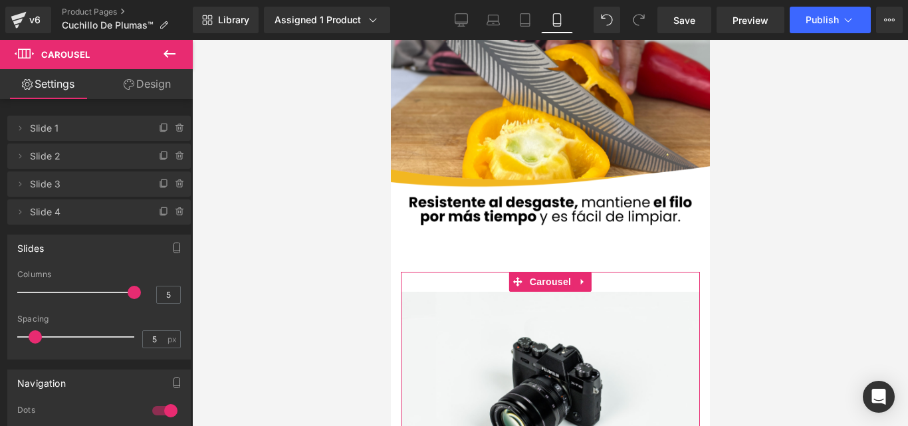
type input "6"
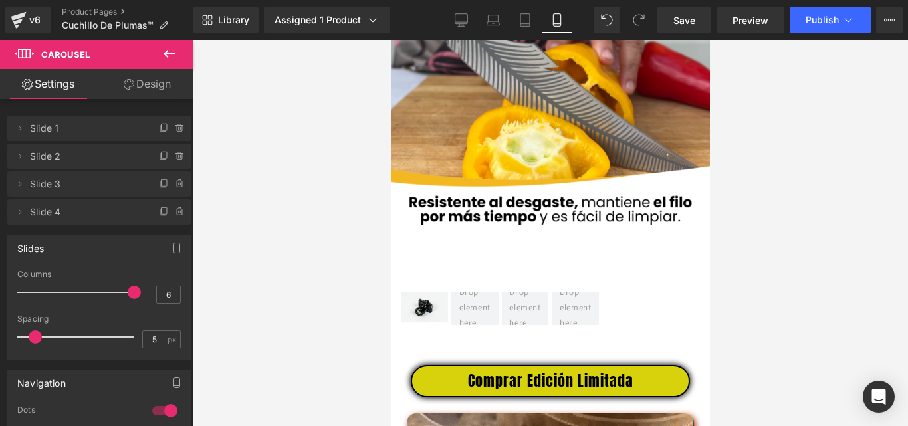
drag, startPoint x: 104, startPoint y: 290, endPoint x: 142, endPoint y: 295, distance: 38.2
click at [142, 295] on div "Columns 6" at bounding box center [98, 292] width 163 height 45
click at [165, 53] on icon at bounding box center [169, 54] width 12 height 8
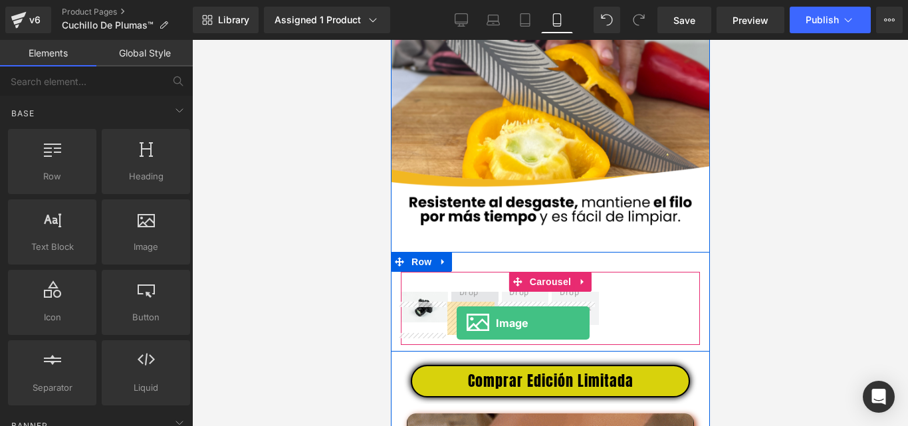
drag, startPoint x: 529, startPoint y: 269, endPoint x: 456, endPoint y: 323, distance: 91.3
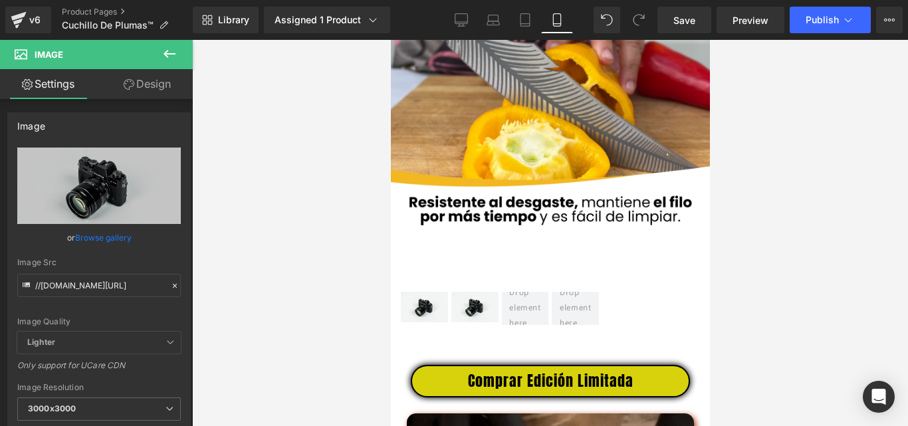
click at [167, 50] on icon at bounding box center [169, 54] width 16 height 16
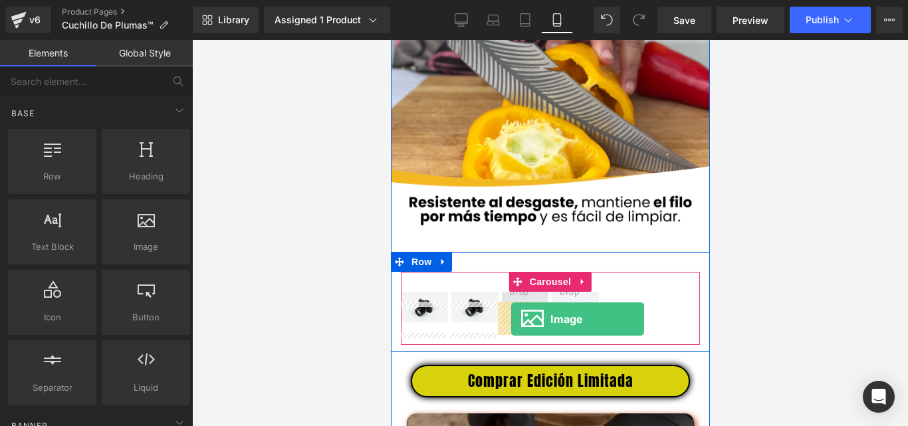
drag, startPoint x: 548, startPoint y: 282, endPoint x: 510, endPoint y: 319, distance: 53.1
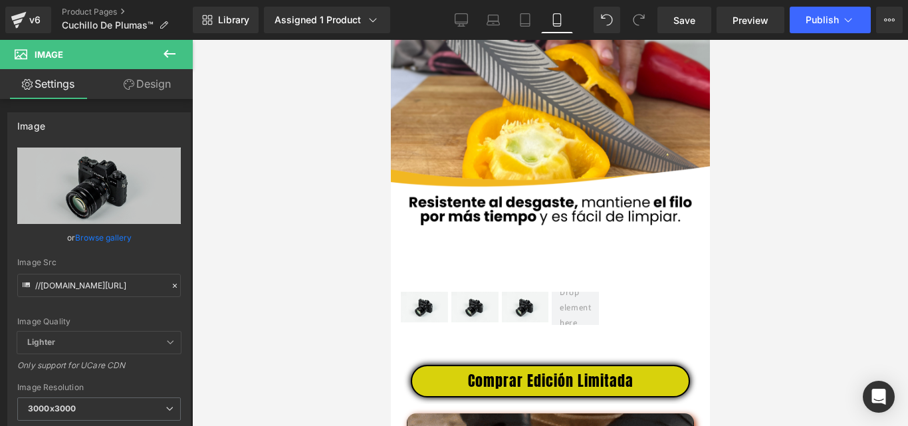
click at [167, 59] on icon at bounding box center [169, 54] width 16 height 16
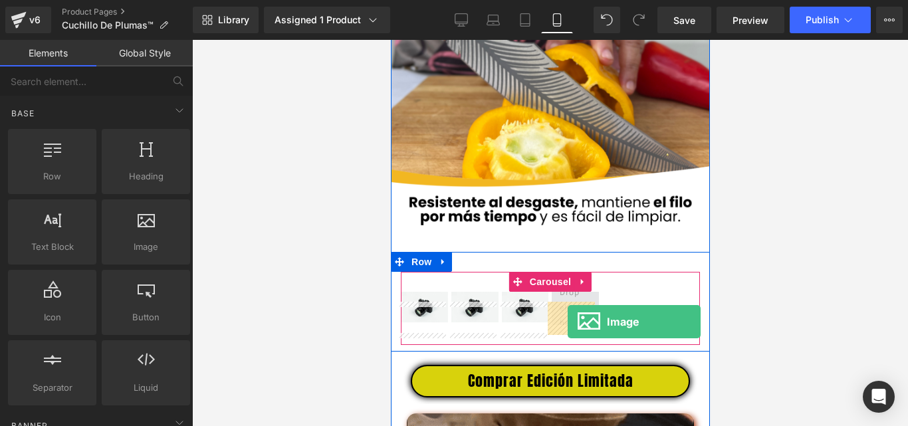
drag, startPoint x: 762, startPoint y: 326, endPoint x: 567, endPoint y: 322, distance: 195.4
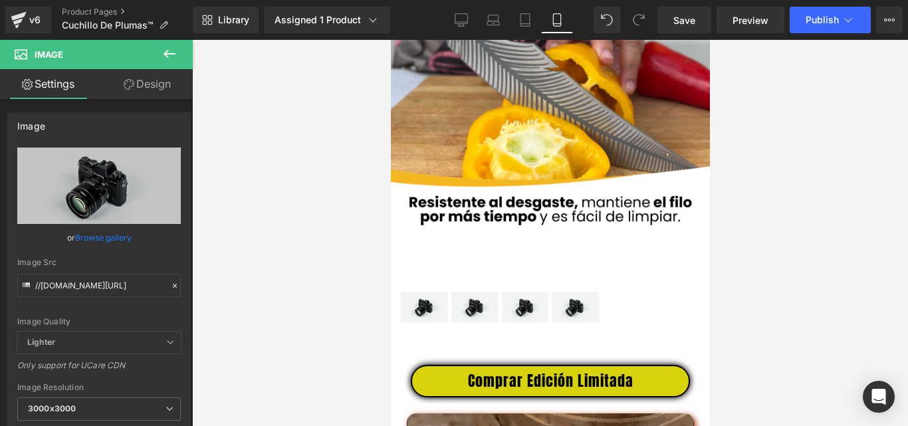
click at [159, 58] on button at bounding box center [169, 54] width 47 height 29
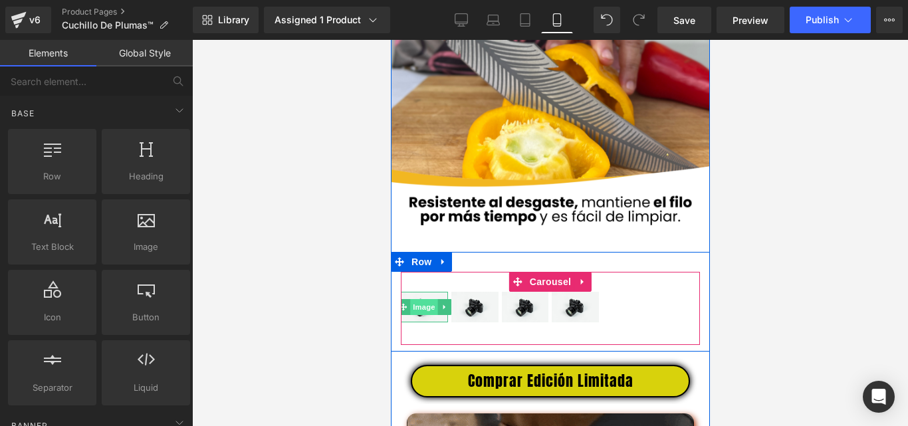
click at [423, 315] on span "Image" at bounding box center [424, 307] width 28 height 16
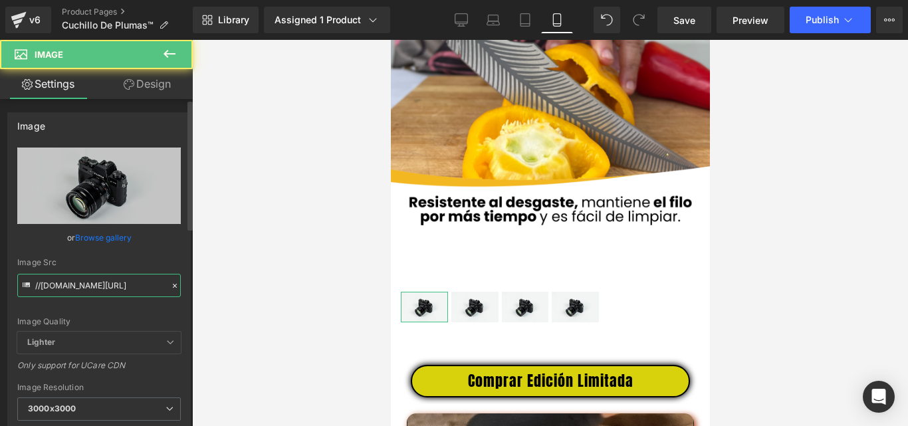
click at [107, 288] on input "//d1um8515vdn9kb.cloudfront.net/images/parallax.jpg" at bounding box center [98, 285] width 163 height 23
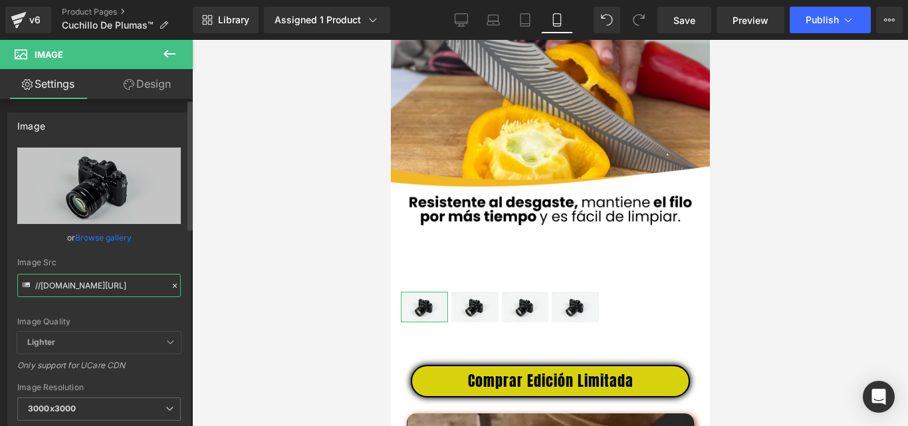
click at [107, 288] on input "//d1um8515vdn9kb.cloudfront.net/images/parallax.jpg" at bounding box center [98, 285] width 163 height 23
paste input "[URL][DOMAIN_NAME]"
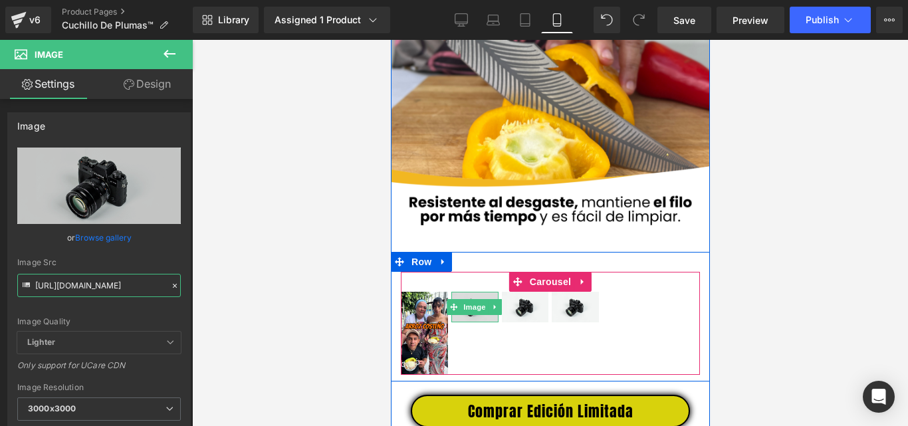
type input "[URL][DOMAIN_NAME]"
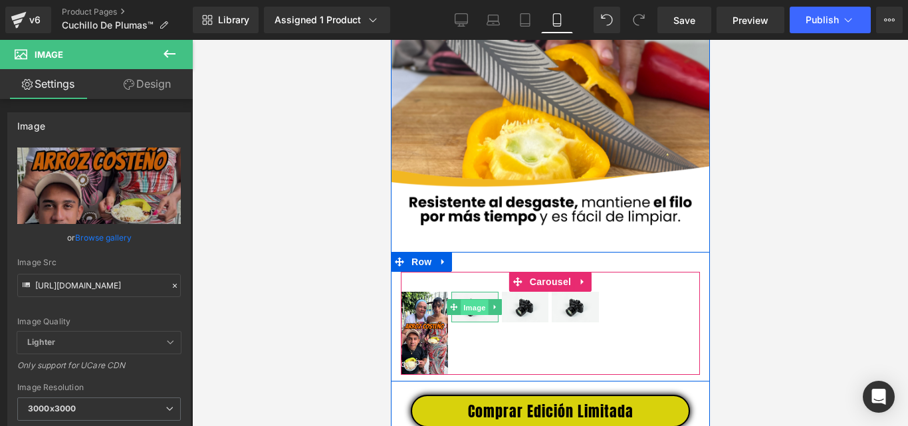
click at [472, 316] on span "Image" at bounding box center [474, 308] width 28 height 16
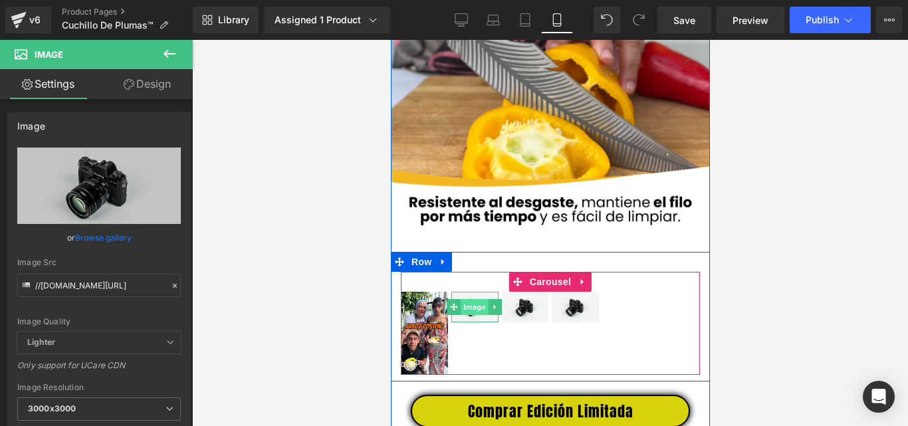
click at [467, 315] on span "Image" at bounding box center [474, 307] width 28 height 16
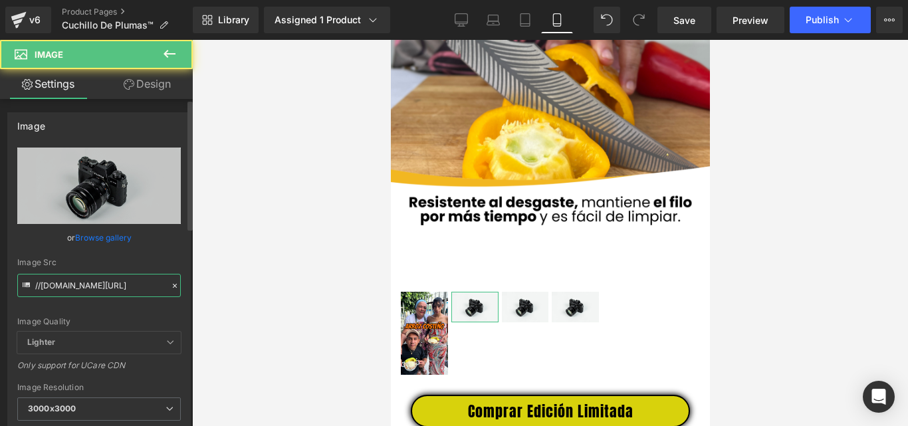
click at [77, 282] on input "//d1um8515vdn9kb.cloudfront.net/images/parallax.jpg" at bounding box center [98, 285] width 163 height 23
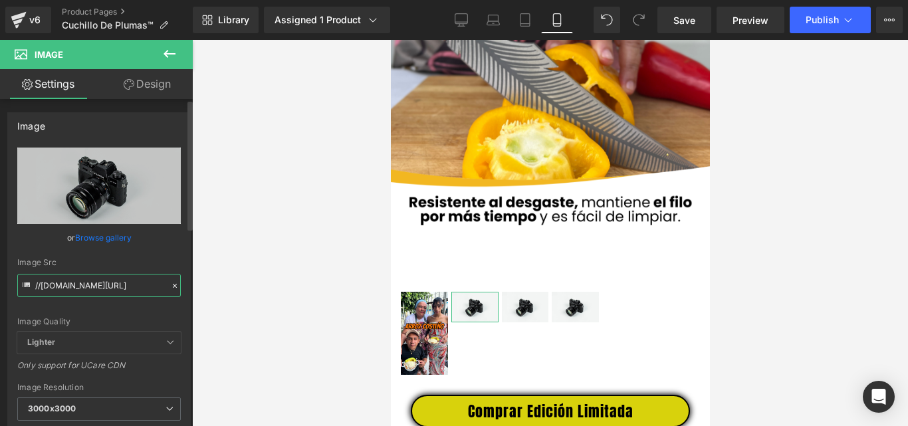
click at [77, 282] on input "//d1um8515vdn9kb.cloudfront.net/images/parallax.jpg" at bounding box center [98, 285] width 163 height 23
paste input "[URL][DOMAIN_NAME]"
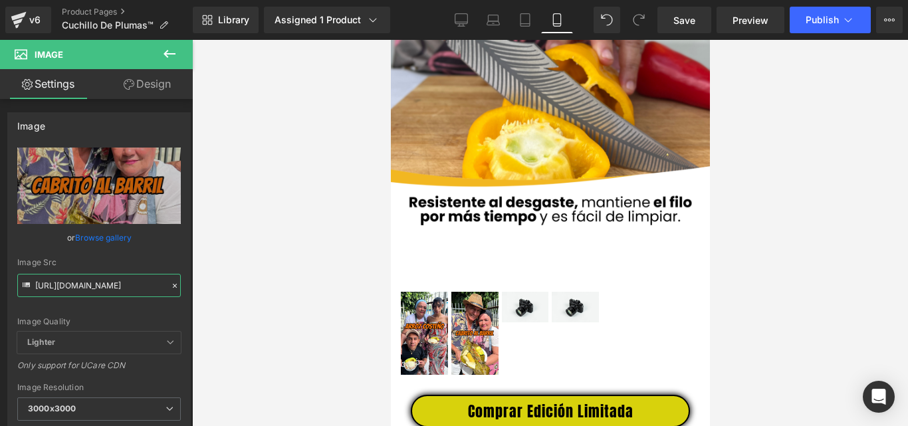
type input "[URL][DOMAIN_NAME]"
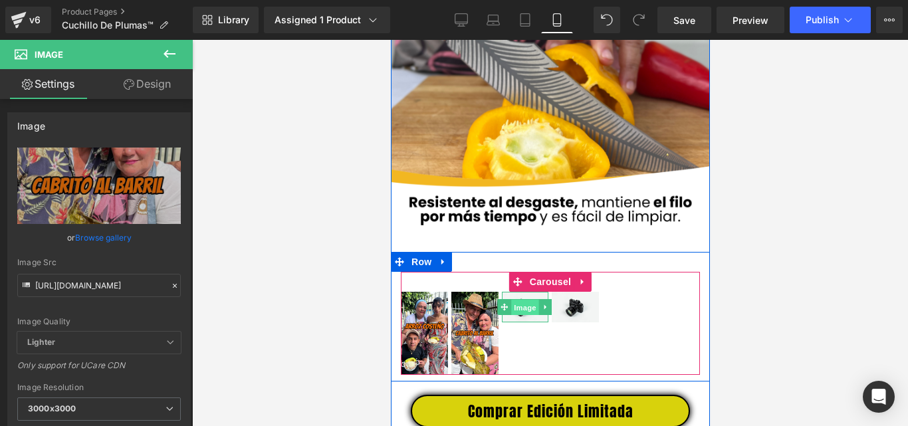
click at [518, 316] on span "Image" at bounding box center [524, 308] width 28 height 16
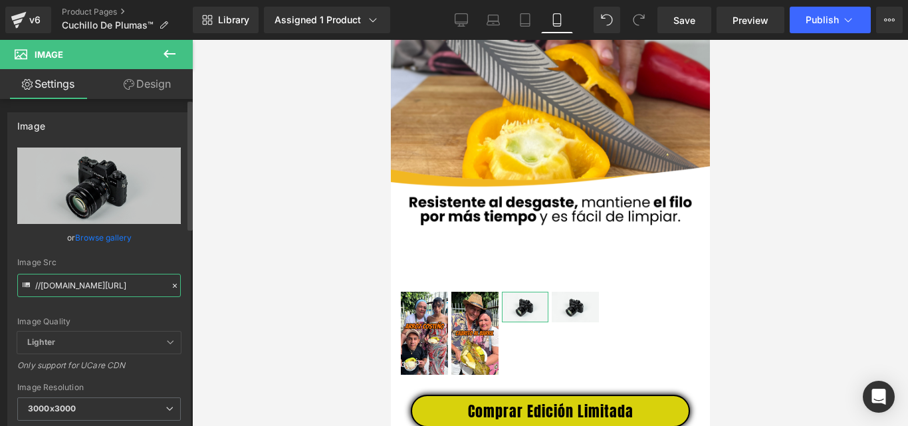
click at [122, 284] on input "//d1um8515vdn9kb.cloudfront.net/images/parallax.jpg" at bounding box center [98, 285] width 163 height 23
paste input "[URL][DOMAIN_NAME]"
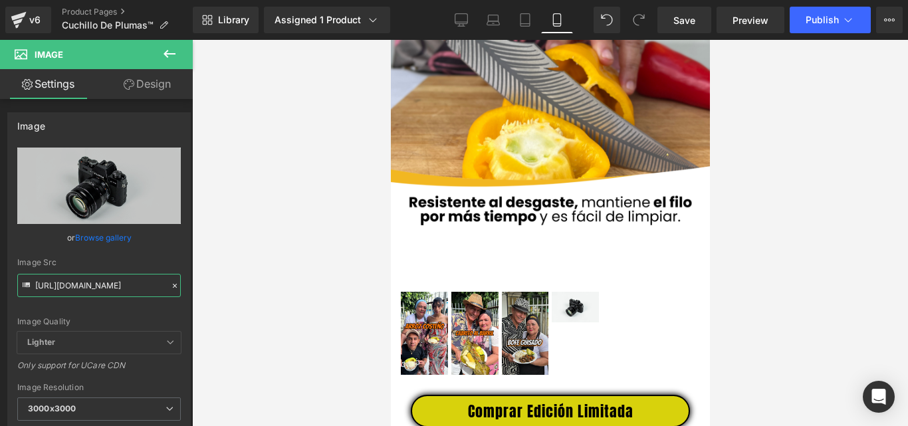
type input "[URL][DOMAIN_NAME]"
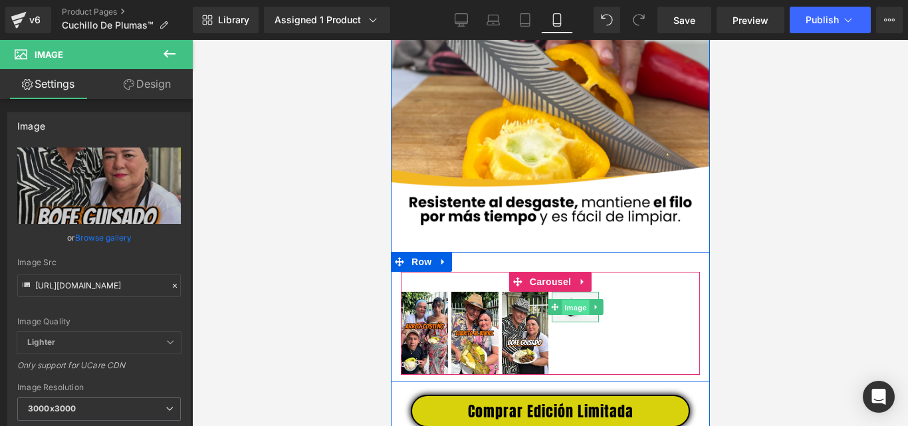
click at [569, 316] on span "Image" at bounding box center [575, 308] width 28 height 16
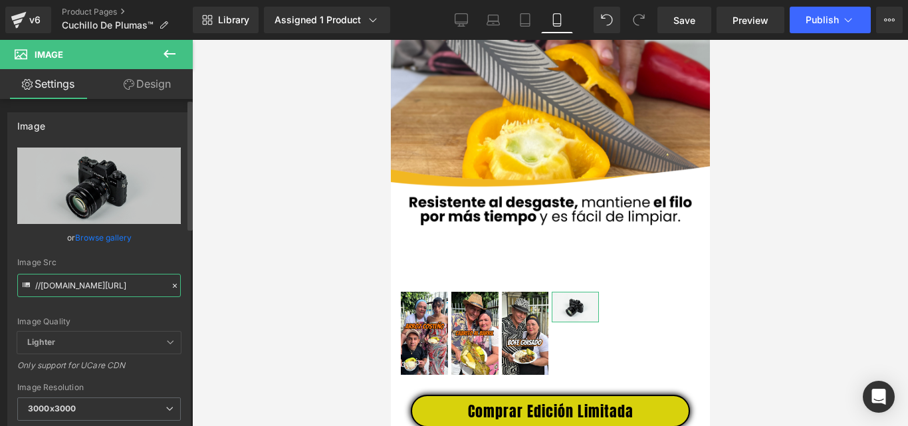
click at [113, 291] on input "//d1um8515vdn9kb.cloudfront.net/images/parallax.jpg" at bounding box center [98, 285] width 163 height 23
paste input "[URL][DOMAIN_NAME]"
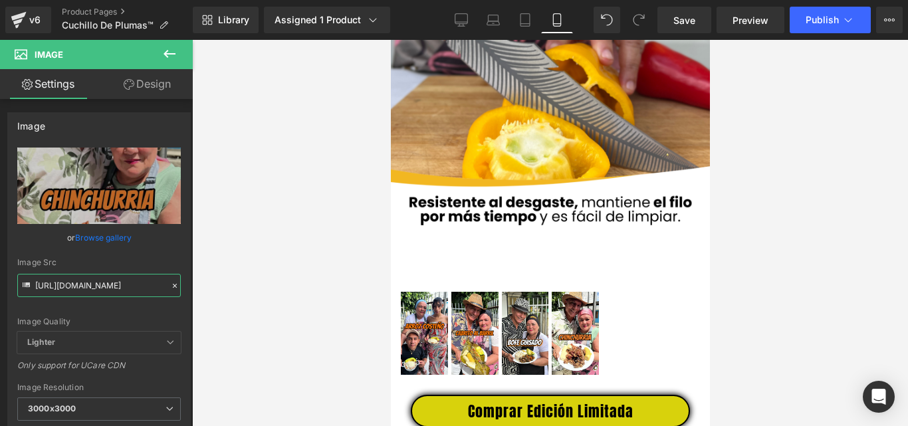
type input "[URL][DOMAIN_NAME]"
click at [152, 77] on link "Design" at bounding box center [147, 84] width 96 height 30
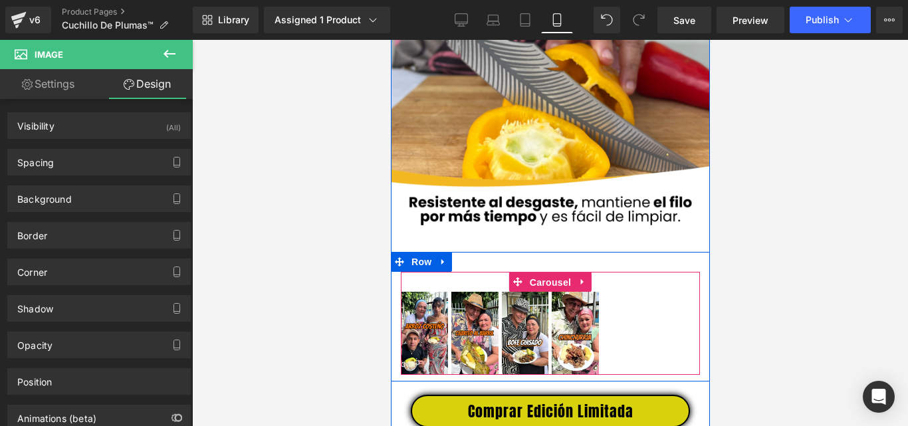
click at [553, 288] on span "Carousel" at bounding box center [550, 282] width 48 height 20
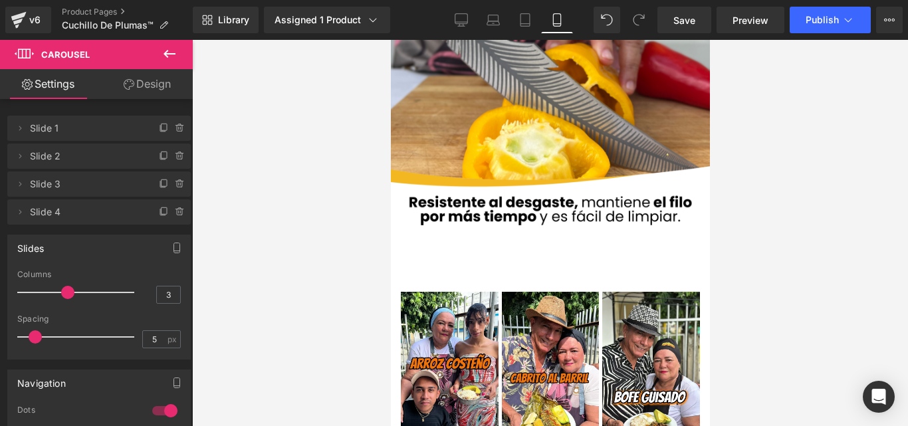
drag, startPoint x: 98, startPoint y: 294, endPoint x: 74, endPoint y: 291, distance: 23.4
click at [74, 291] on div at bounding box center [79, 292] width 110 height 27
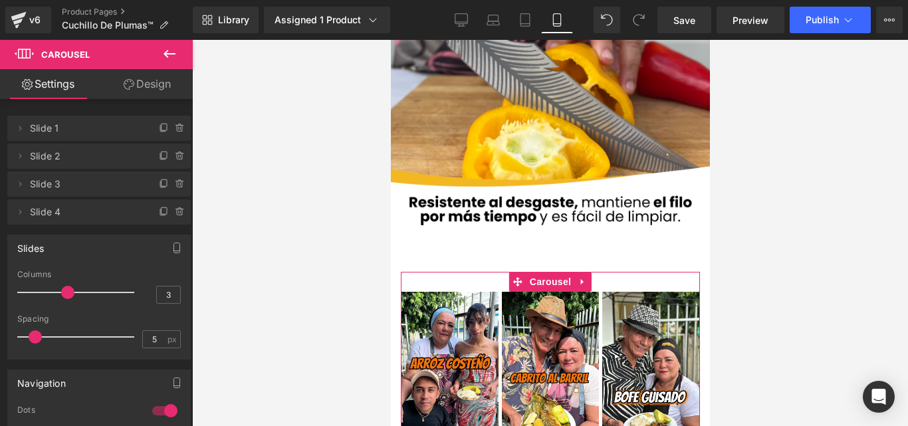
type input "2"
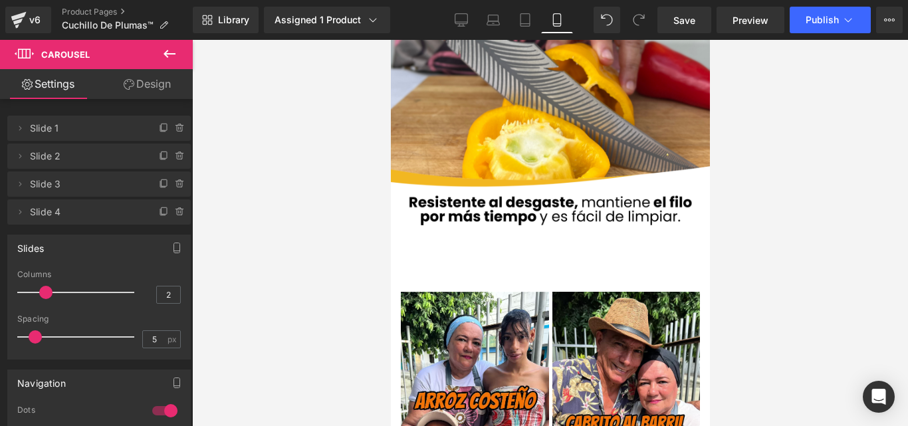
drag, startPoint x: 60, startPoint y: 292, endPoint x: 47, endPoint y: 294, distance: 13.6
click at [47, 294] on span at bounding box center [45, 292] width 13 height 13
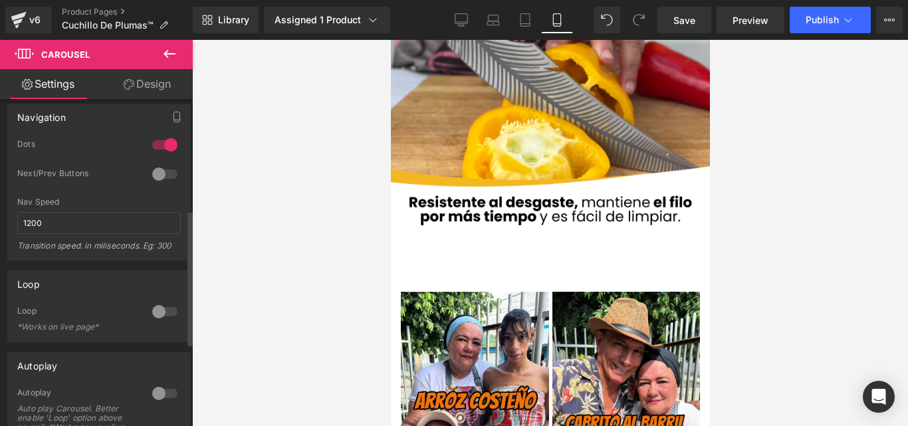
scroll to position [399, 0]
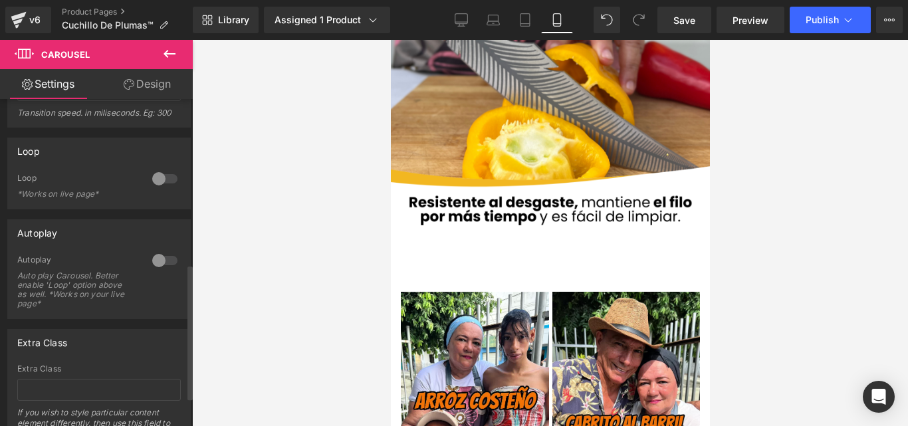
drag, startPoint x: 161, startPoint y: 169, endPoint x: 161, endPoint y: 179, distance: 9.3
click at [161, 170] on div at bounding box center [165, 178] width 32 height 21
click at [159, 256] on div at bounding box center [165, 260] width 32 height 21
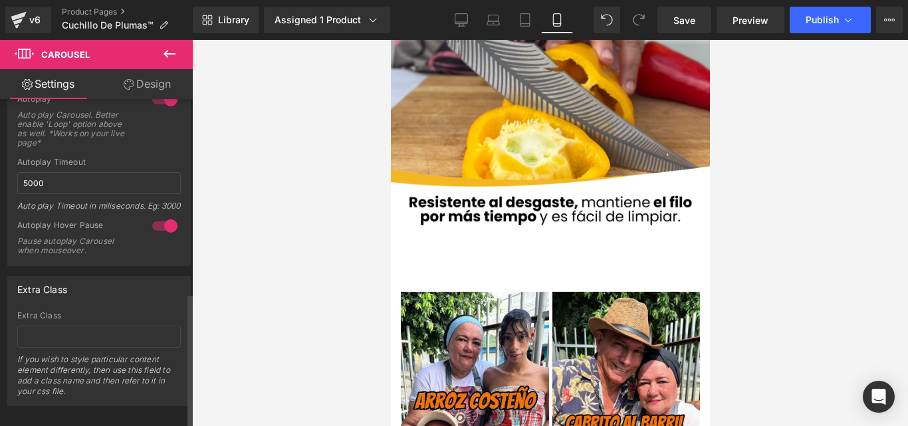
scroll to position [587, 0]
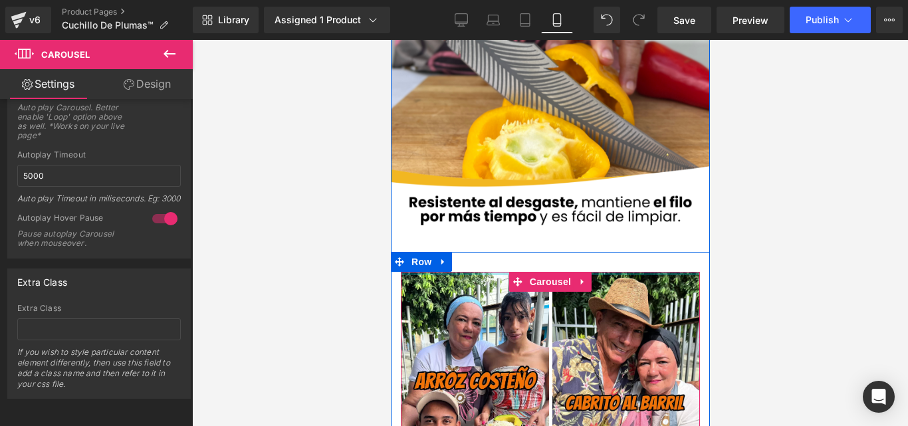
drag, startPoint x: 598, startPoint y: 300, endPoint x: 599, endPoint y: 273, distance: 27.3
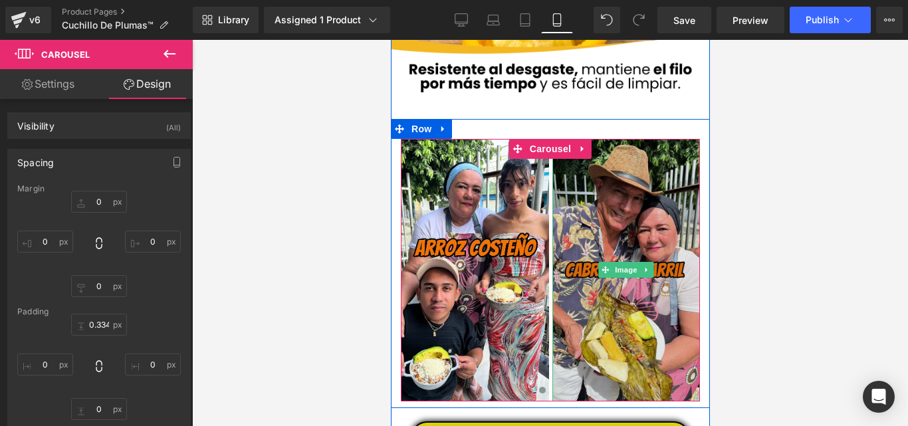
scroll to position [2552, 0]
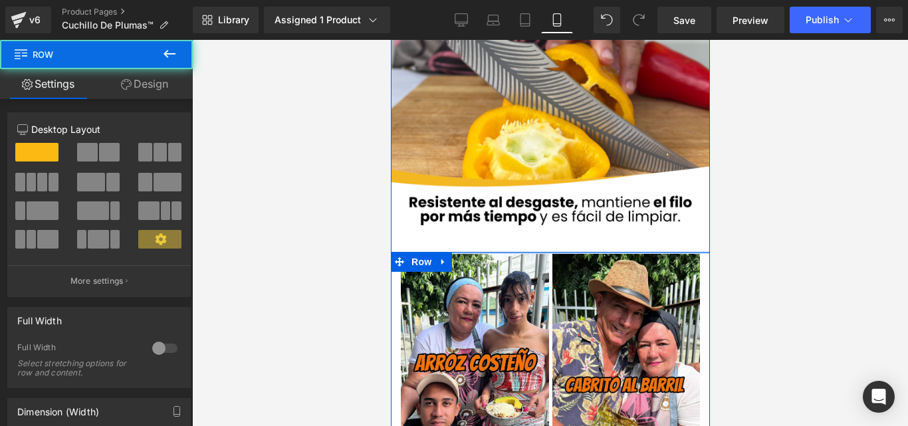
click at [621, 254] on div at bounding box center [549, 253] width 319 height 2
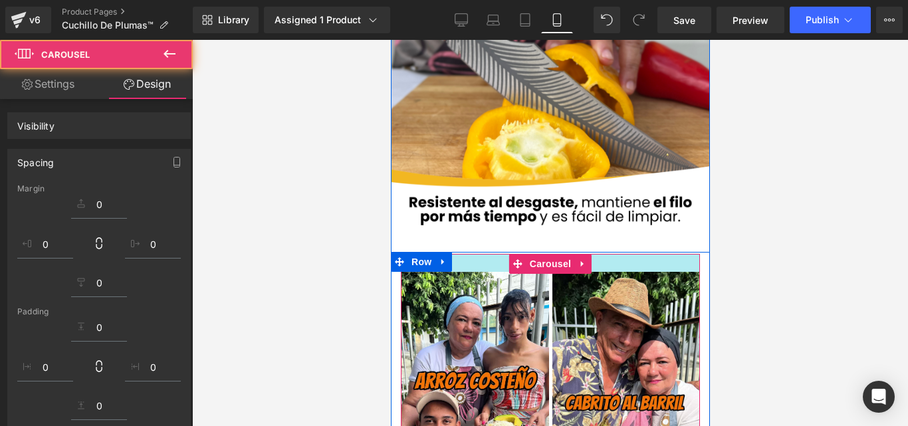
click at [884, 229] on div at bounding box center [550, 233] width 716 height 386
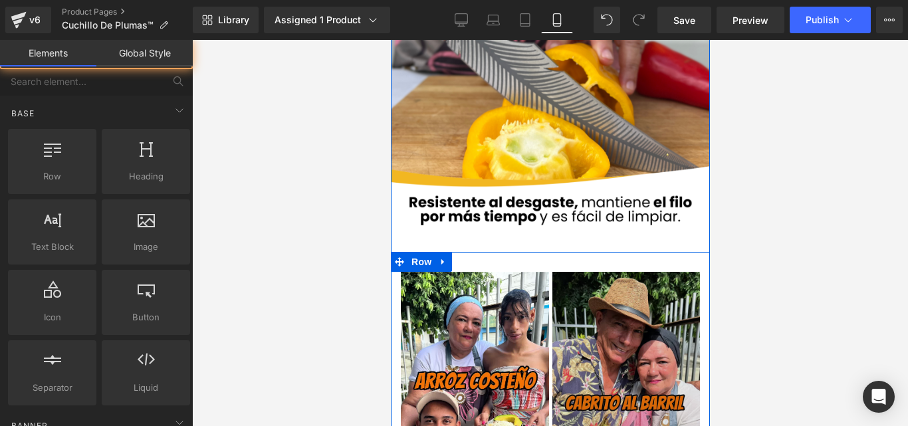
scroll to position [2685, 0]
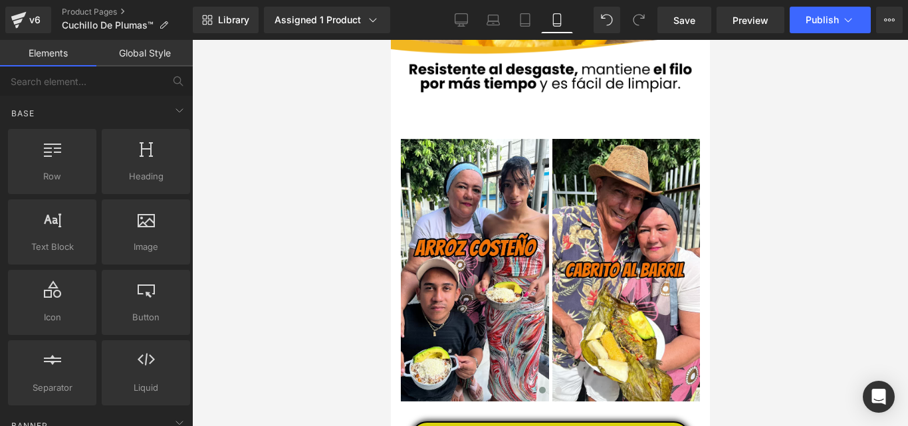
click at [782, 167] on div at bounding box center [550, 233] width 716 height 386
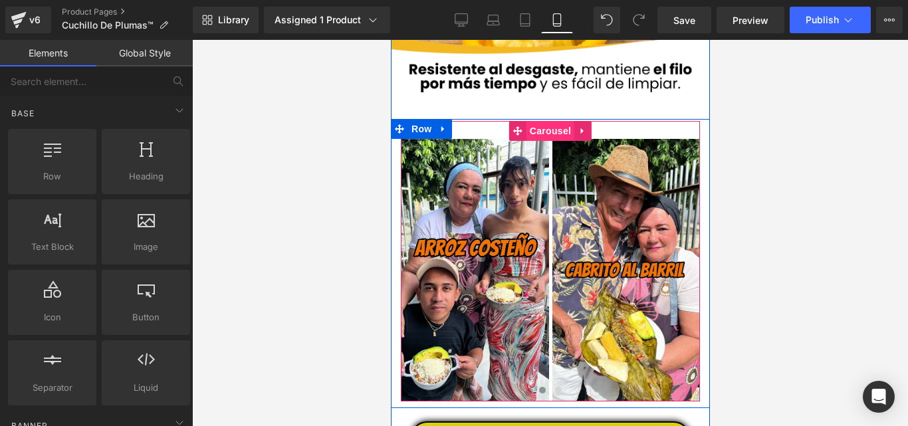
click at [553, 141] on span "Carousel" at bounding box center [550, 131] width 48 height 20
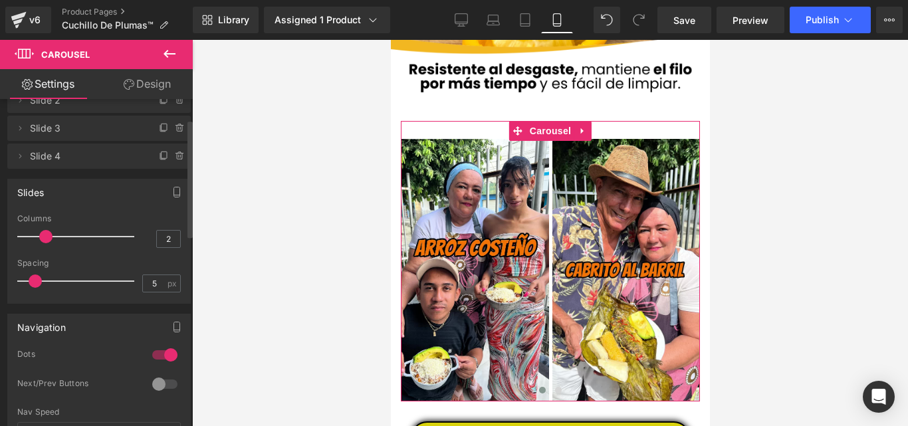
scroll to position [189, 0]
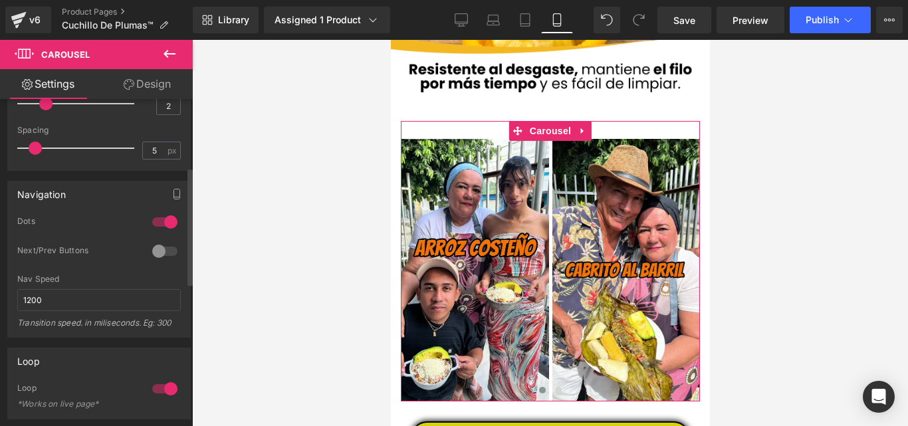
click at [165, 250] on div at bounding box center [165, 250] width 32 height 21
click at [160, 252] on div at bounding box center [165, 250] width 32 height 21
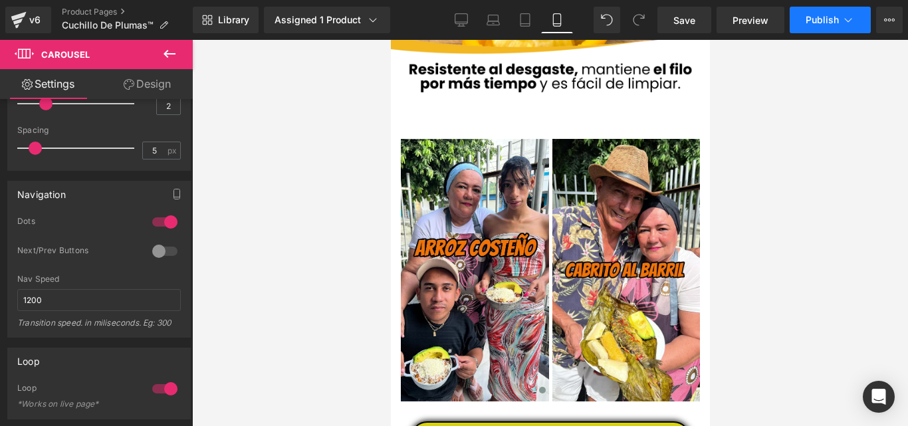
click at [813, 23] on span "Publish" at bounding box center [821, 20] width 33 height 11
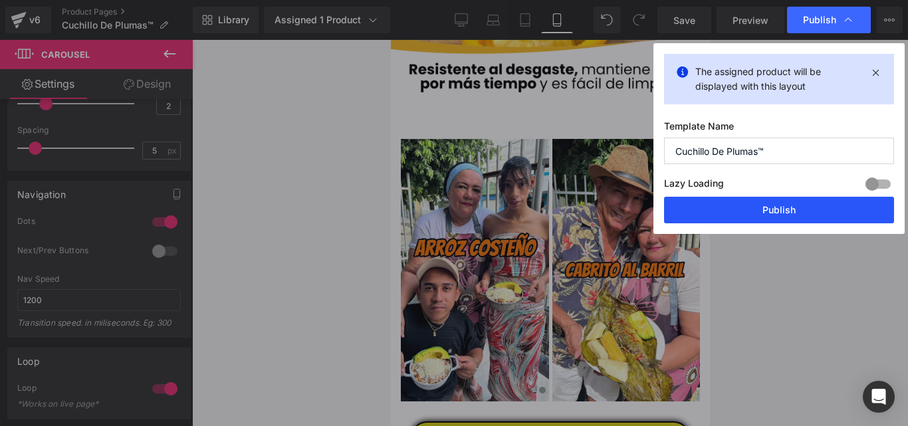
click at [759, 213] on button "Publish" at bounding box center [779, 210] width 230 height 27
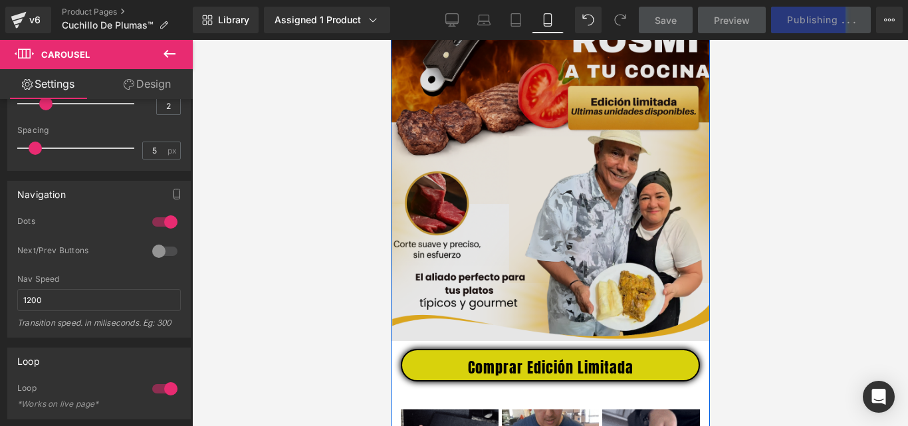
scroll to position [559, 0]
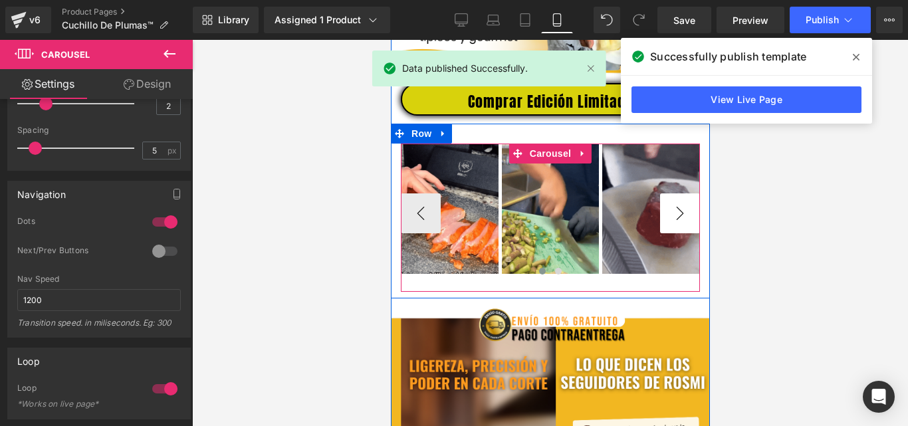
click at [678, 225] on button "›" at bounding box center [679, 213] width 40 height 40
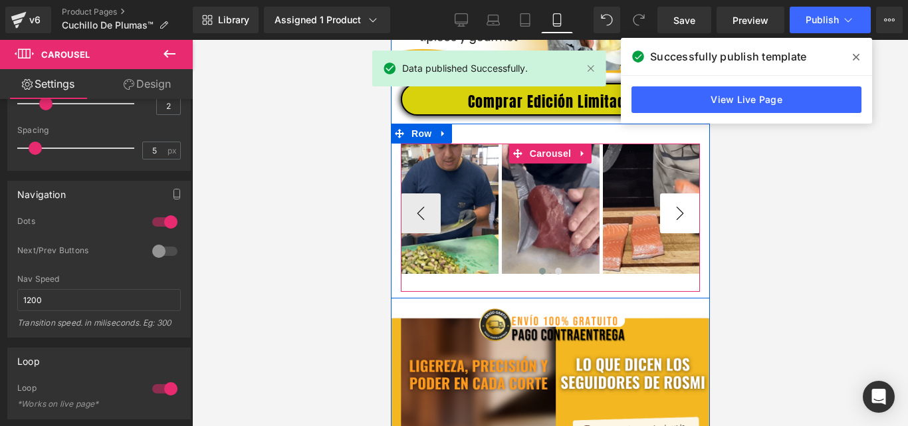
click at [678, 225] on button "›" at bounding box center [679, 213] width 40 height 40
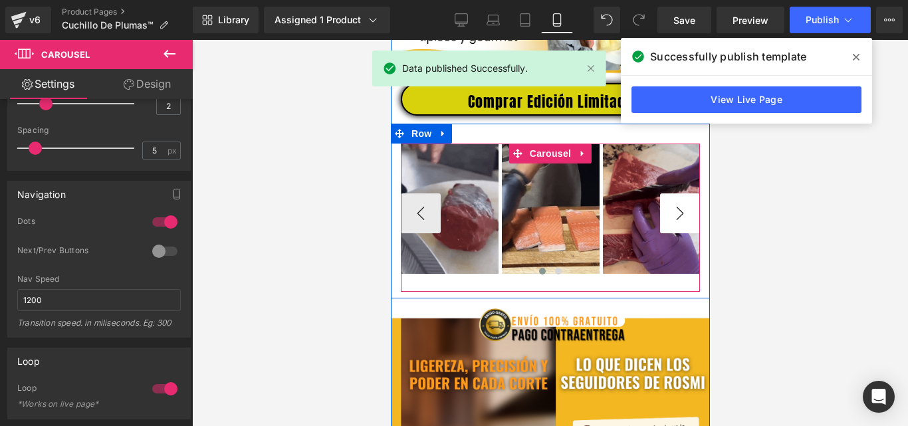
click at [678, 225] on button "›" at bounding box center [679, 213] width 40 height 40
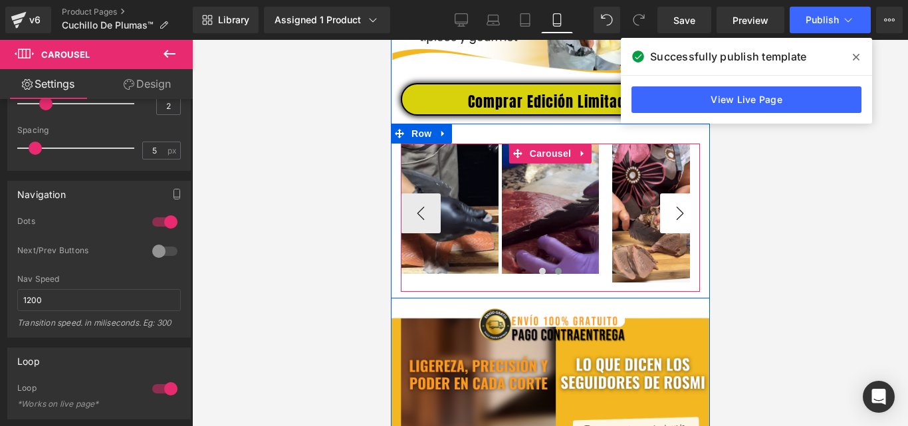
click at [678, 225] on button "›" at bounding box center [679, 213] width 40 height 40
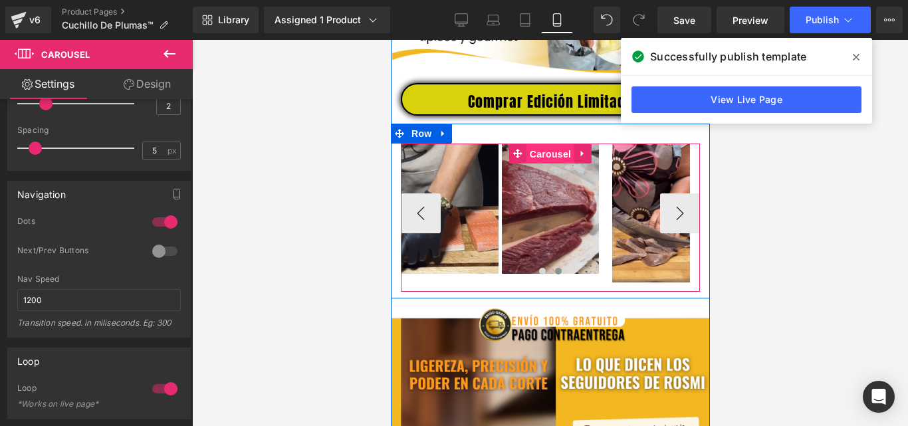
click at [559, 163] on span "Carousel" at bounding box center [550, 154] width 48 height 20
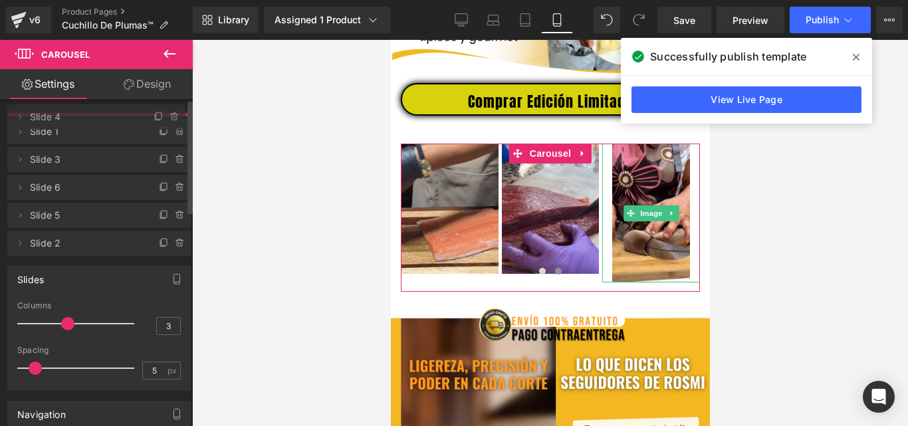
drag, startPoint x: 43, startPoint y: 268, endPoint x: 56, endPoint y: 118, distance: 151.5
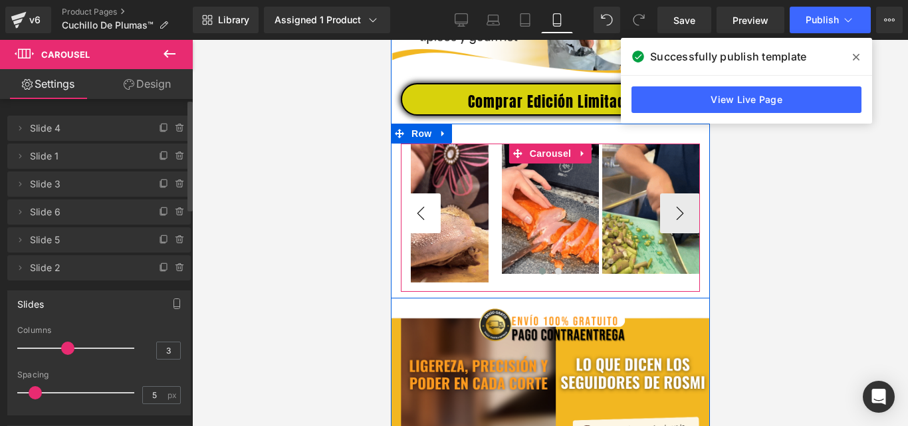
click at [405, 216] on button "‹" at bounding box center [420, 213] width 40 height 40
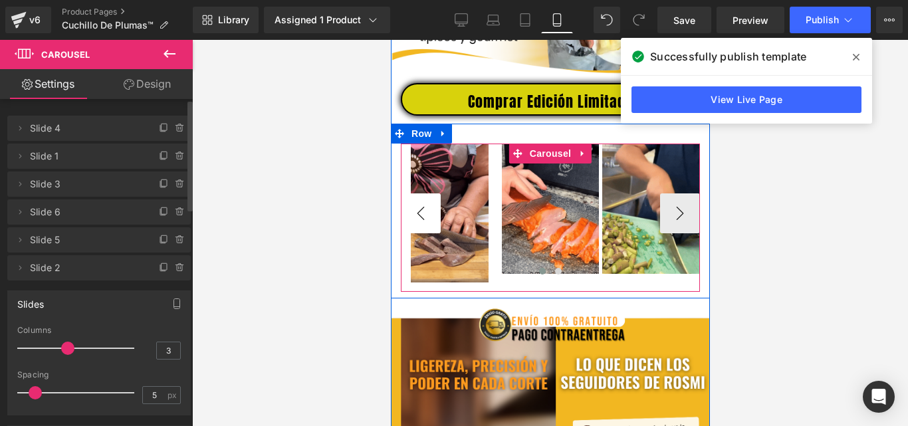
click at [415, 216] on button "‹" at bounding box center [420, 213] width 40 height 40
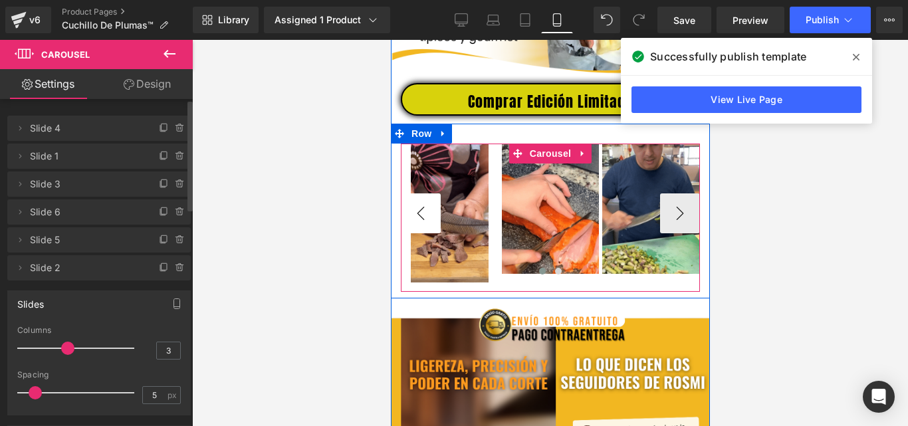
click at [417, 217] on button "‹" at bounding box center [420, 213] width 40 height 40
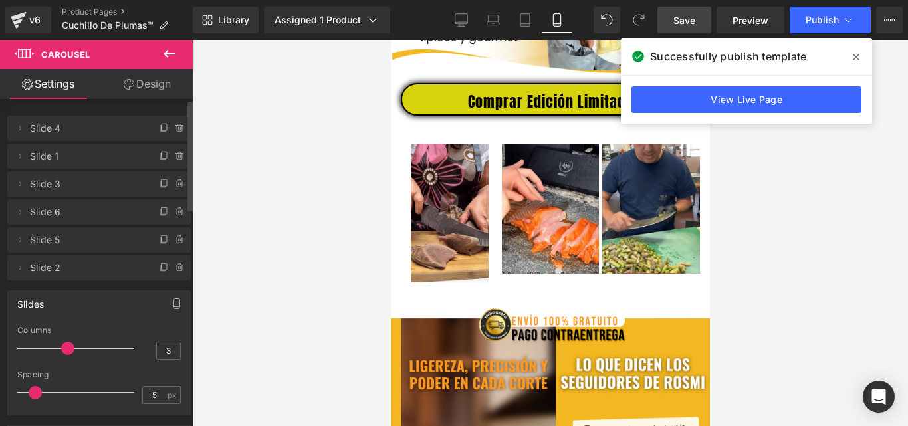
drag, startPoint x: 694, startPoint y: 22, endPoint x: 303, endPoint y: 16, distance: 390.7
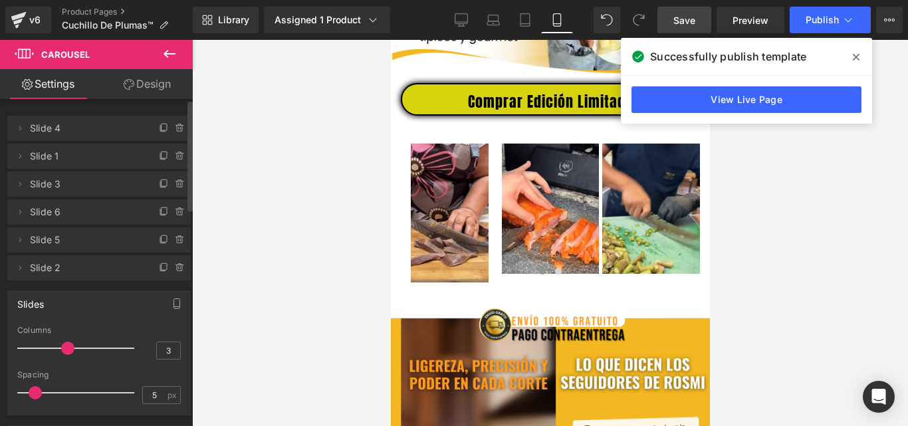
click at [694, 22] on span "Save" at bounding box center [684, 20] width 22 height 14
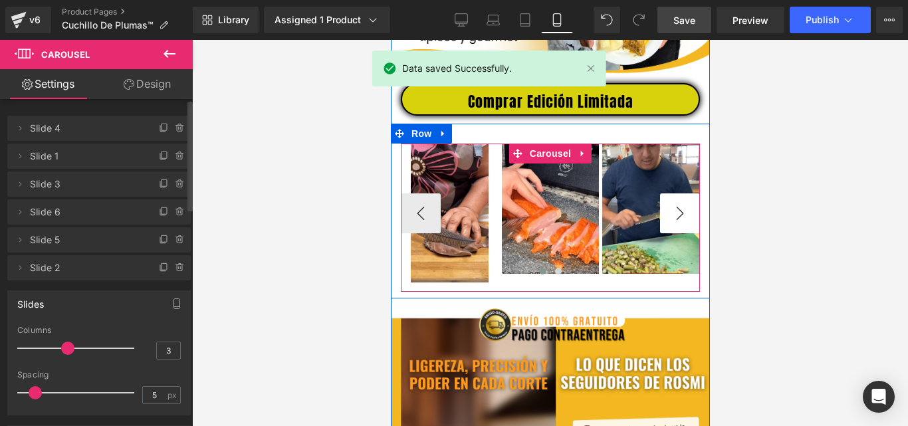
click at [682, 222] on button "›" at bounding box center [679, 213] width 40 height 40
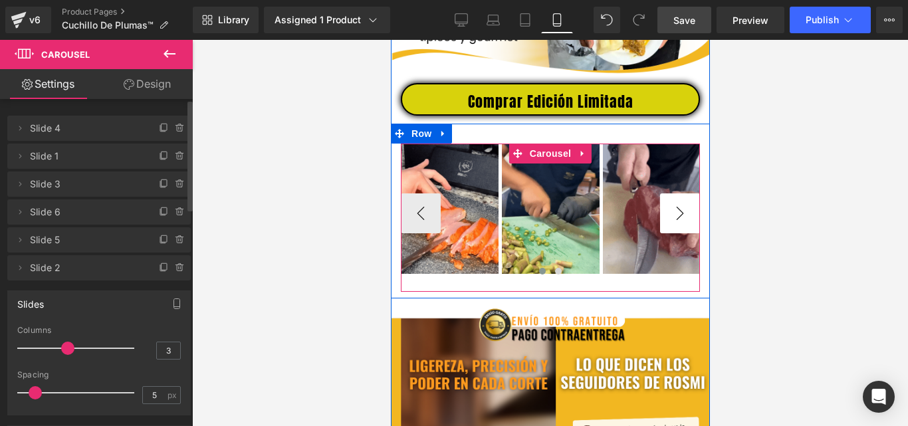
click at [682, 222] on button "›" at bounding box center [679, 213] width 40 height 40
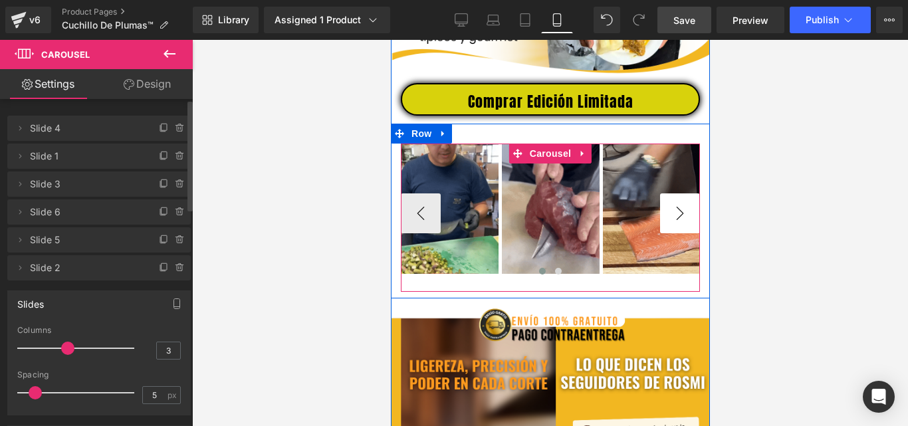
click at [682, 222] on button "›" at bounding box center [679, 213] width 40 height 40
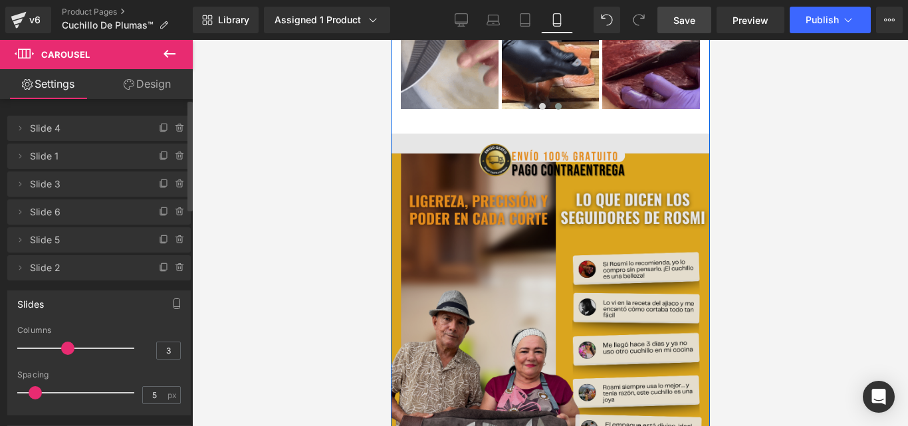
scroll to position [692, 0]
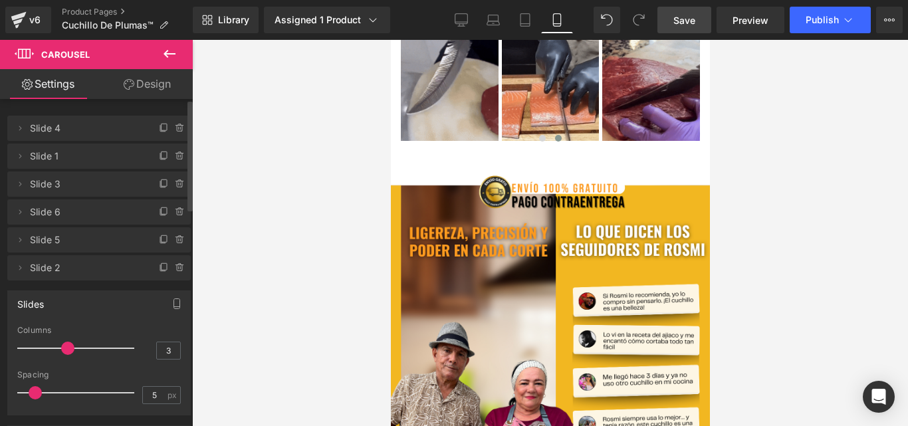
click at [780, 211] on div at bounding box center [550, 233] width 716 height 386
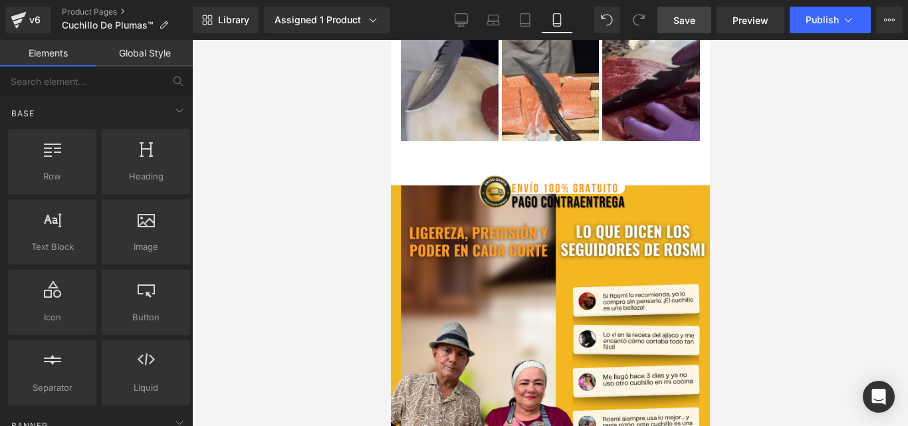
click at [807, 35] on div "Library Assigned 1 Product Product Preview Cuchillo De Plumas™ | Rosmi y su saz…" at bounding box center [550, 20] width 715 height 40
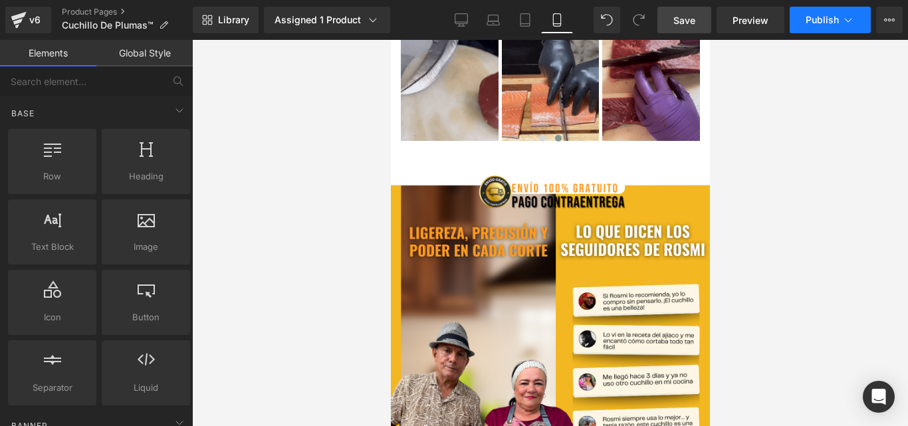
click at [818, 21] on span "Publish" at bounding box center [821, 20] width 33 height 11
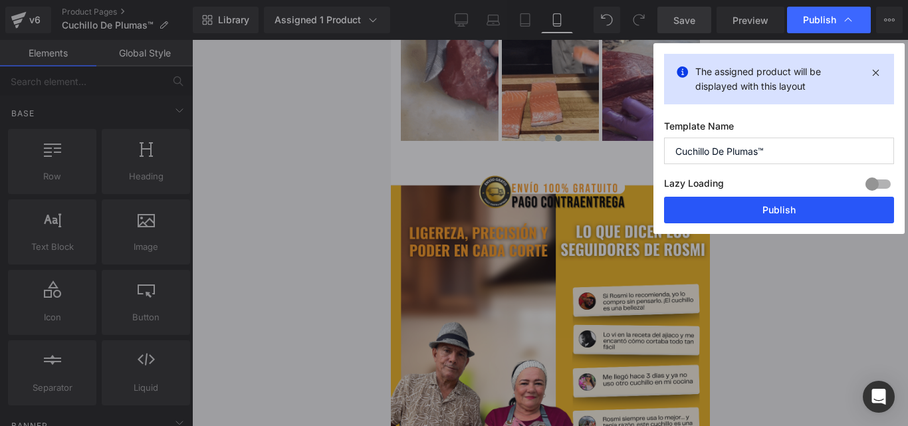
click at [738, 199] on button "Publish" at bounding box center [779, 210] width 230 height 27
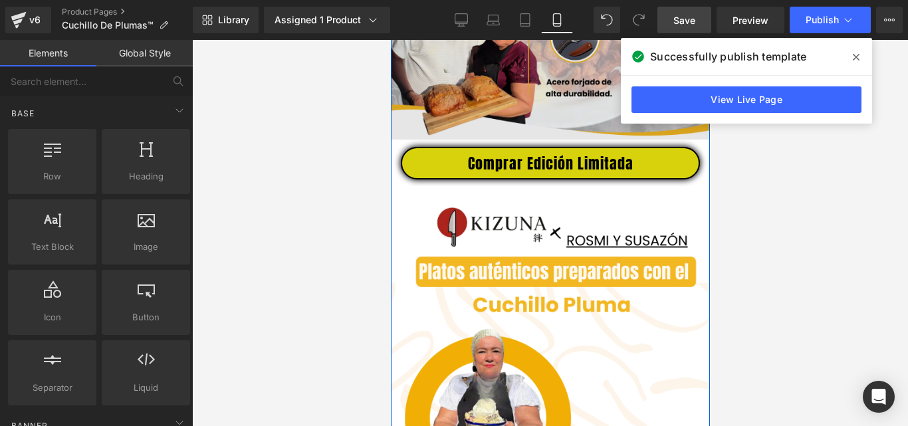
scroll to position [1755, 0]
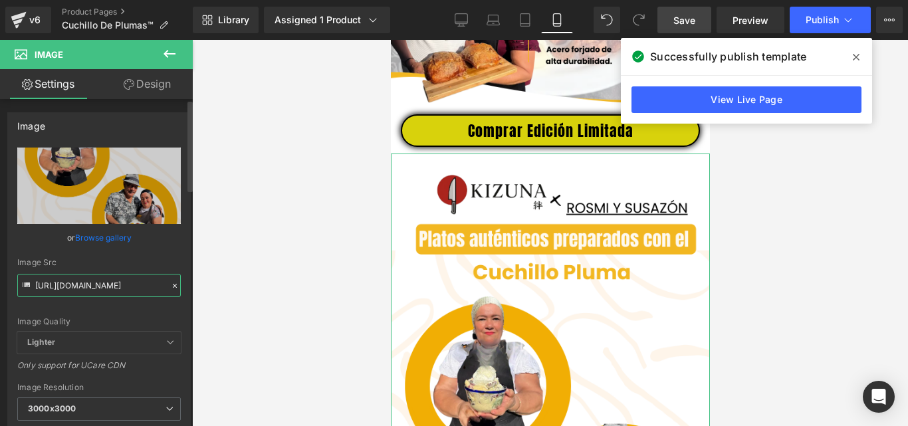
click at [112, 279] on input "https://cdn.shopify.com/s/files/1/0633/8075/0420/files/PLUMA_KIZUNA_2_3000x3000…" at bounding box center [98, 285] width 163 height 23
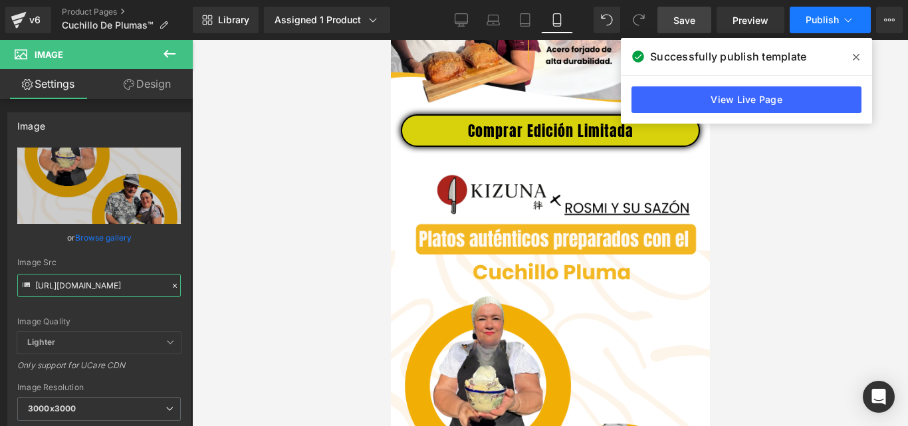
type input "https://cdn.shopify.com/s/files/1/0633/8075/0420/files/PLUMA_KIZUNA_5_3000x3000…"
click at [822, 21] on span "Publish" at bounding box center [821, 20] width 33 height 11
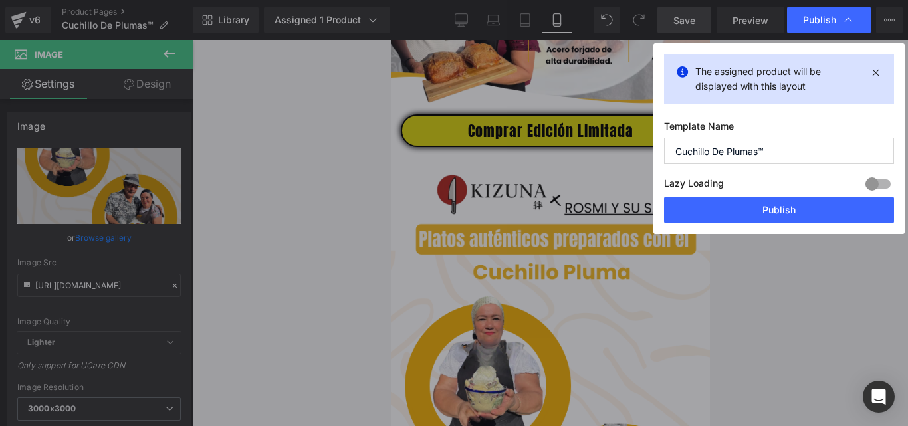
click at [758, 210] on button "Publish" at bounding box center [779, 210] width 230 height 27
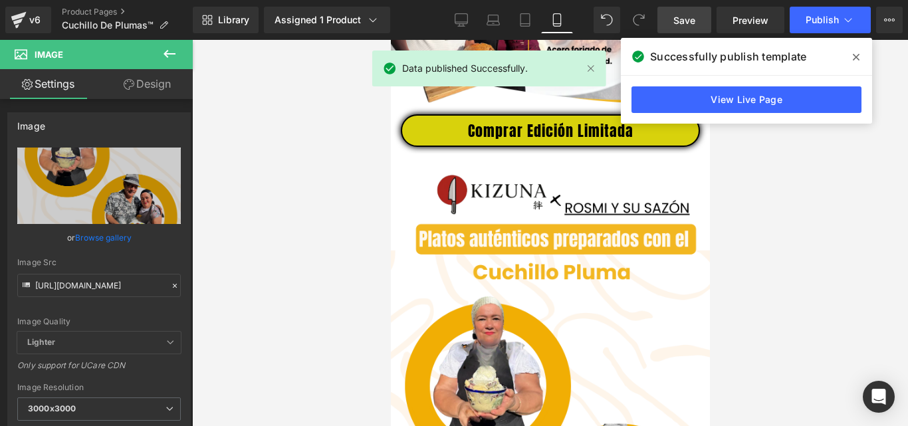
click at [685, 25] on span "Save" at bounding box center [684, 20] width 22 height 14
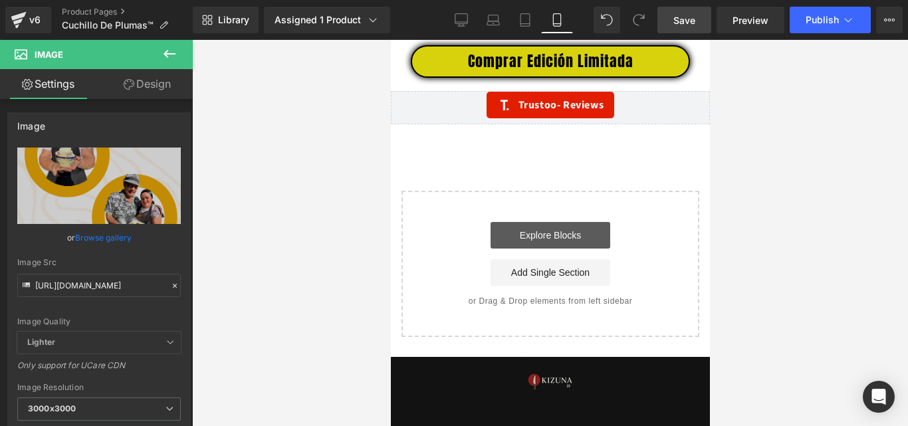
scroll to position [4343, 0]
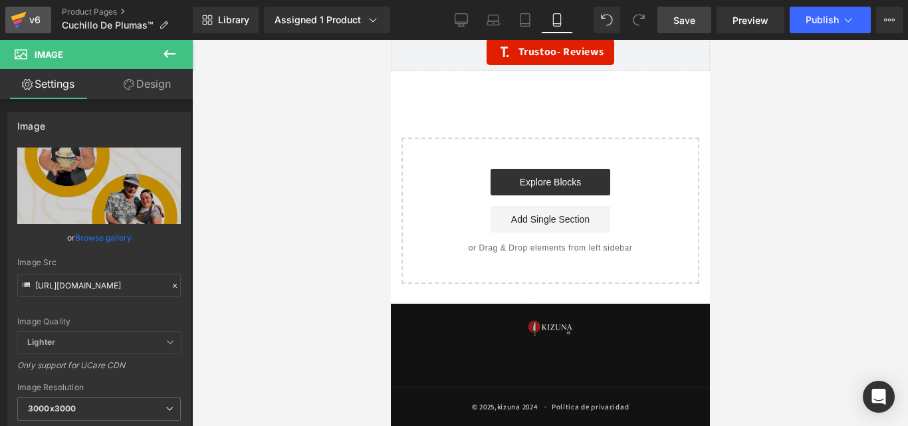
click at [19, 16] on icon at bounding box center [18, 16] width 15 height 9
